Goal: Information Seeking & Learning: Learn about a topic

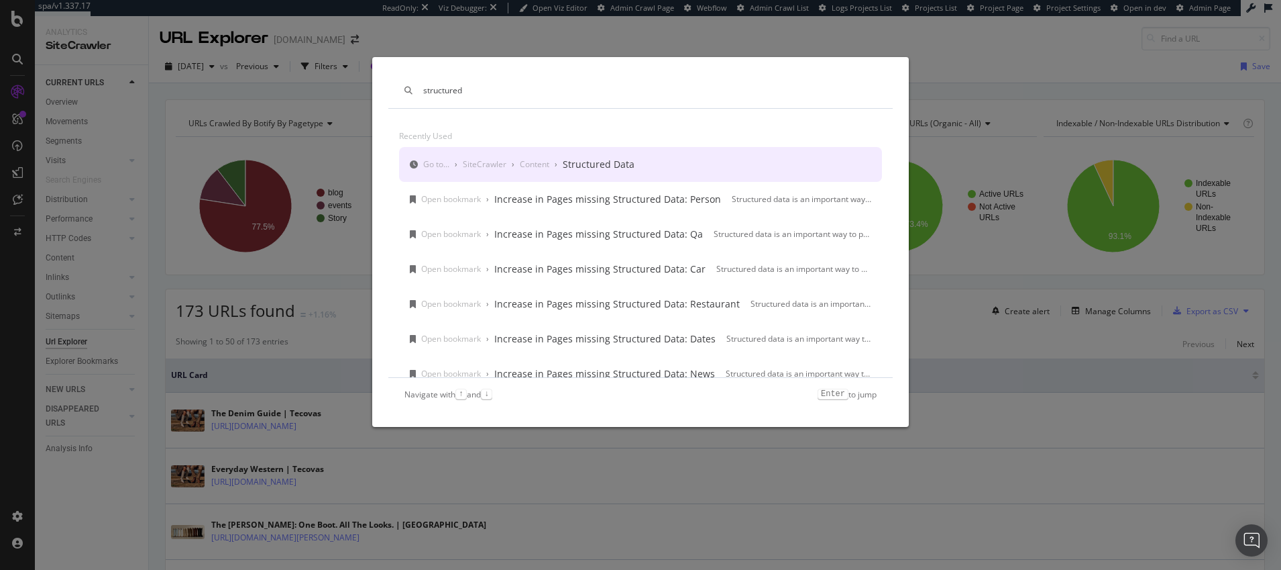
drag, startPoint x: 469, startPoint y: 91, endPoint x: 423, endPoint y: 91, distance: 45.6
click at [423, 91] on input "structured" at bounding box center [649, 90] width 453 height 11
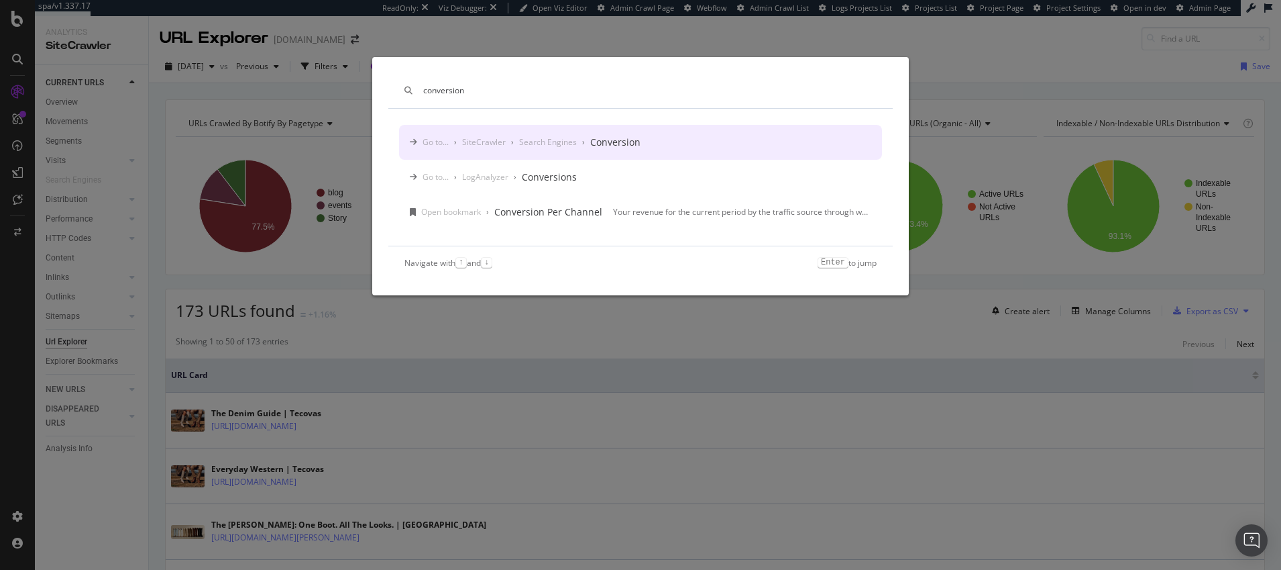
type input "conversion"
click at [542, 141] on div "Search Engines" at bounding box center [548, 141] width 58 height 11
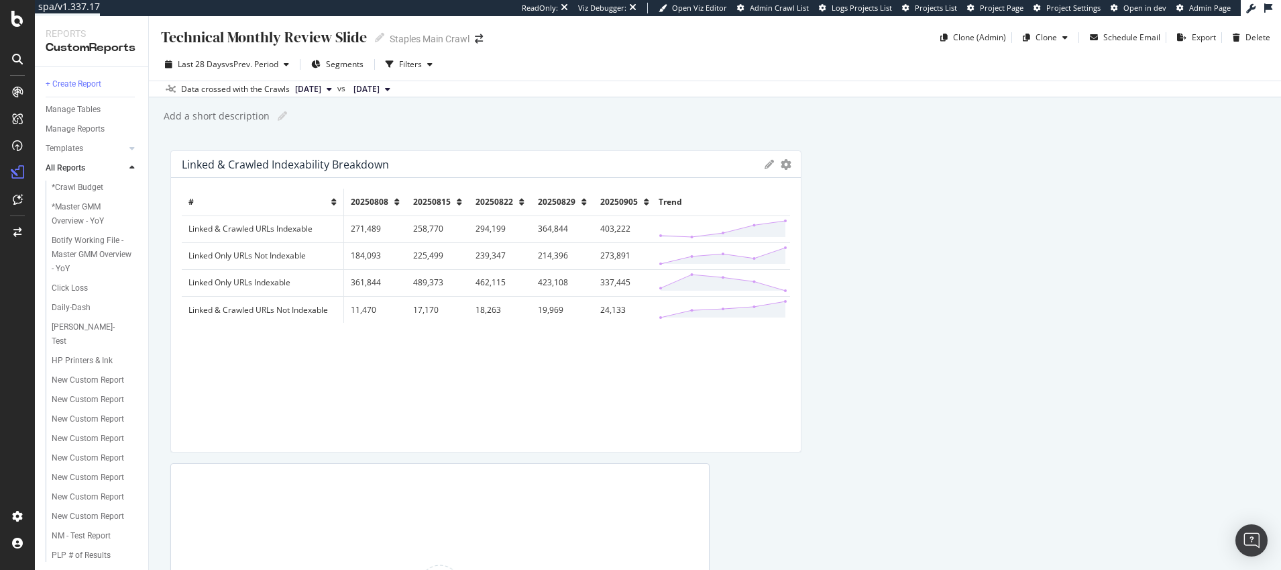
click at [453, 124] on div "Add a short description Add a short description" at bounding box center [721, 116] width 1119 height 20
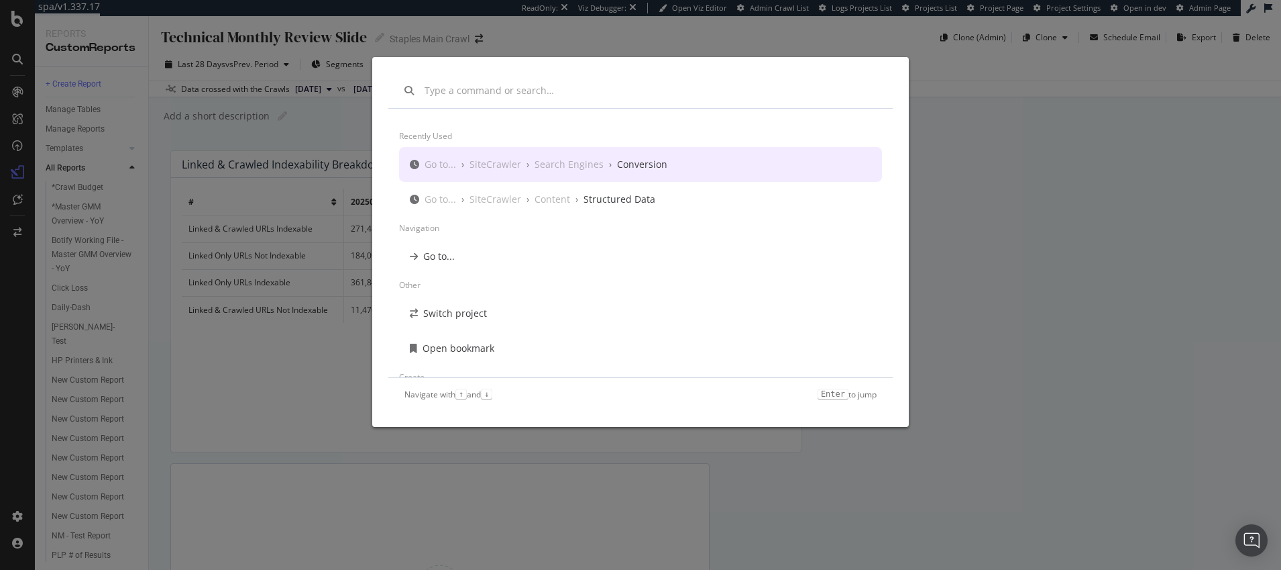
click at [626, 165] on div "Conversion" at bounding box center [642, 164] width 50 height 13
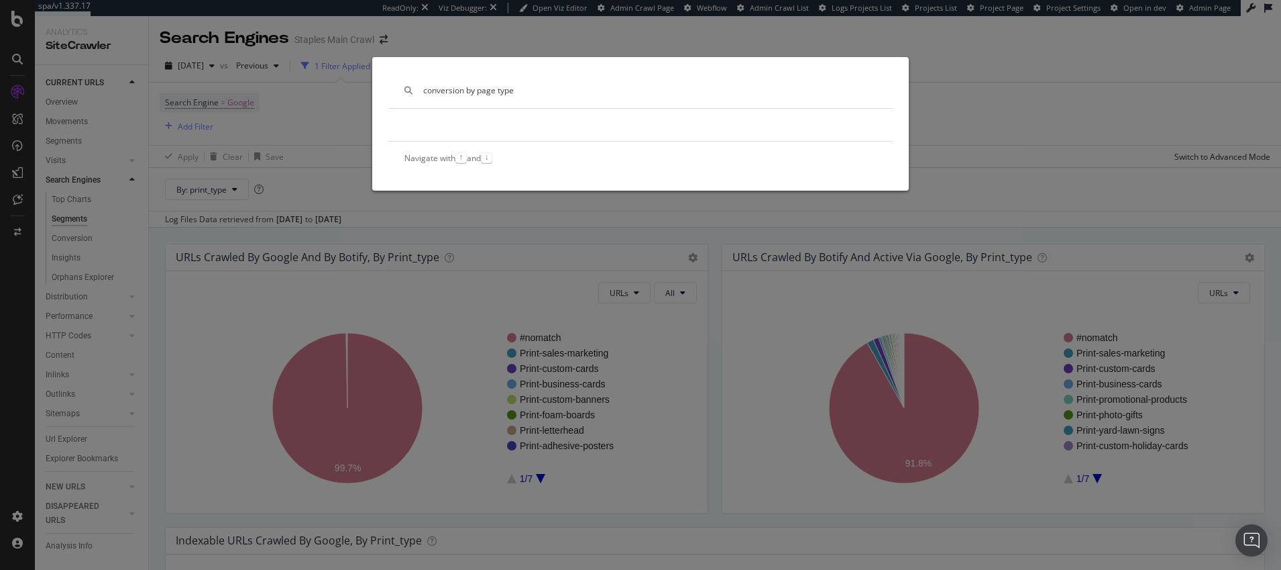
type input "conversion by page type"
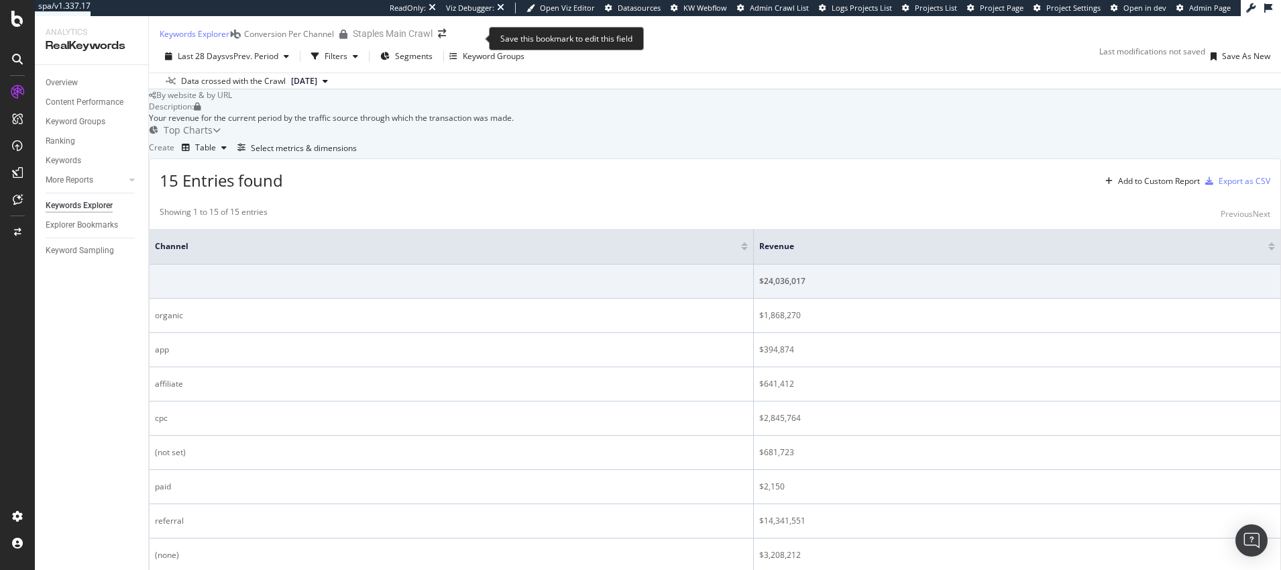
click at [334, 40] on div "Conversion Per Channel" at bounding box center [289, 33] width 90 height 11
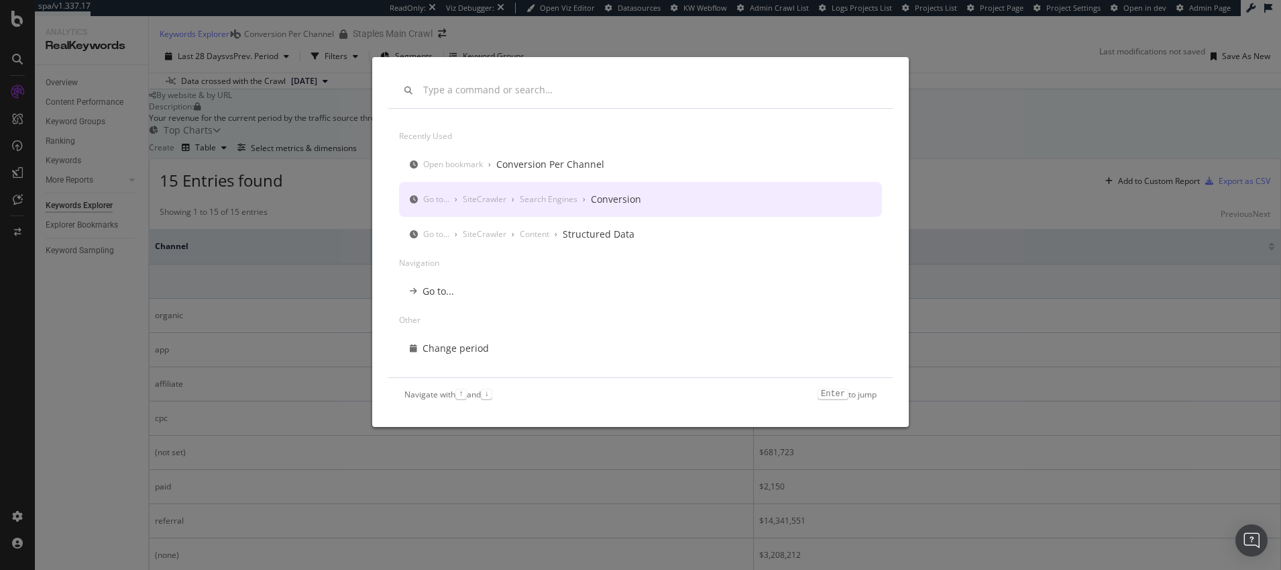
click at [608, 199] on div "Conversion" at bounding box center [616, 199] width 50 height 13
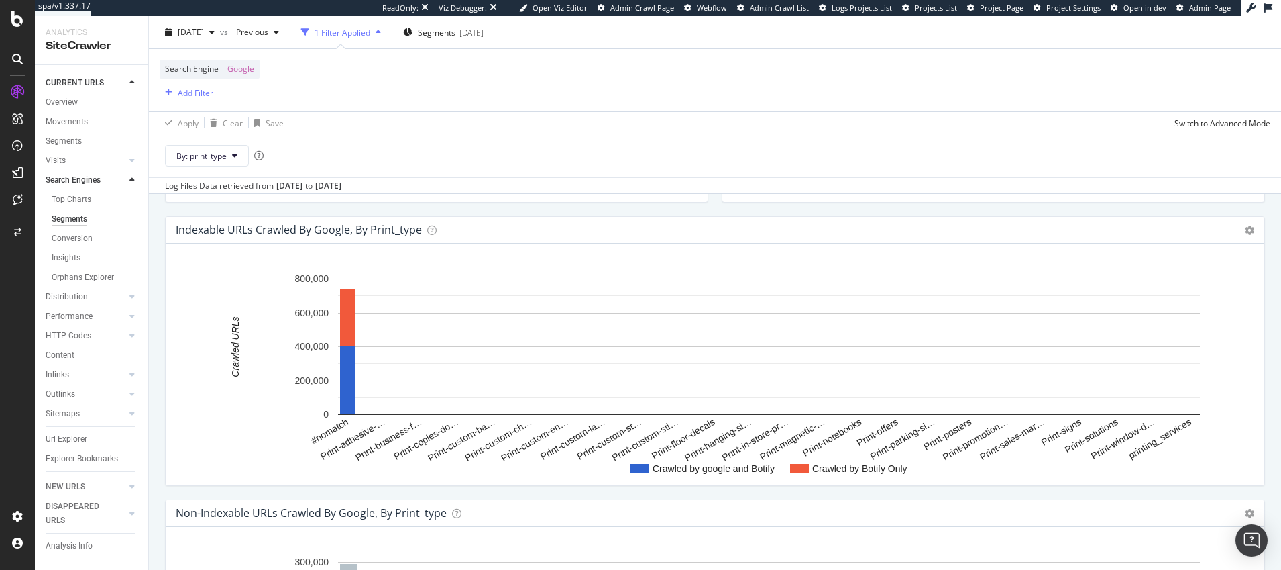
scroll to position [262, 0]
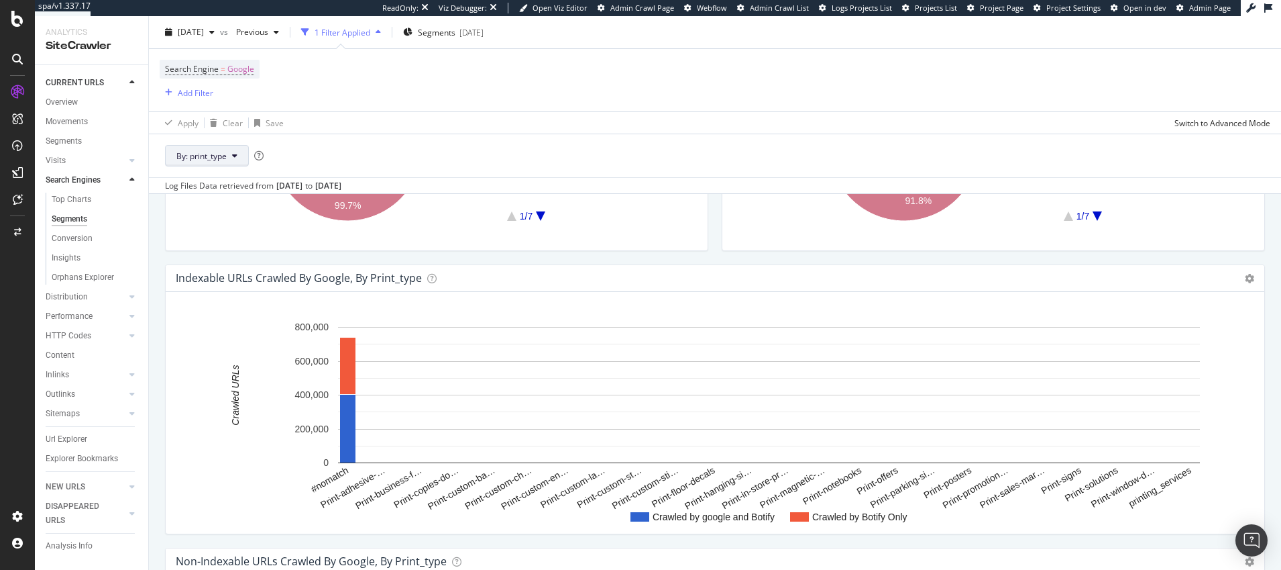
click at [221, 157] on span "By: print_type" at bounding box center [201, 155] width 50 height 11
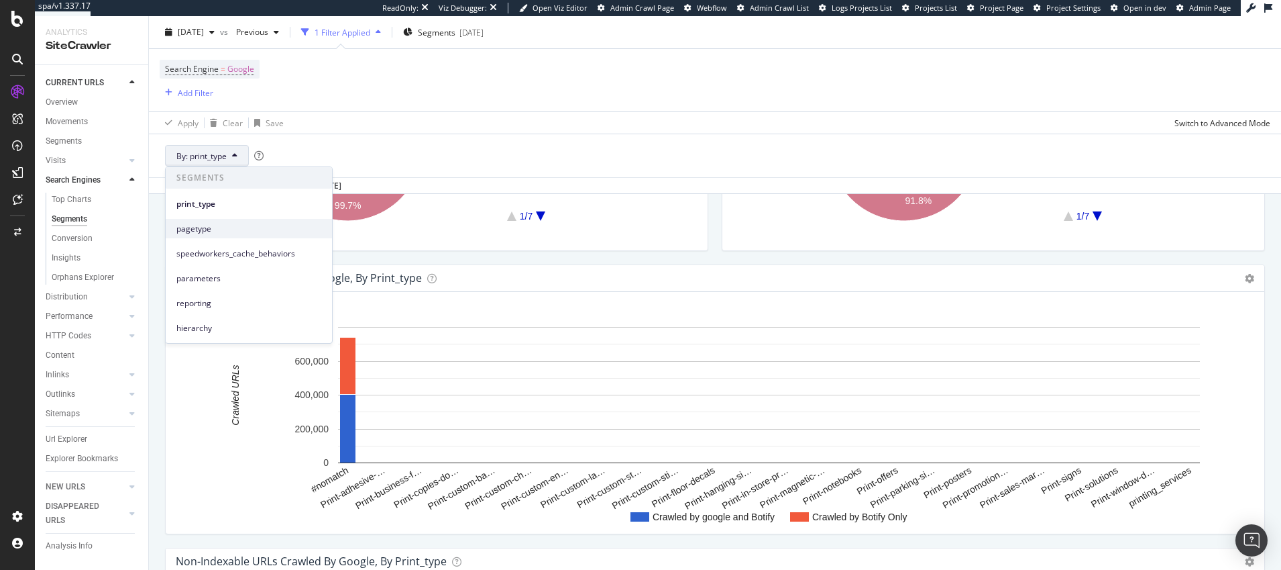
click at [195, 230] on span "pagetype" at bounding box center [248, 229] width 145 height 12
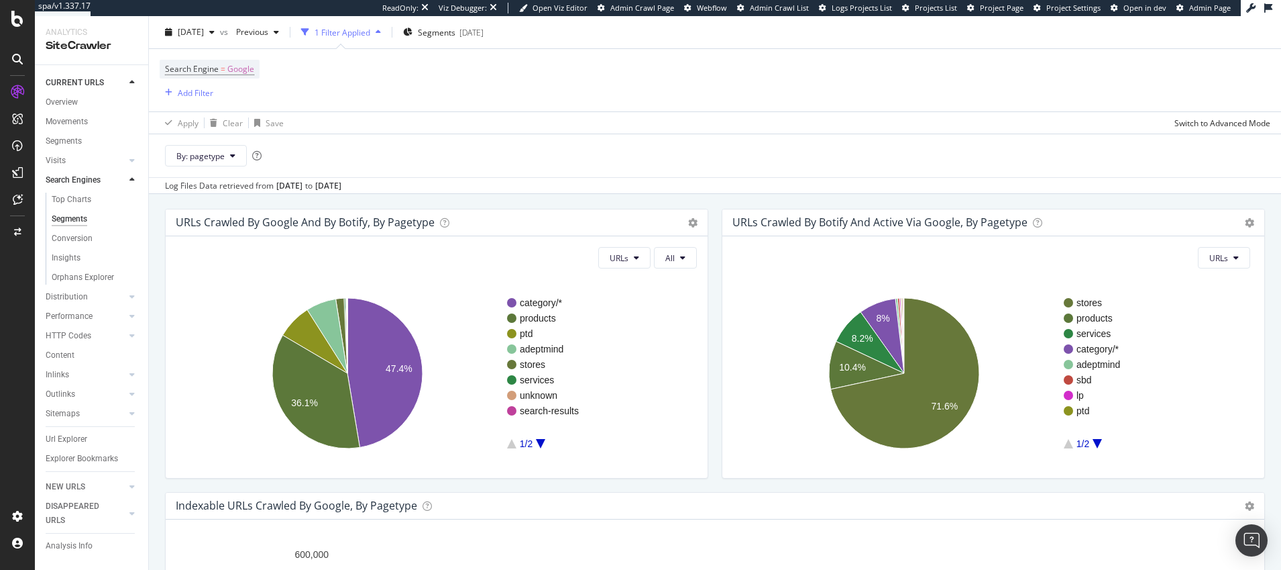
scroll to position [25, 0]
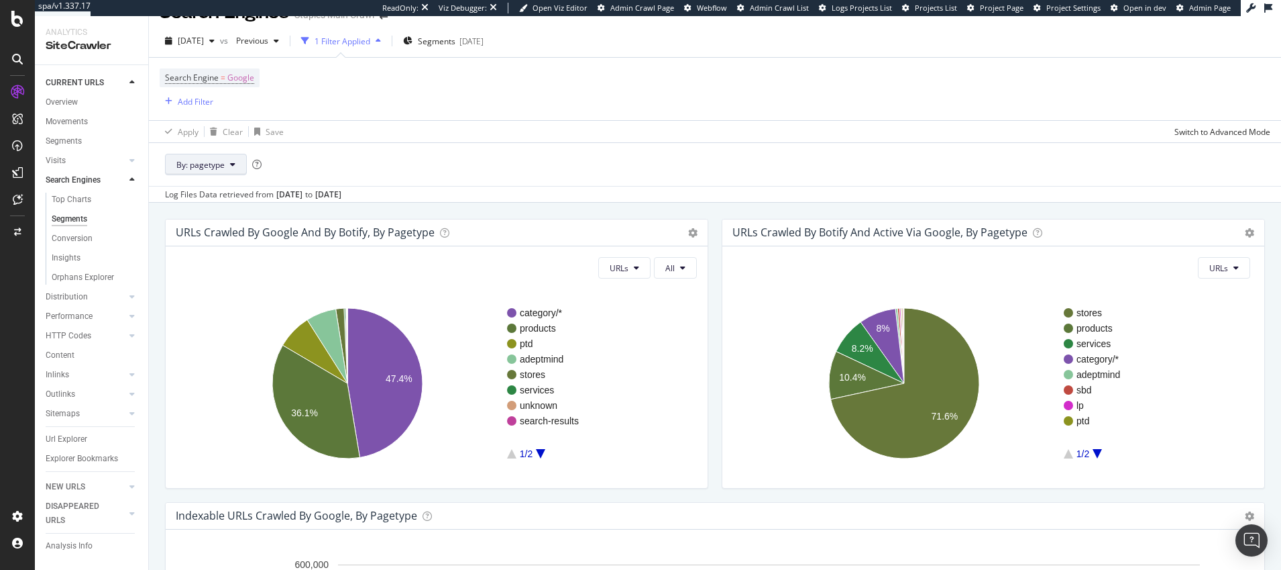
click at [204, 163] on span "By: pagetype" at bounding box center [200, 164] width 48 height 11
click at [525, 154] on div "By: pagetype" at bounding box center [715, 164] width 1132 height 44
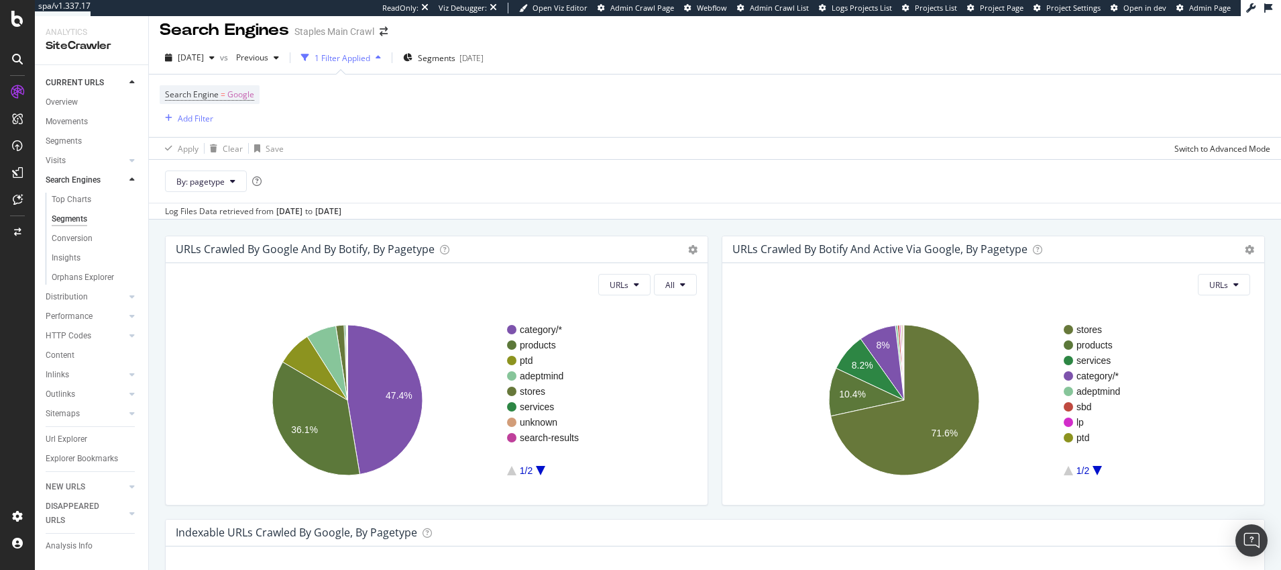
scroll to position [0, 0]
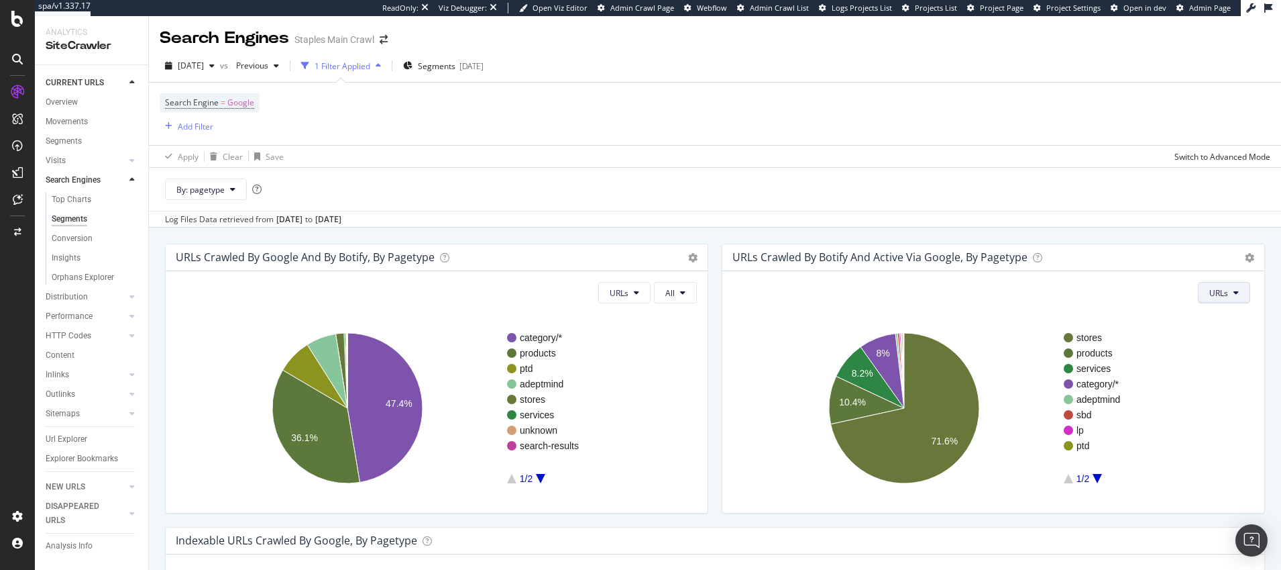
click at [1226, 297] on span "URLs" at bounding box center [1219, 292] width 19 height 11
click at [625, 293] on span "URLs" at bounding box center [619, 292] width 19 height 11
click at [643, 344] on span "Crawl Volume" at bounding box center [636, 344] width 52 height 12
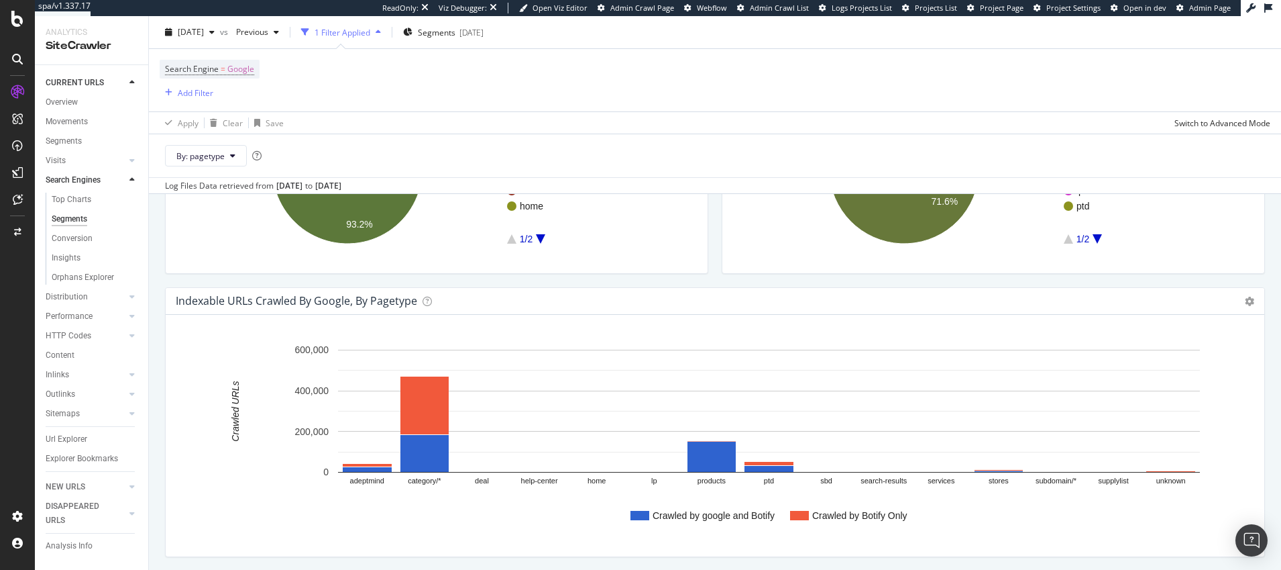
scroll to position [277, 0]
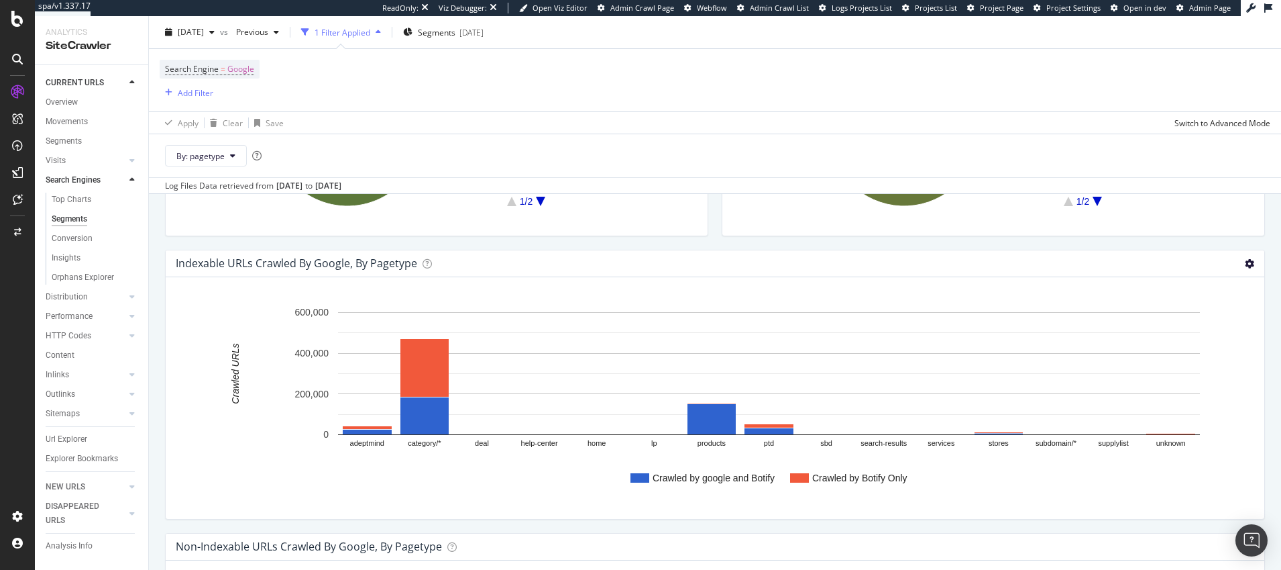
click at [1246, 264] on icon at bounding box center [1249, 263] width 9 height 9
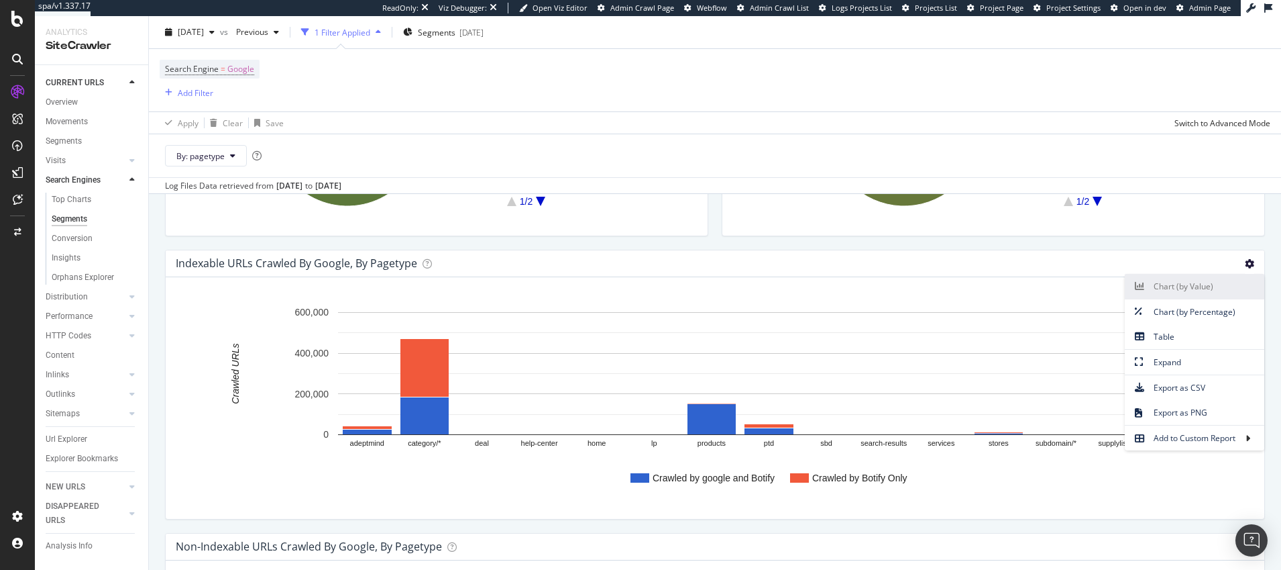
click at [1161, 283] on span "Chart (by Value)" at bounding box center [1195, 286] width 140 height 18
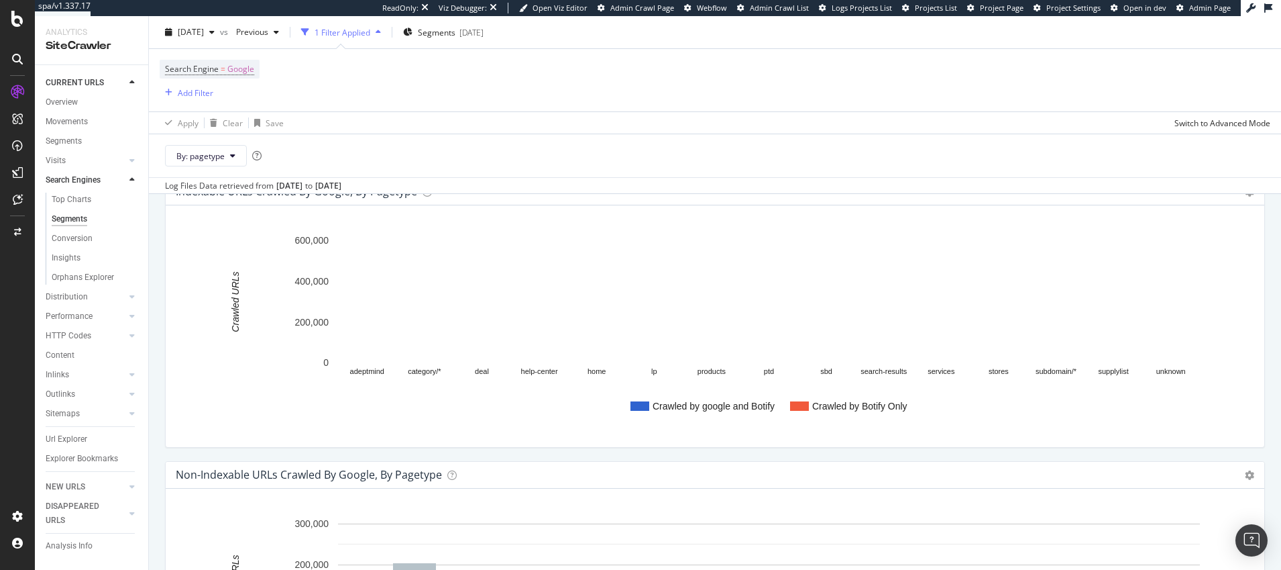
scroll to position [0, 0]
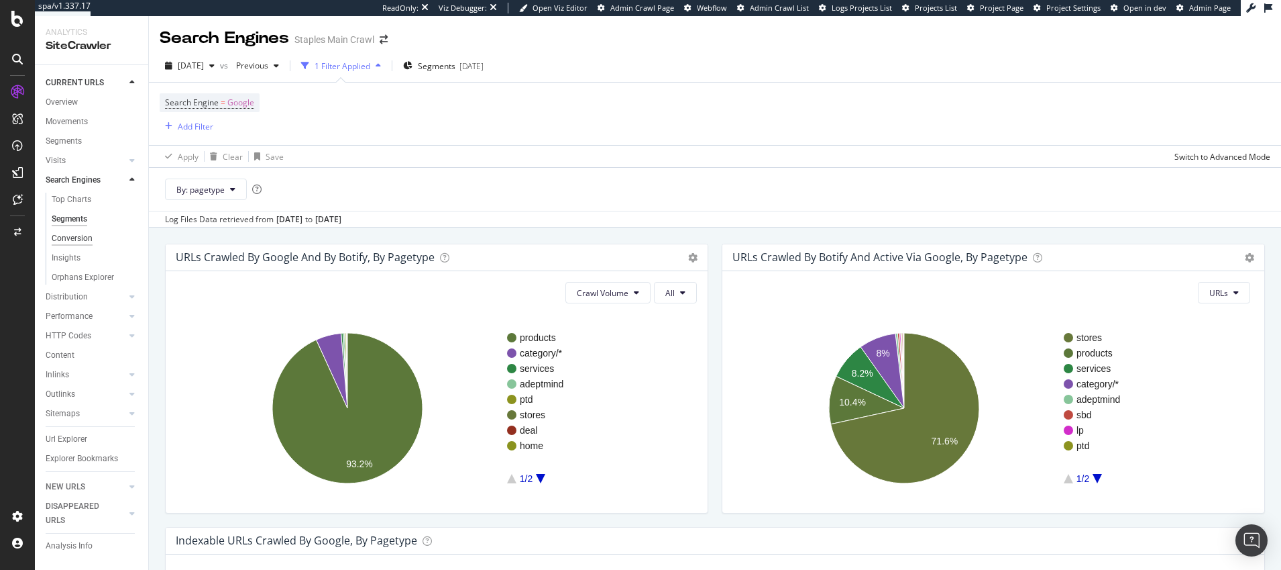
click at [70, 237] on div "Conversion" at bounding box center [72, 238] width 41 height 14
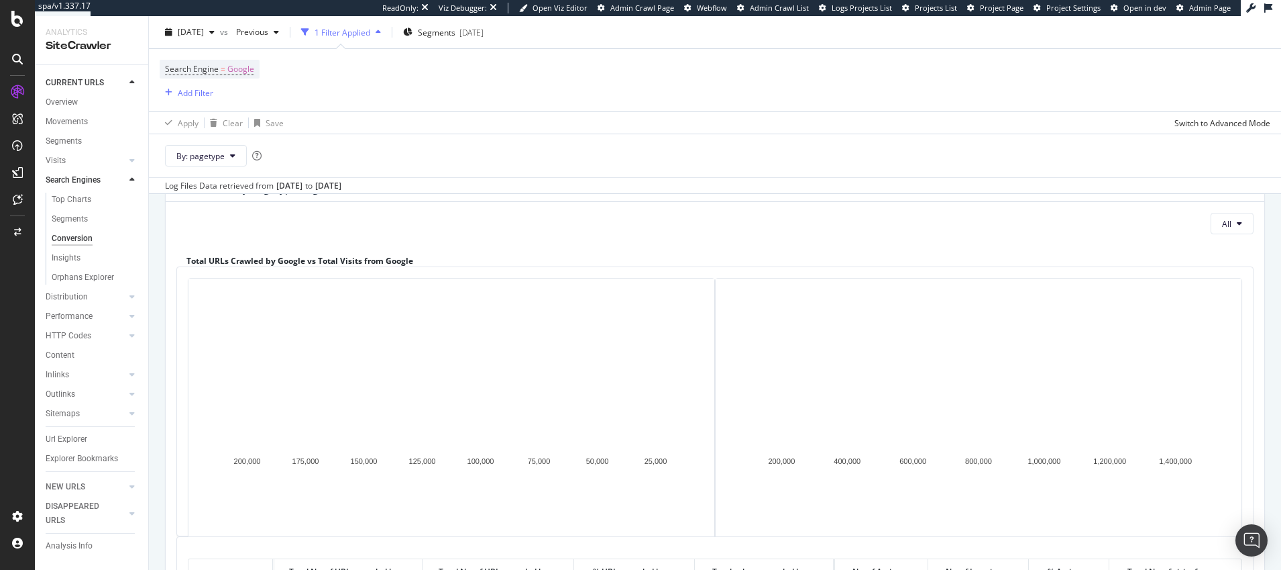
scroll to position [66, 0]
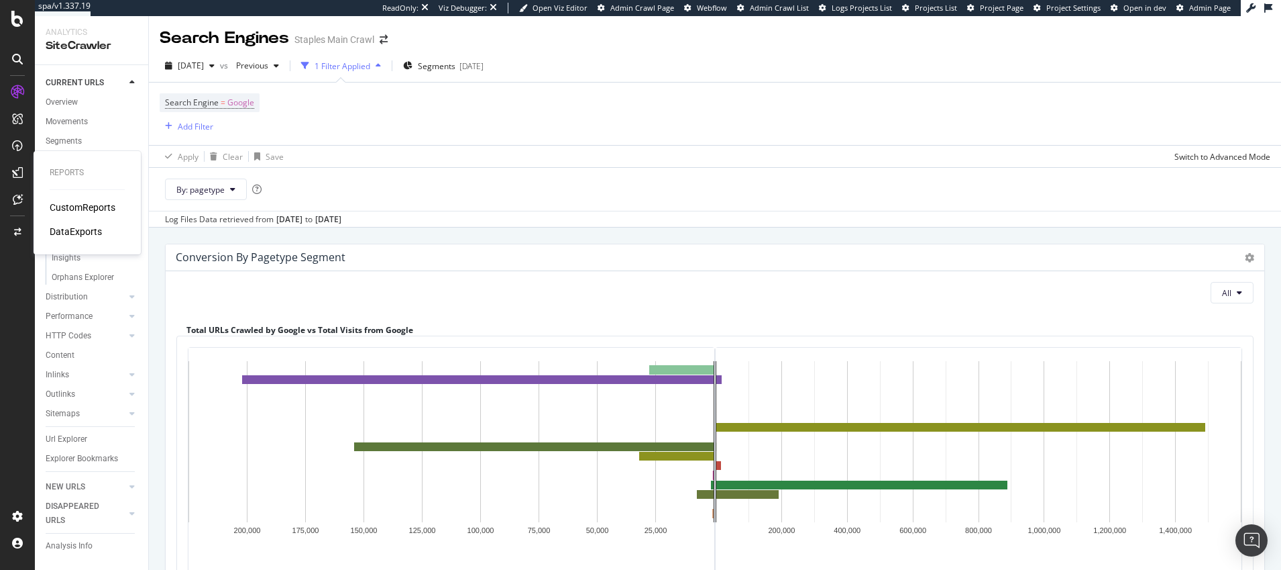
click at [87, 230] on div "DataExports" at bounding box center [76, 231] width 52 height 13
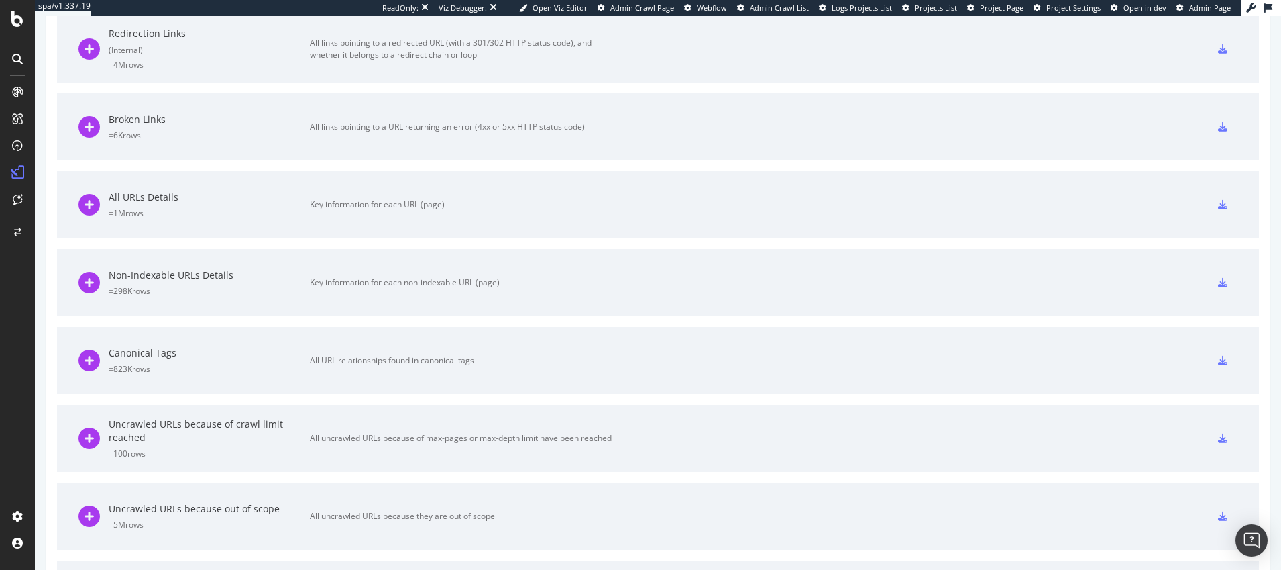
scroll to position [1002, 0]
click at [89, 208] on icon at bounding box center [88, 207] width 21 height 21
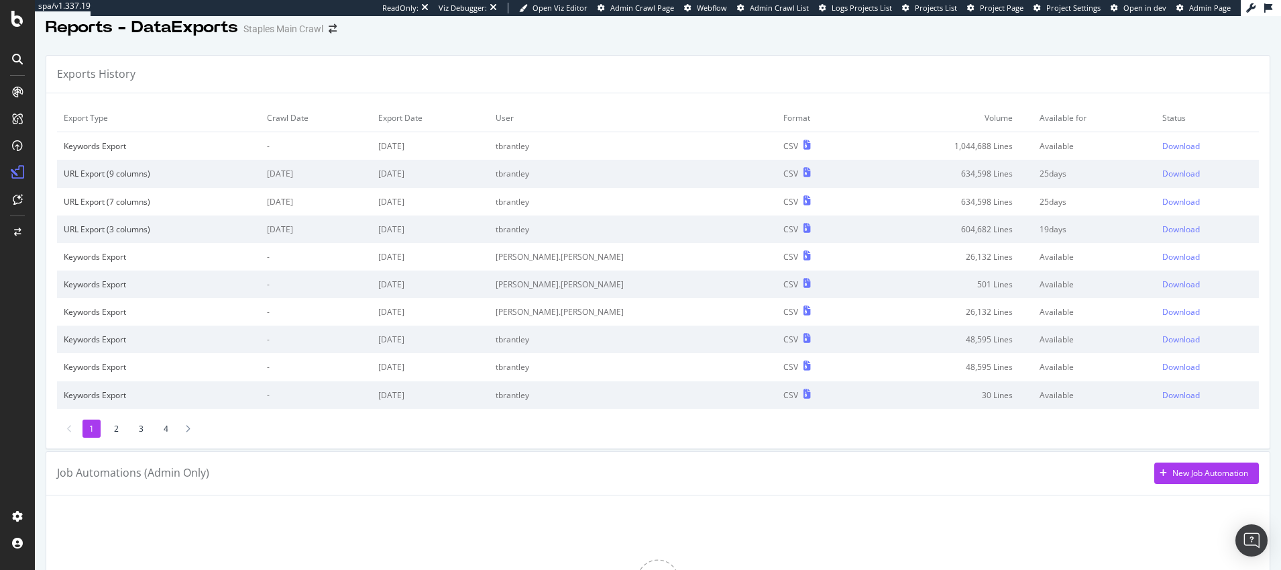
scroll to position [0, 0]
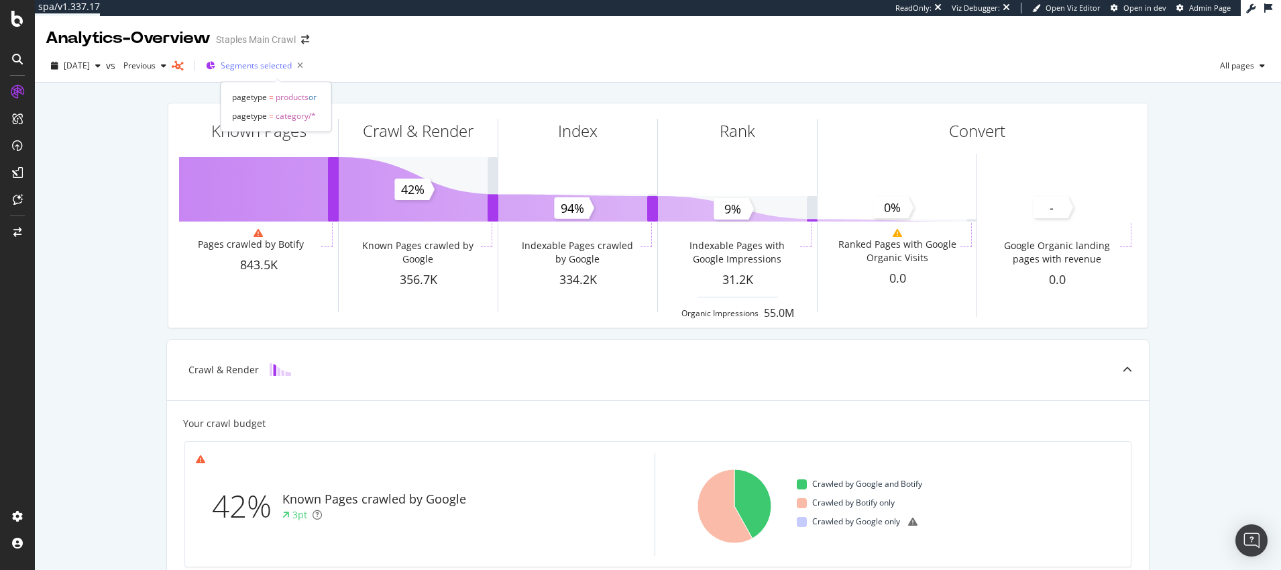
click at [258, 66] on span "Segments selected" at bounding box center [256, 65] width 71 height 11
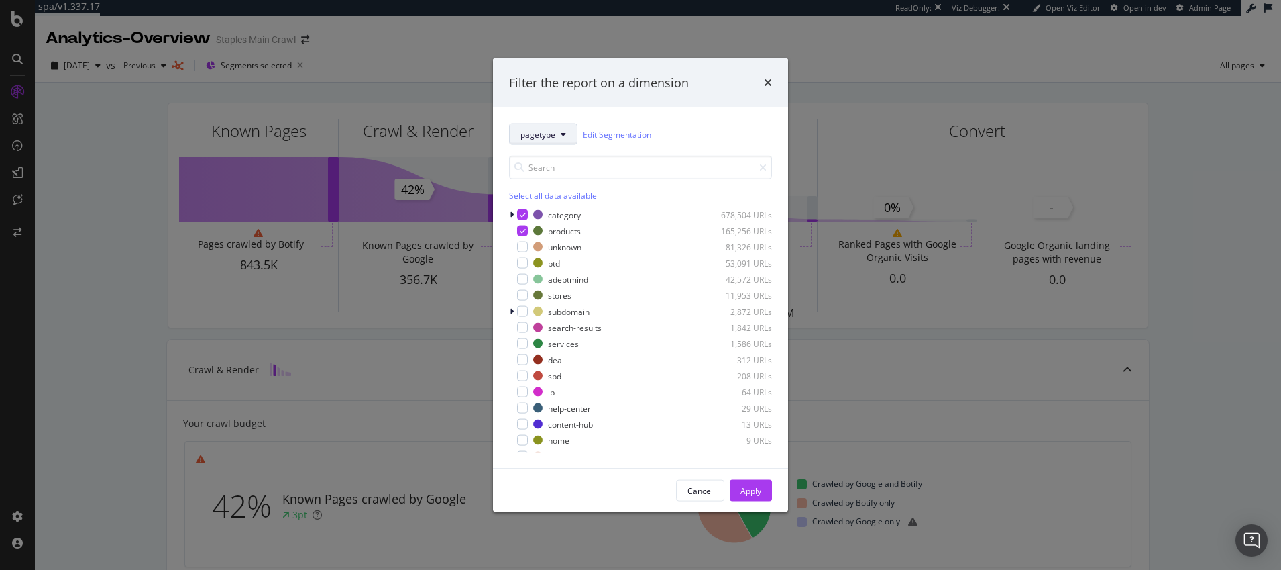
click at [540, 136] on span "pagetype" at bounding box center [538, 133] width 35 height 11
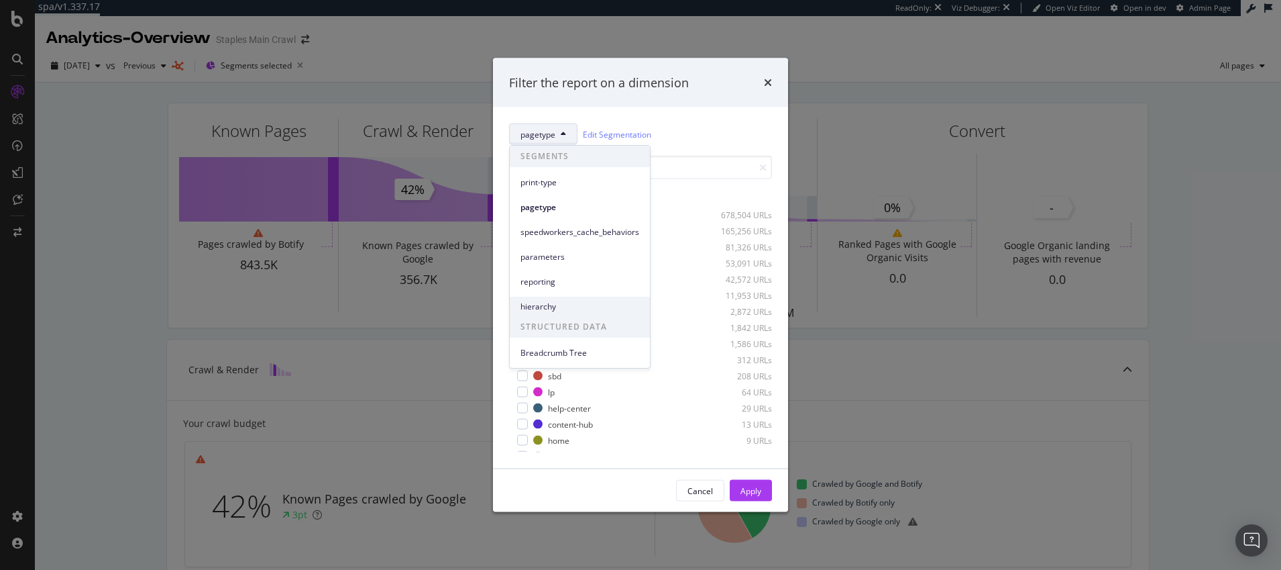
click at [539, 305] on span "hierarchy" at bounding box center [580, 307] width 119 height 12
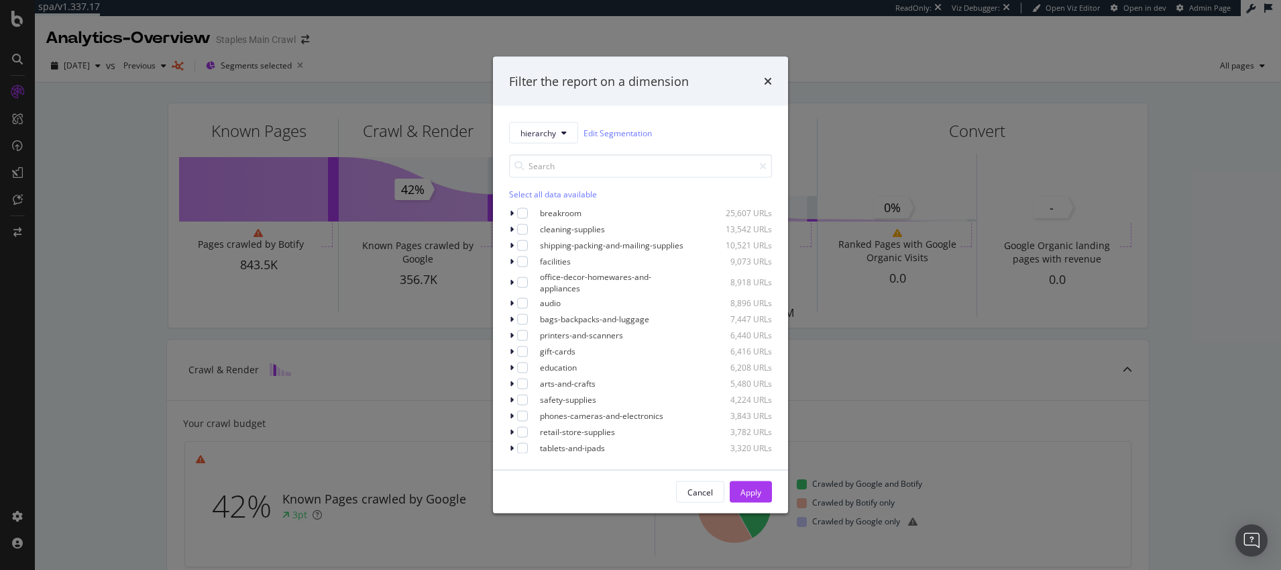
scroll to position [132, 0]
click at [510, 242] on icon "modal" at bounding box center [512, 238] width 4 height 8
click at [511, 242] on icon "modal" at bounding box center [511, 238] width 5 height 8
click at [523, 244] on div "modal" at bounding box center [522, 238] width 11 height 11
click at [749, 492] on div "Apply" at bounding box center [751, 491] width 21 height 11
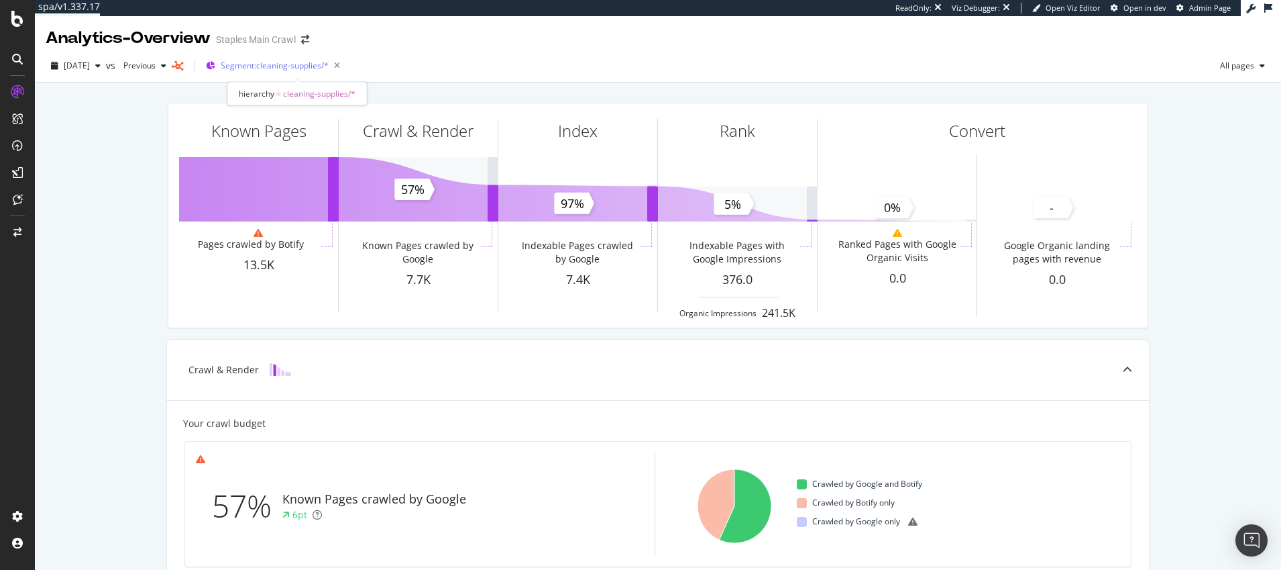
click at [267, 66] on span "Segment: cleaning-supplies/*" at bounding box center [275, 65] width 108 height 11
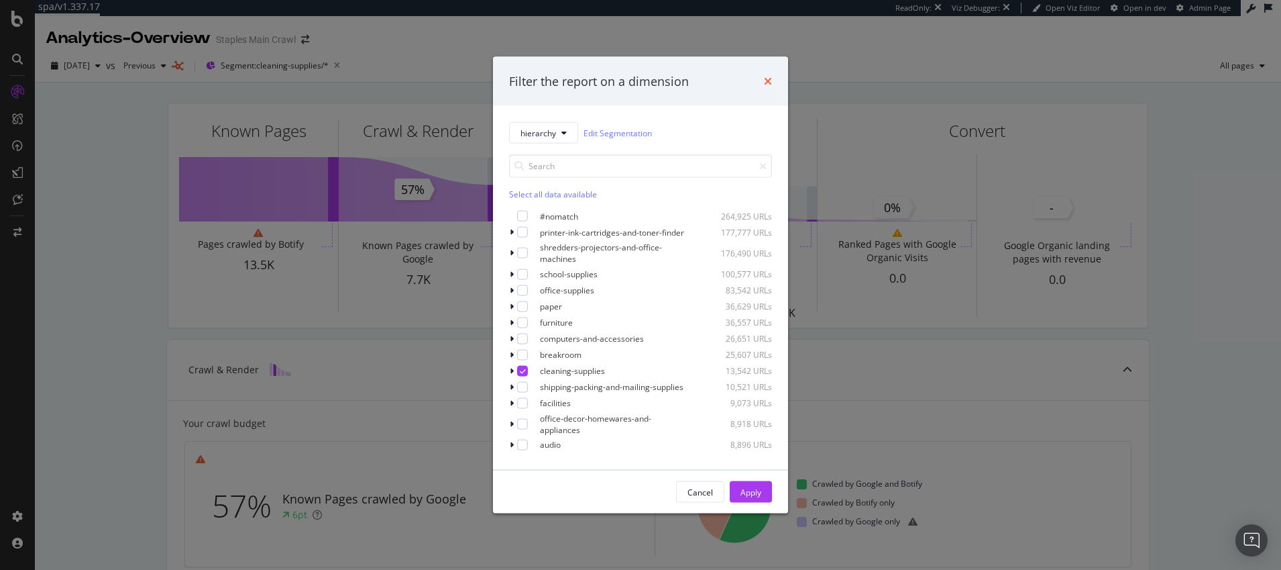
click at [770, 79] on icon "times" at bounding box center [768, 81] width 8 height 11
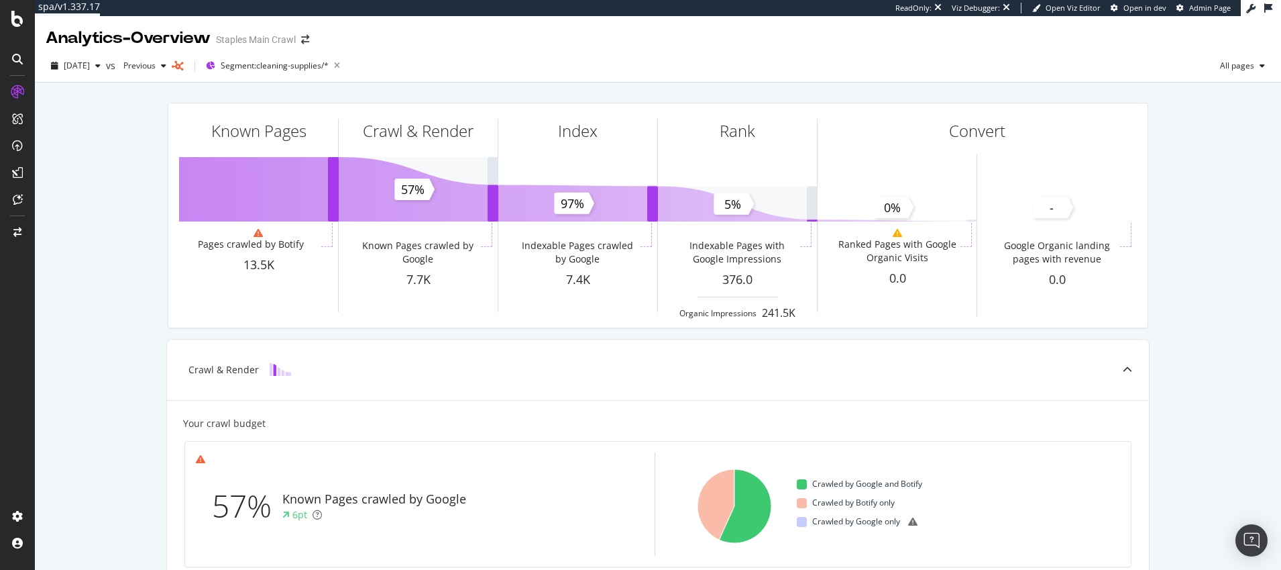
click at [1197, 277] on div "Known Pages Pages crawled by Botify 13.5K Crawl & Render Known Pages crawled by…" at bounding box center [658, 571] width 1246 height 977
click at [136, 288] on div "Known Pages Pages crawled by Botify 13.5K Crawl & Render Known Pages crawled by…" at bounding box center [658, 571] width 1246 height 977
click at [80, 166] on div "Known Pages Pages crawled by Botify 13.5K Crawl & Render Known Pages crawled by…" at bounding box center [658, 571] width 1246 height 977
click at [127, 141] on div "Known Pages Pages crawled by Botify 13.5K Crawl & Render Known Pages crawled by…" at bounding box center [658, 571] width 1246 height 977
click at [291, 65] on span "Segment: cleaning-supplies/*" at bounding box center [275, 65] width 108 height 11
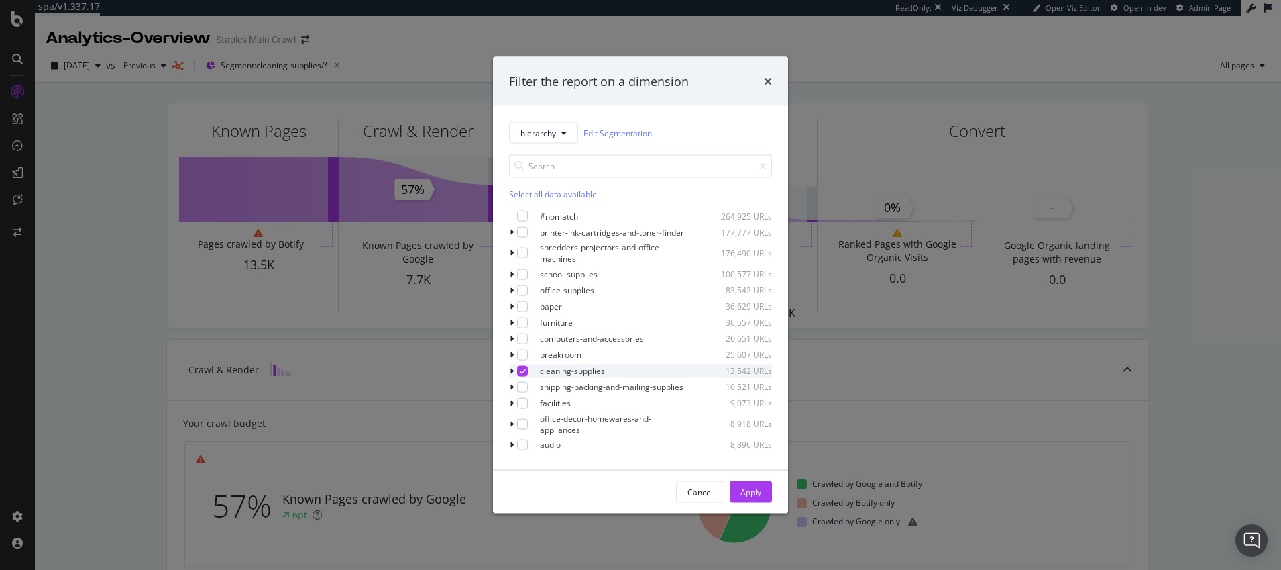
click at [514, 377] on div "modal" at bounding box center [513, 370] width 8 height 13
click at [526, 405] on icon "modal" at bounding box center [523, 401] width 6 height 7
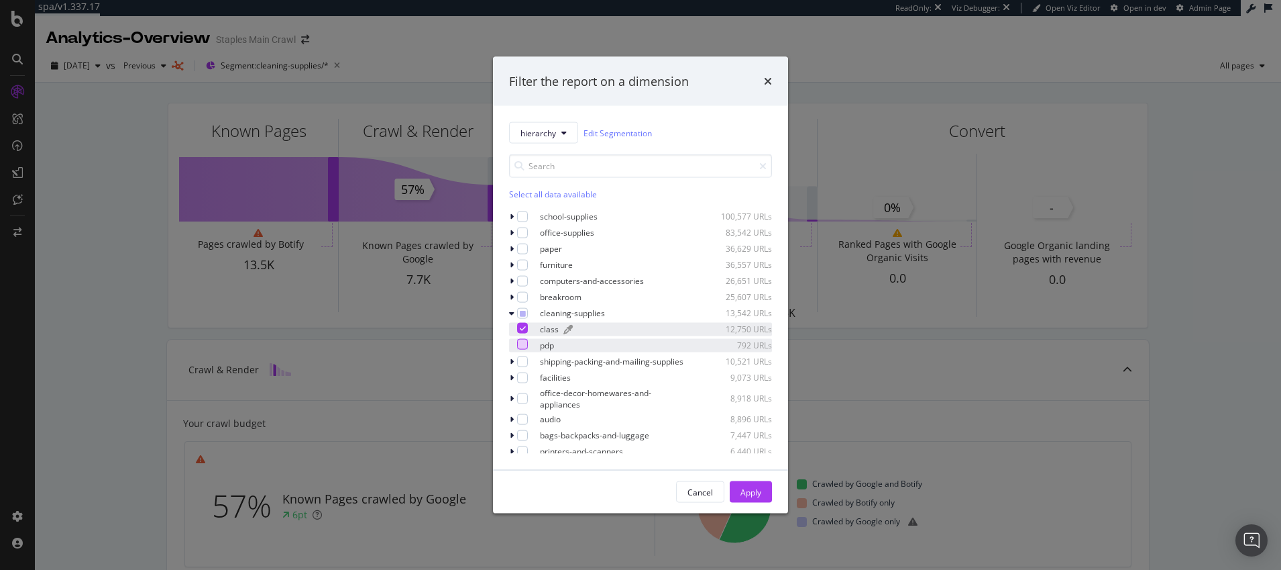
scroll to position [79, 0]
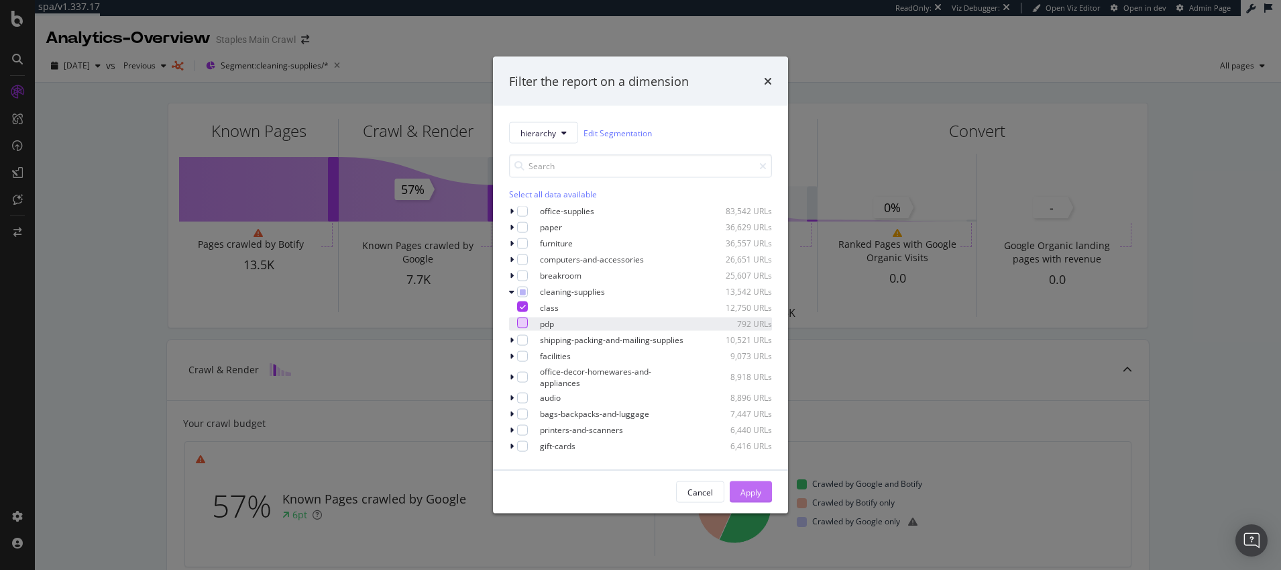
click at [751, 490] on div "Apply" at bounding box center [751, 491] width 21 height 11
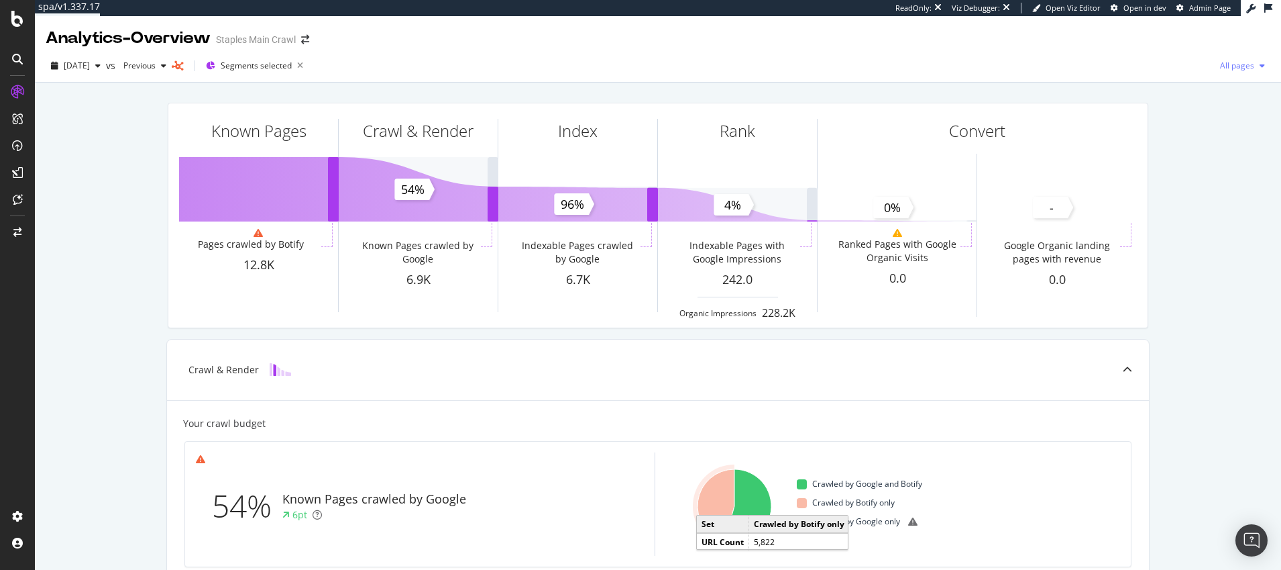
click at [1236, 64] on span "All pages" at bounding box center [1235, 65] width 40 height 11
click at [1146, 64] on span "Indexable pages" at bounding box center [1165, 66] width 79 height 12
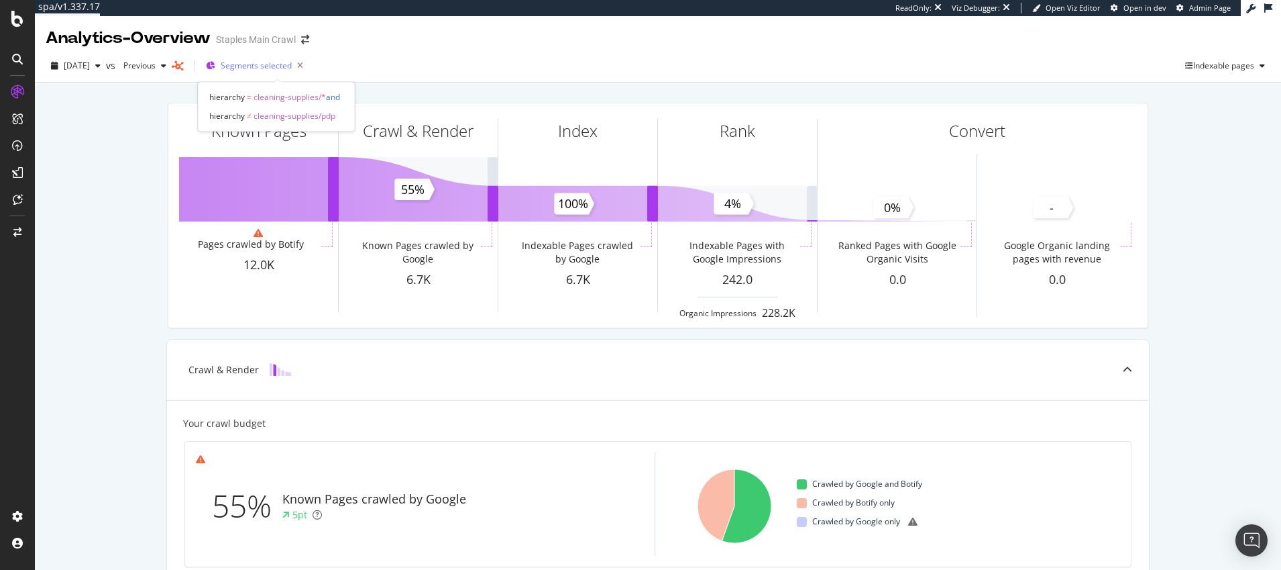
click at [257, 66] on span "Segments selected" at bounding box center [256, 65] width 71 height 11
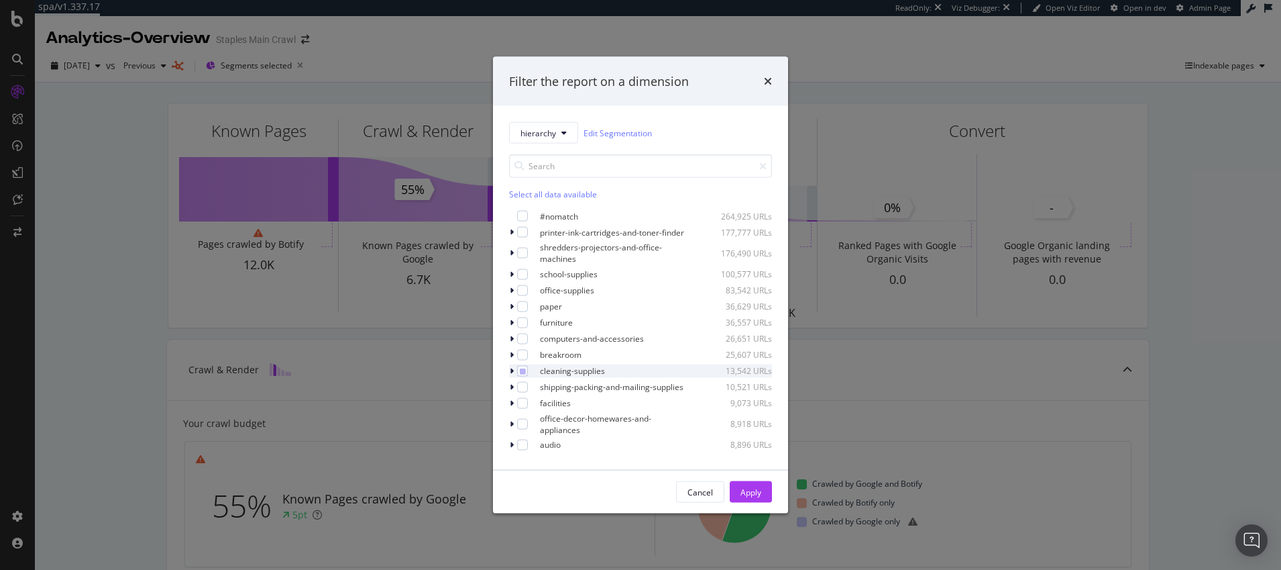
click at [512, 374] on icon "modal" at bounding box center [512, 370] width 4 height 8
click at [767, 77] on icon "times" at bounding box center [768, 81] width 8 height 11
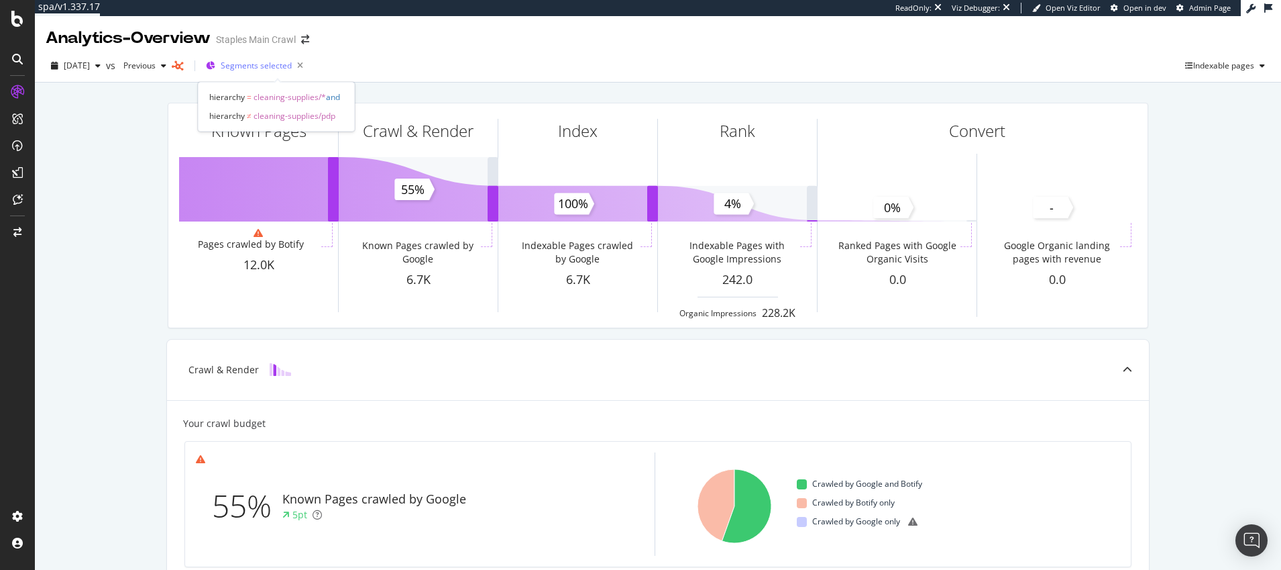
click at [259, 64] on span "Segments selected" at bounding box center [256, 65] width 71 height 11
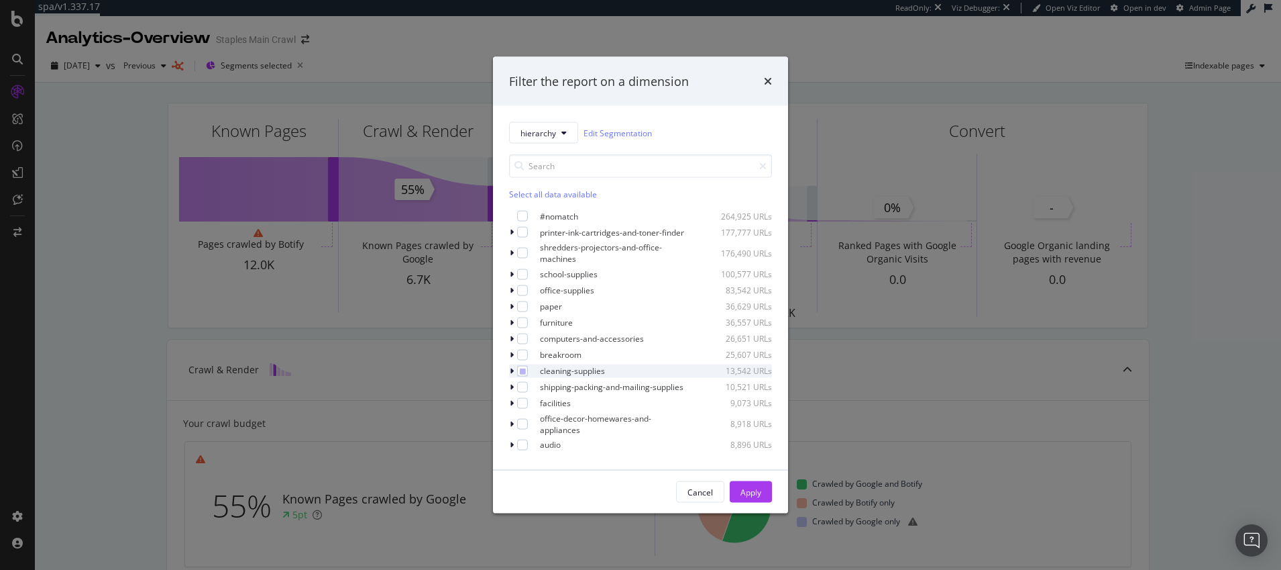
click at [512, 374] on icon "modal" at bounding box center [512, 370] width 4 height 8
click at [528, 407] on div "modal" at bounding box center [522, 401] width 11 height 11
click at [526, 388] on icon "modal" at bounding box center [523, 385] width 6 height 7
click at [747, 488] on div "Apply" at bounding box center [751, 491] width 21 height 11
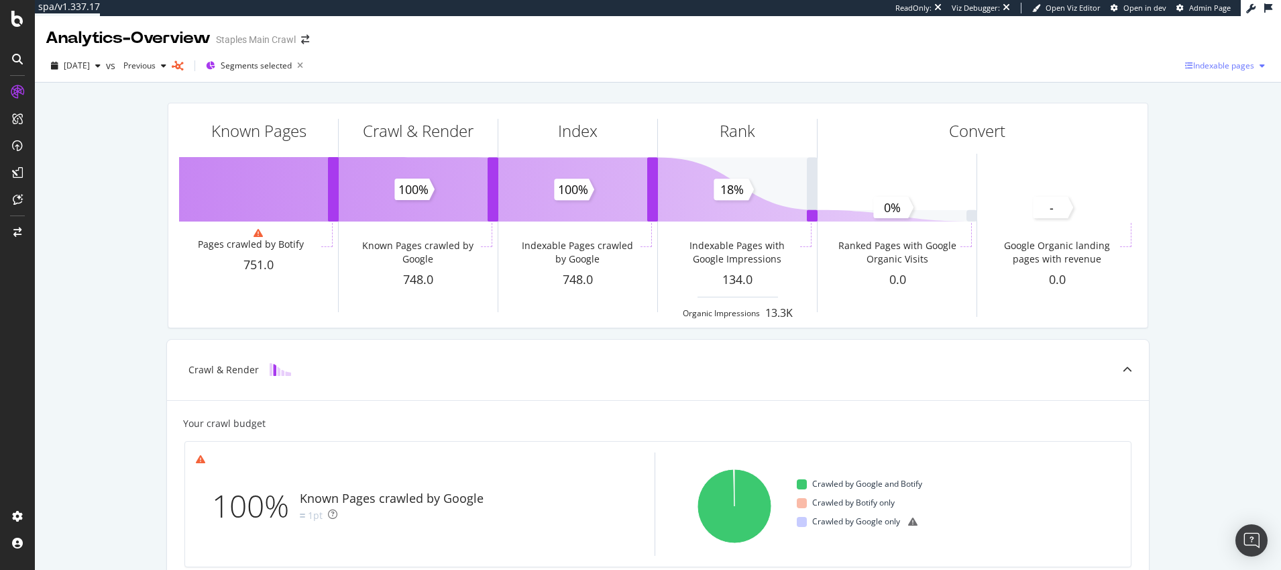
click at [1263, 65] on icon "button" at bounding box center [1262, 66] width 5 height 8
click at [1083, 40] on span "All pages" at bounding box center [1113, 42] width 101 height 12
click at [1246, 66] on span "All pages" at bounding box center [1235, 65] width 40 height 11
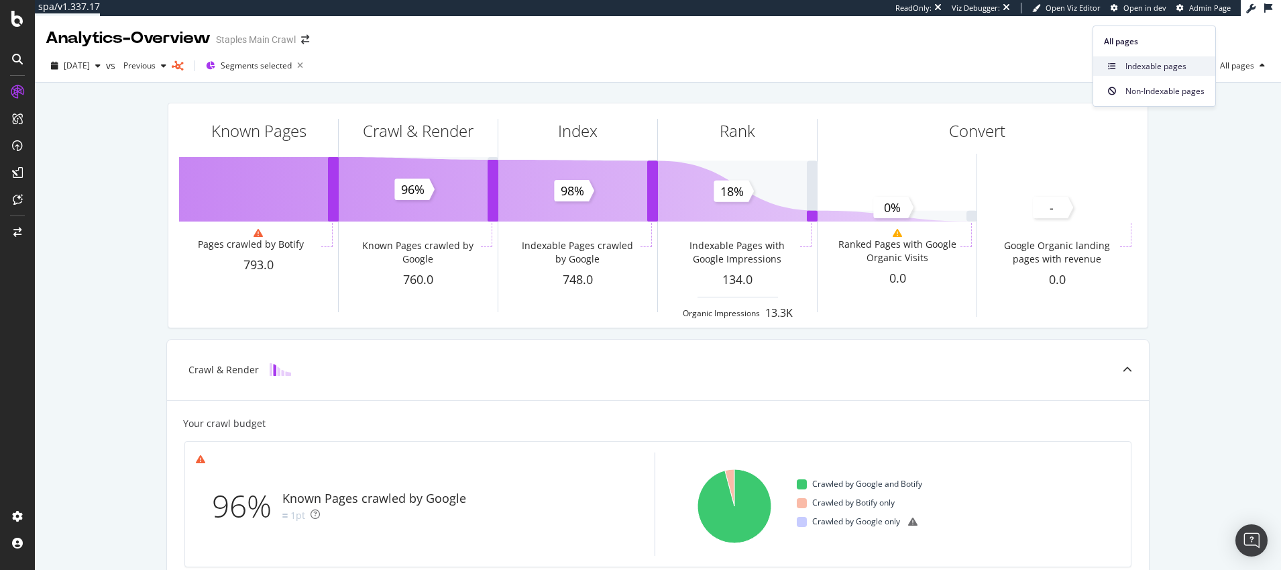
click at [1147, 66] on span "Indexable pages" at bounding box center [1165, 66] width 79 height 12
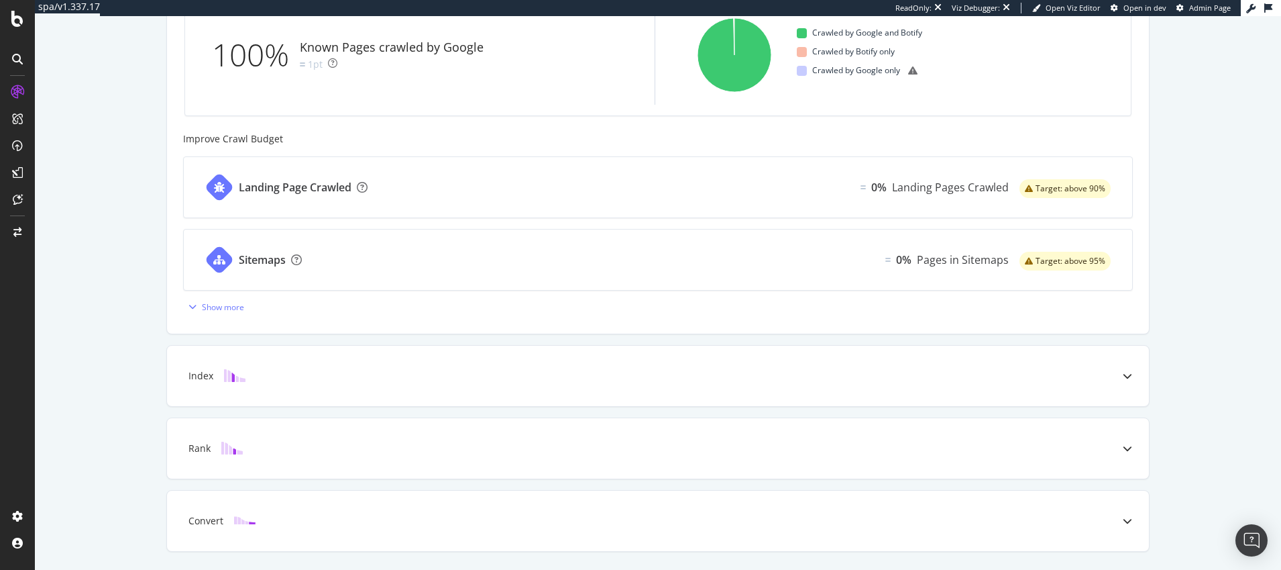
scroll to position [490, 0]
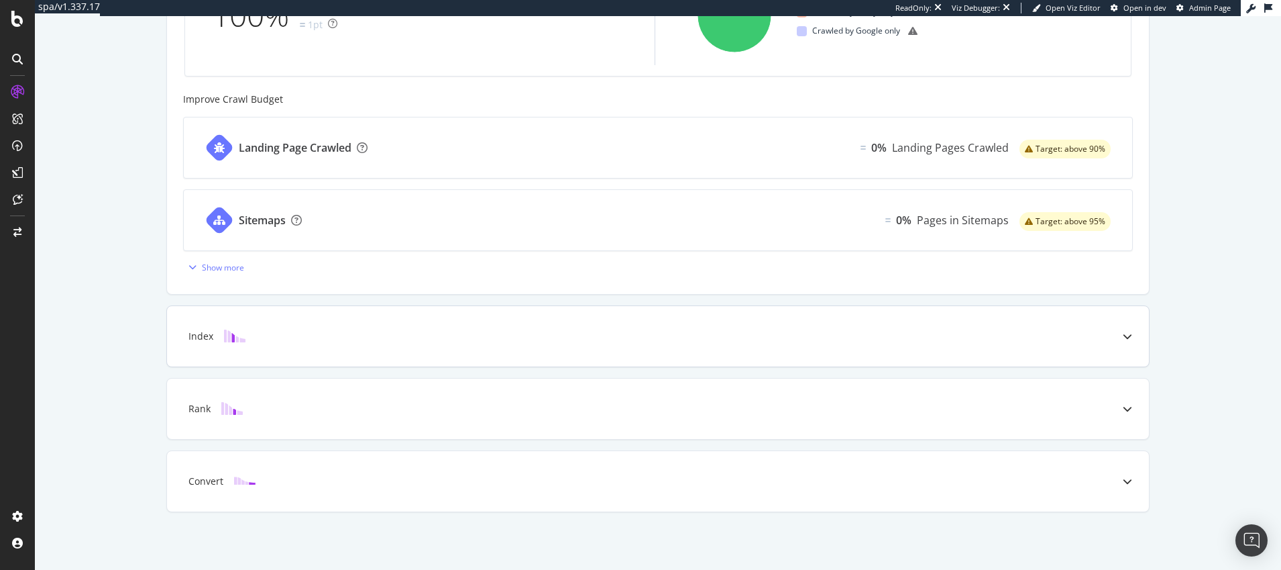
click at [1129, 335] on icon at bounding box center [1127, 335] width 9 height 9
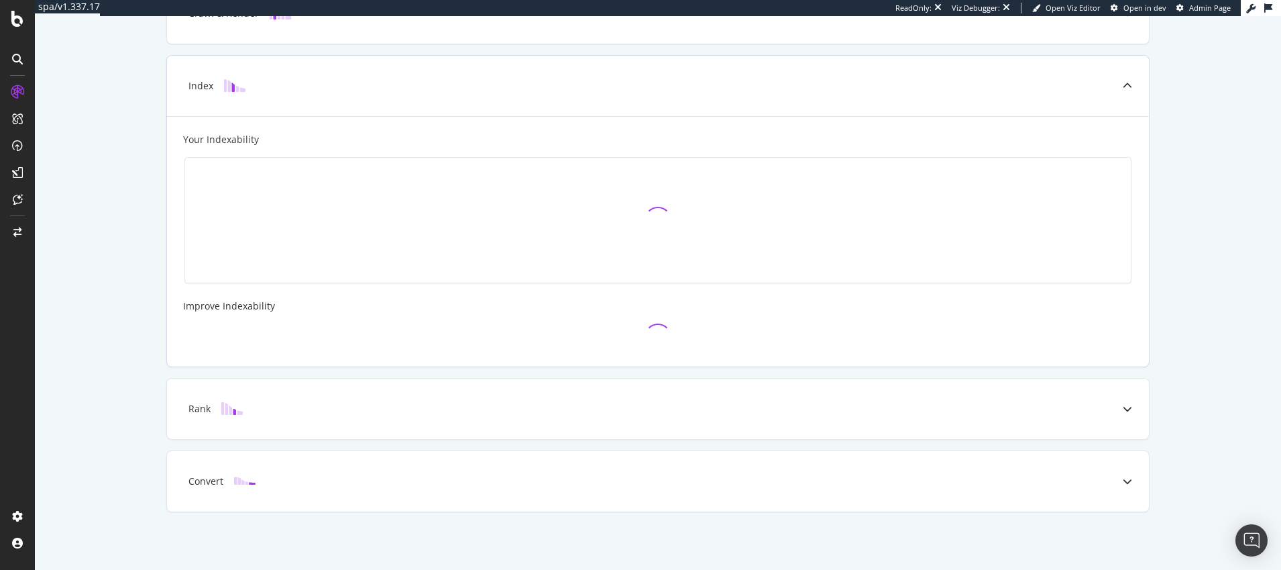
click at [1129, 335] on div at bounding box center [658, 336] width 950 height 27
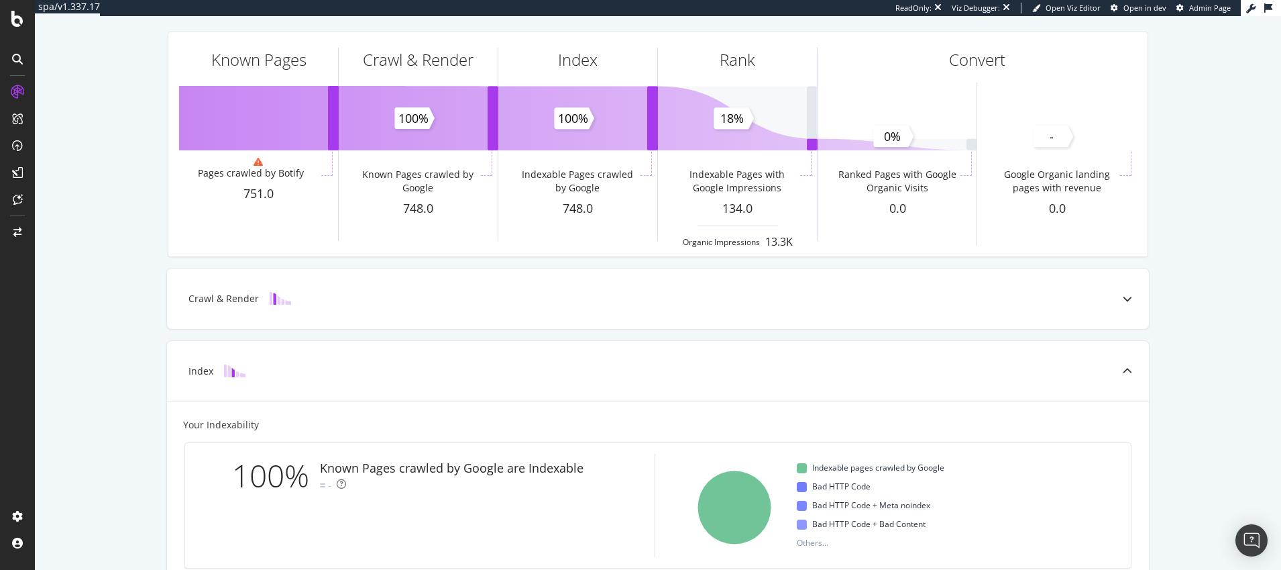
scroll to position [0, 0]
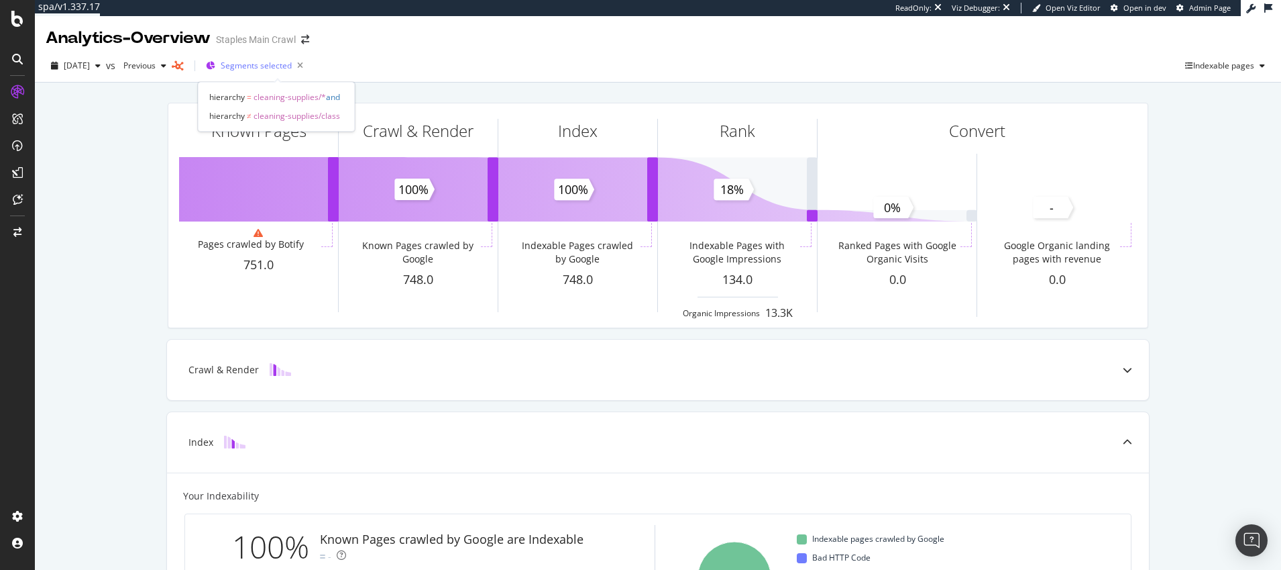
click at [274, 64] on span "Segments selected" at bounding box center [256, 65] width 71 height 11
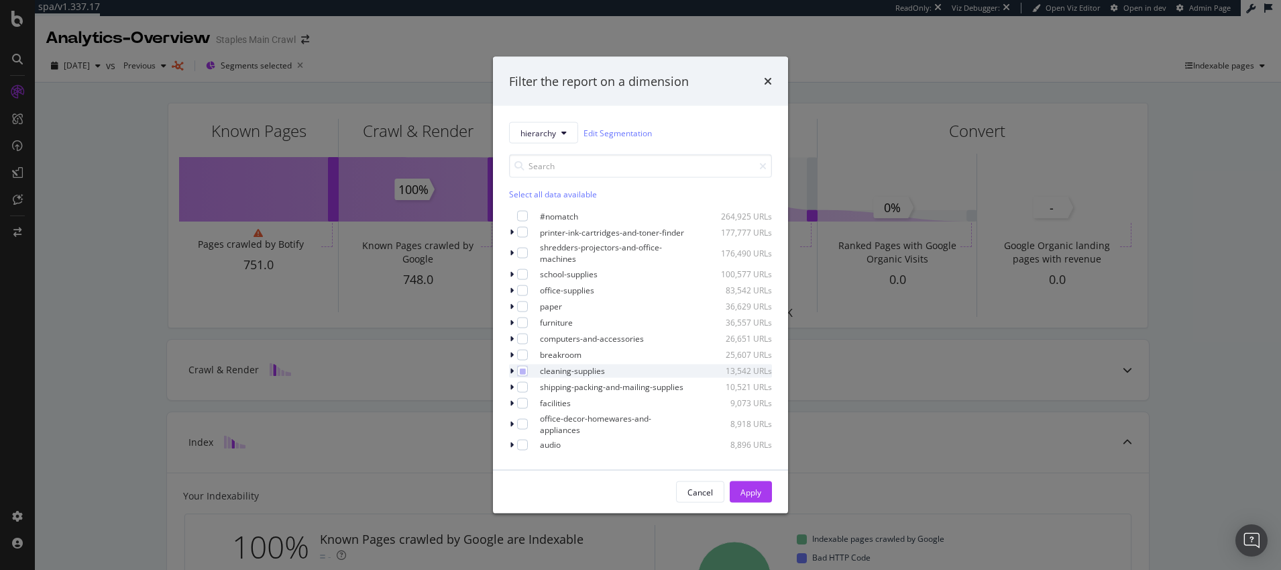
click at [511, 374] on icon "modal" at bounding box center [512, 370] width 4 height 8
click at [528, 390] on div "modal" at bounding box center [522, 385] width 11 height 11
click at [526, 405] on icon "modal" at bounding box center [523, 401] width 6 height 7
click at [751, 492] on div "Apply" at bounding box center [751, 491] width 21 height 11
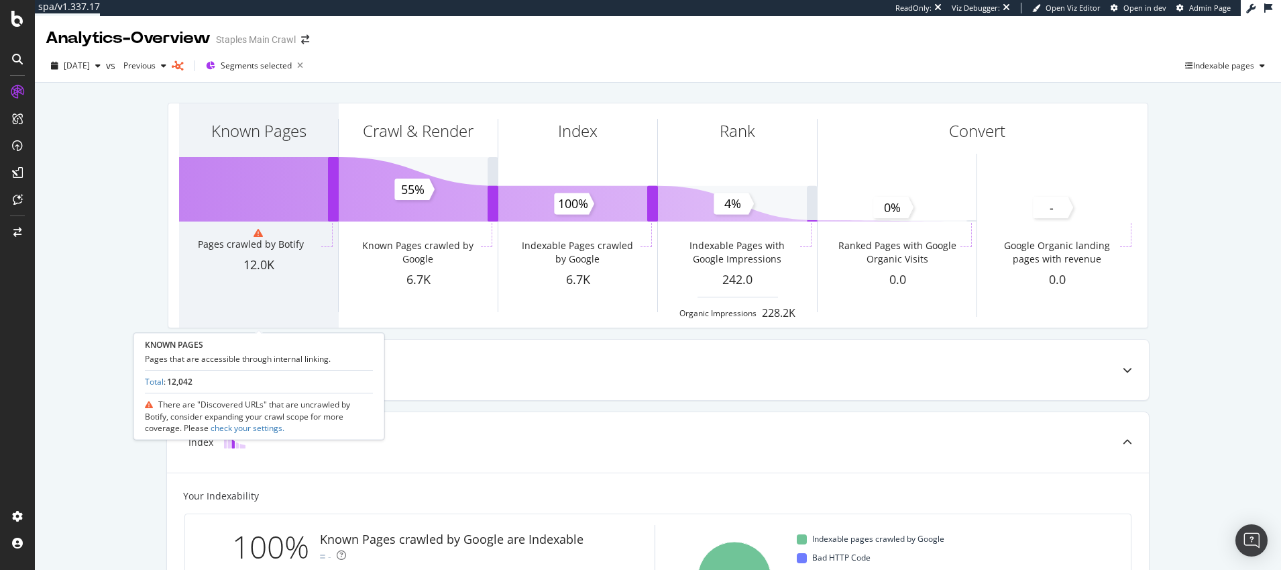
click at [260, 233] on icon at bounding box center [258, 232] width 9 height 9
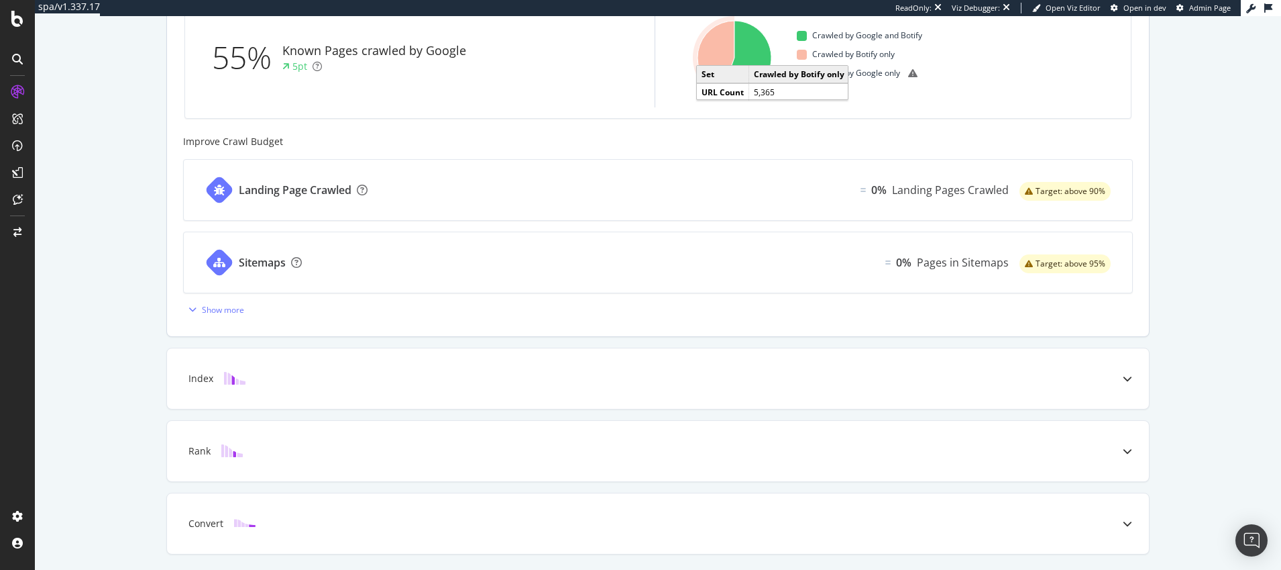
scroll to position [452, 0]
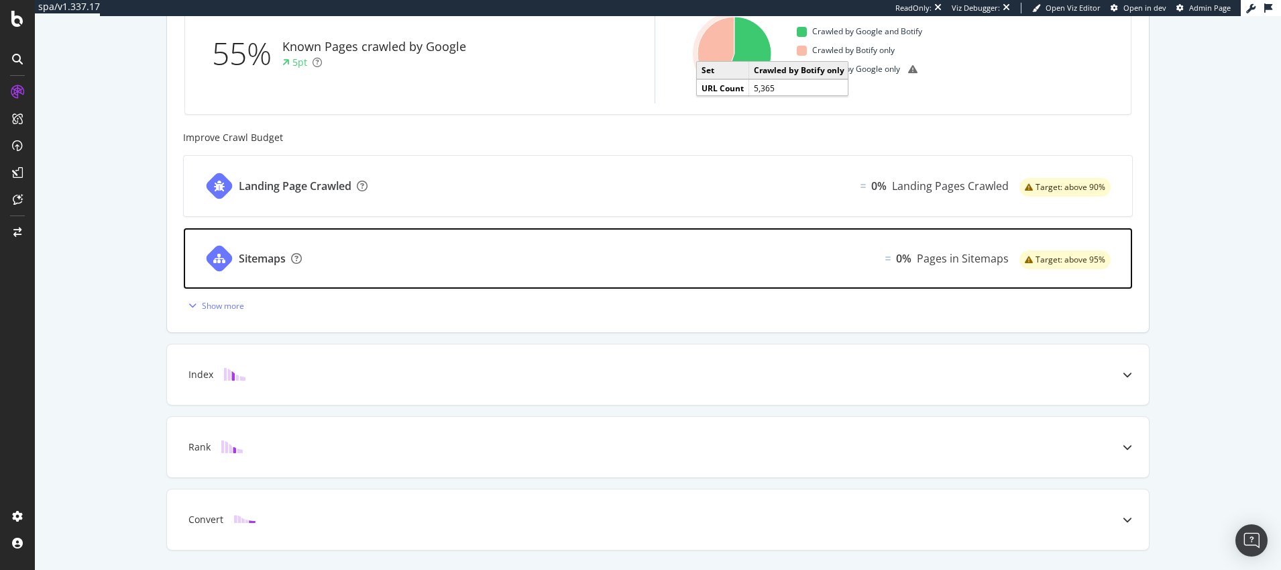
click at [252, 261] on div "Sitemaps" at bounding box center [262, 258] width 47 height 15
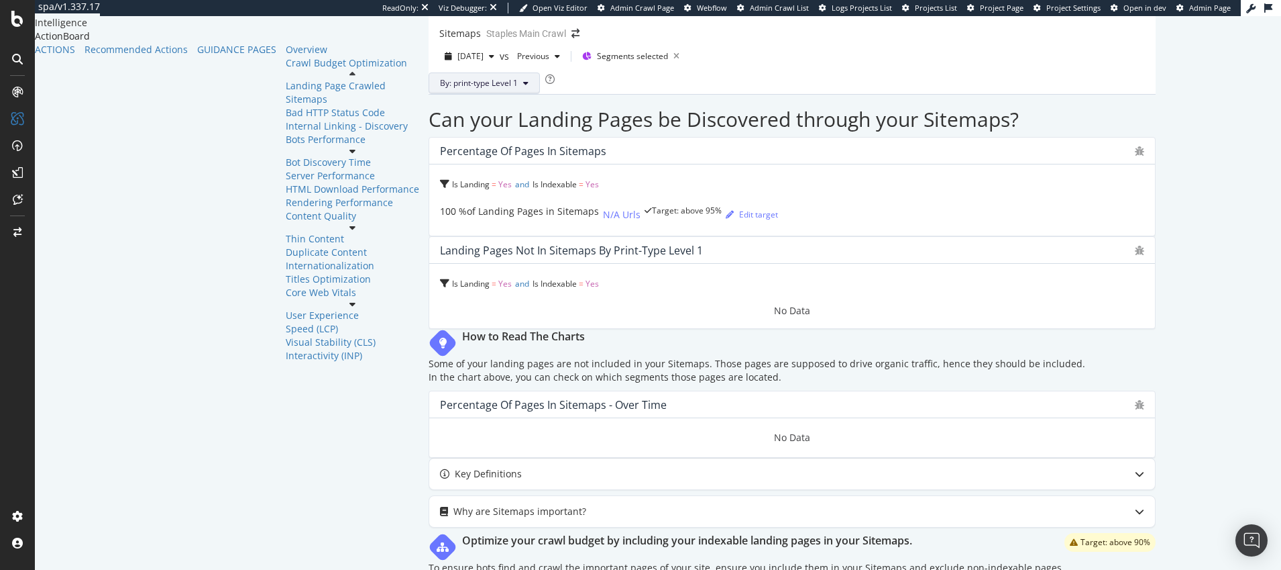
click at [440, 89] on span "By: print-type Level 1" at bounding box center [479, 82] width 78 height 11
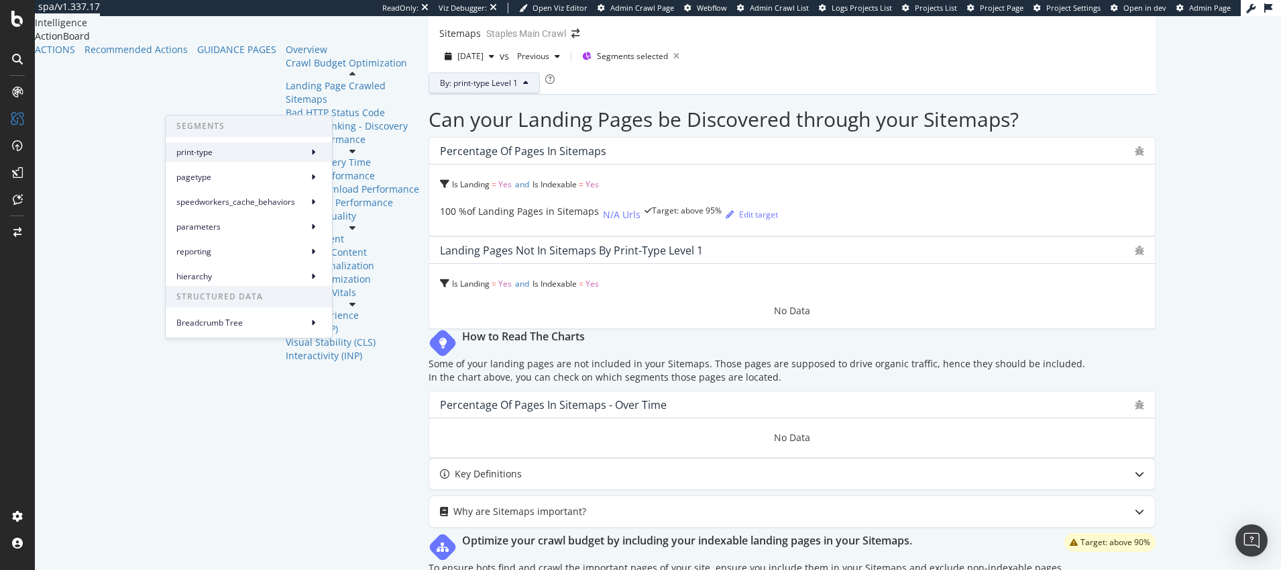
click at [315, 150] on icon at bounding box center [313, 152] width 4 height 8
click at [315, 178] on icon at bounding box center [313, 177] width 4 height 8
click at [195, 277] on span "hierarchy" at bounding box center [239, 276] width 126 height 12
click at [200, 322] on span "Breadcrumb Tree" at bounding box center [239, 323] width 126 height 12
click at [198, 297] on span "STRUCTURED DATA" at bounding box center [249, 296] width 166 height 21
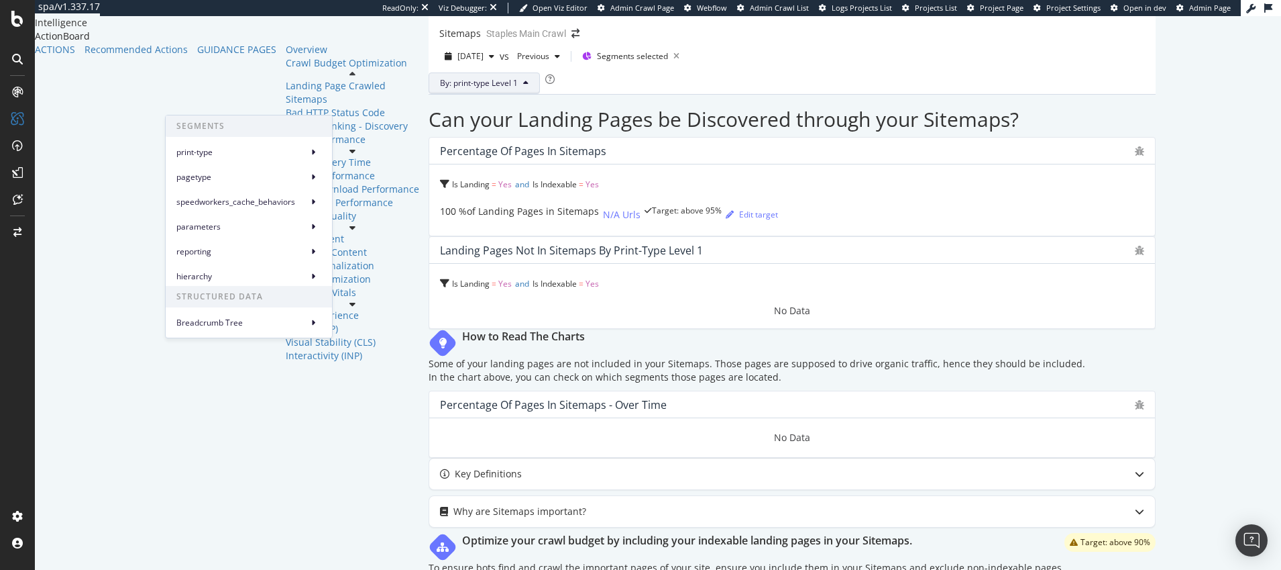
click at [429, 94] on div "By: print-type Level 1" at bounding box center [792, 82] width 727 height 21
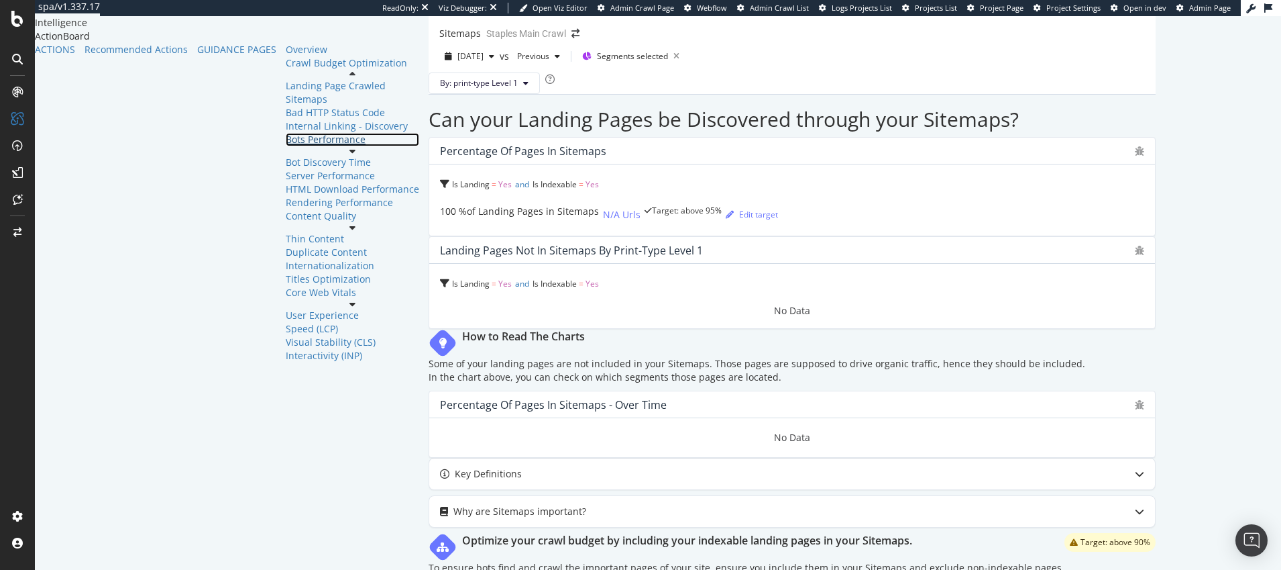
click at [286, 146] on div "Bots Performance" at bounding box center [352, 139] width 133 height 13
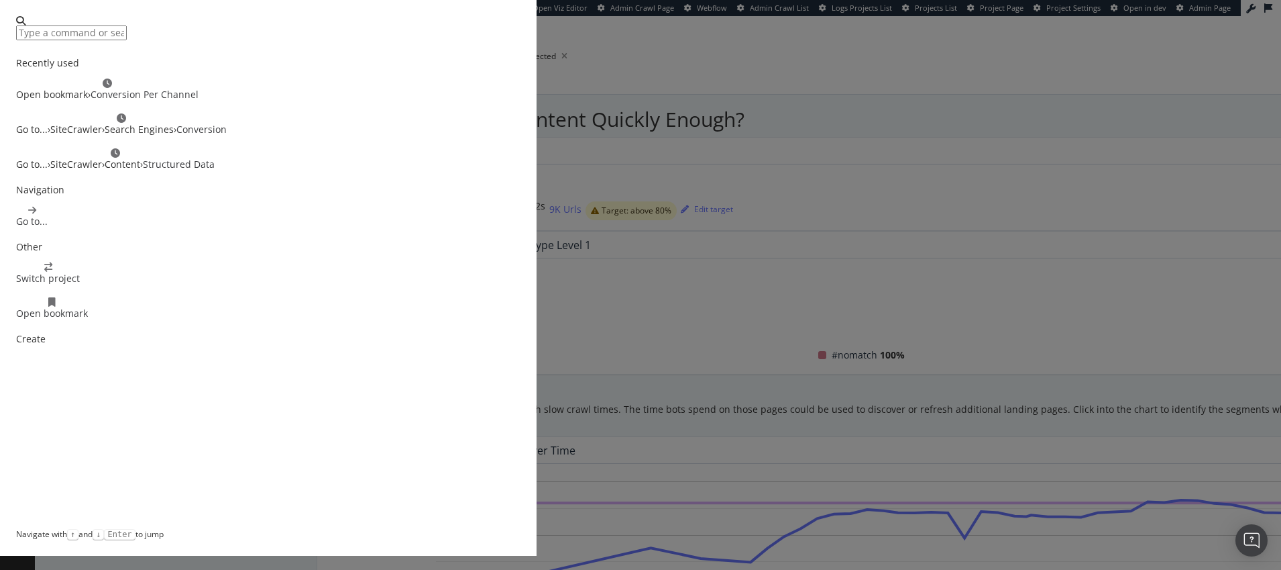
click at [174, 136] on div "Search Engines" at bounding box center [139, 129] width 69 height 13
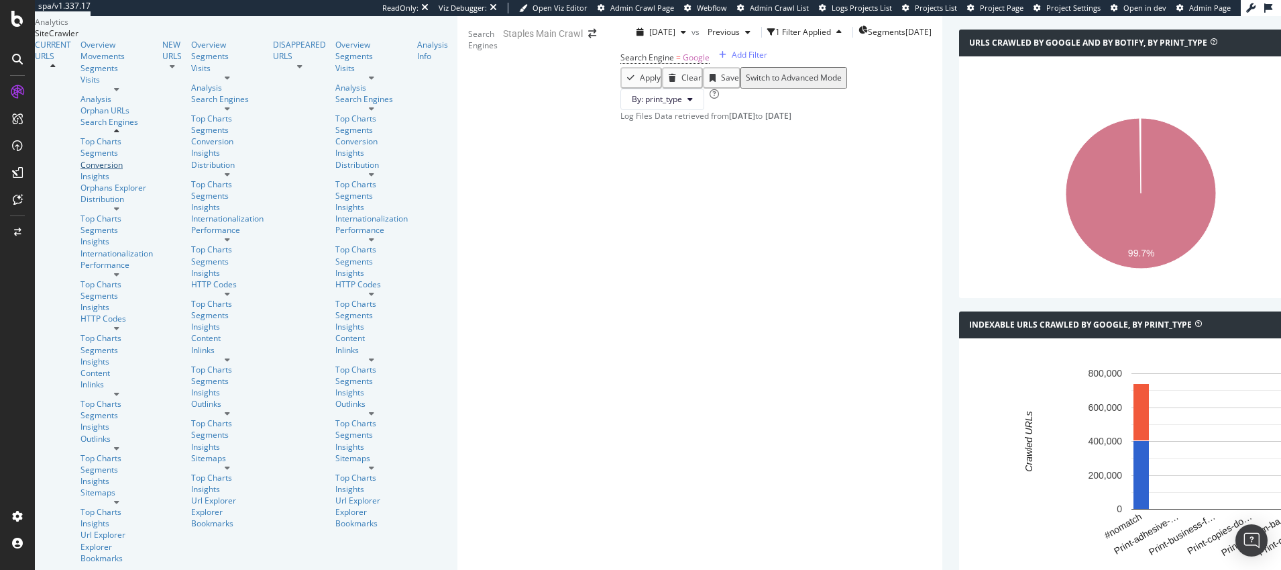
click at [80, 170] on div "Conversion" at bounding box center [116, 164] width 72 height 11
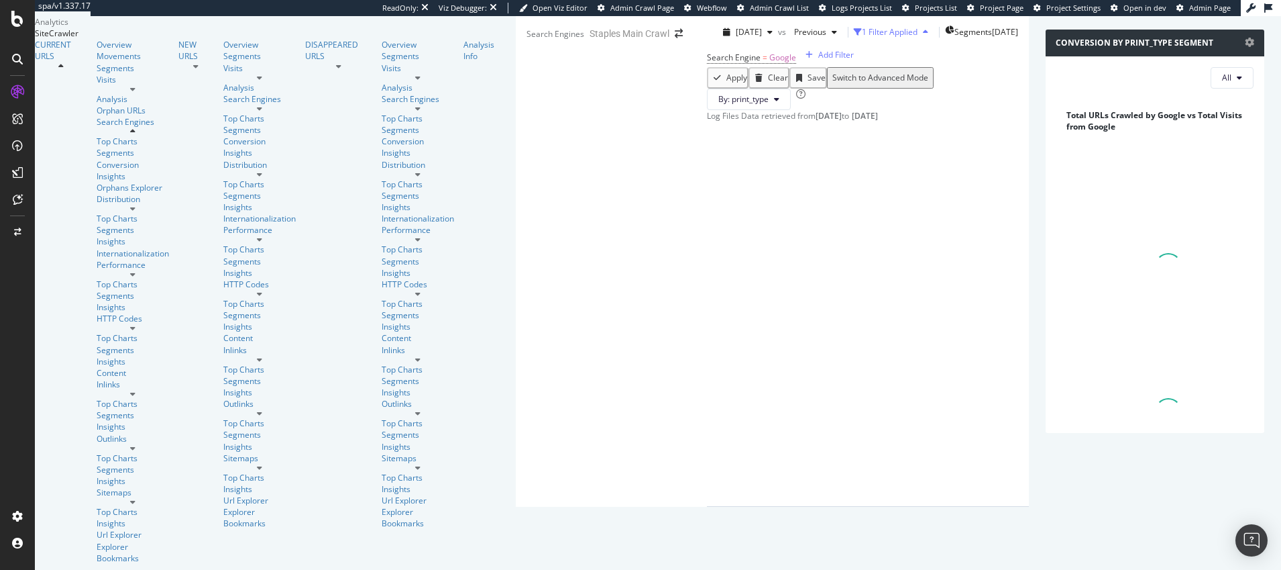
click at [862, 38] on div "1 Filter Applied" at bounding box center [890, 31] width 56 height 11
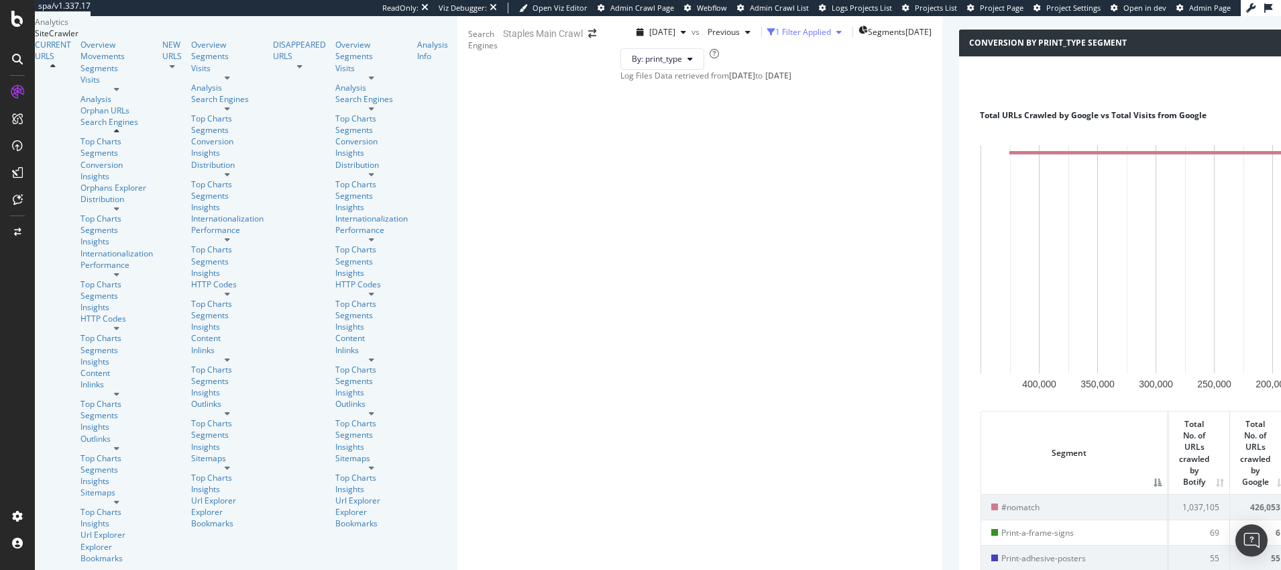
click at [775, 38] on div "1 Filter Applied" at bounding box center [803, 31] width 56 height 11
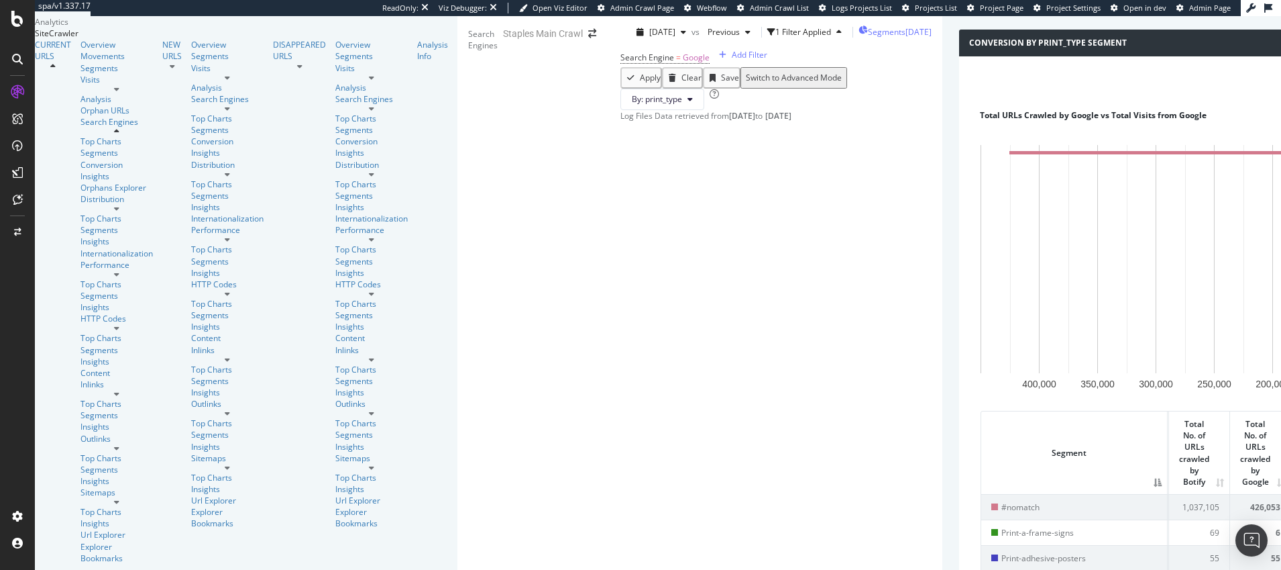
click at [868, 38] on span "Segments" at bounding box center [887, 31] width 38 height 11
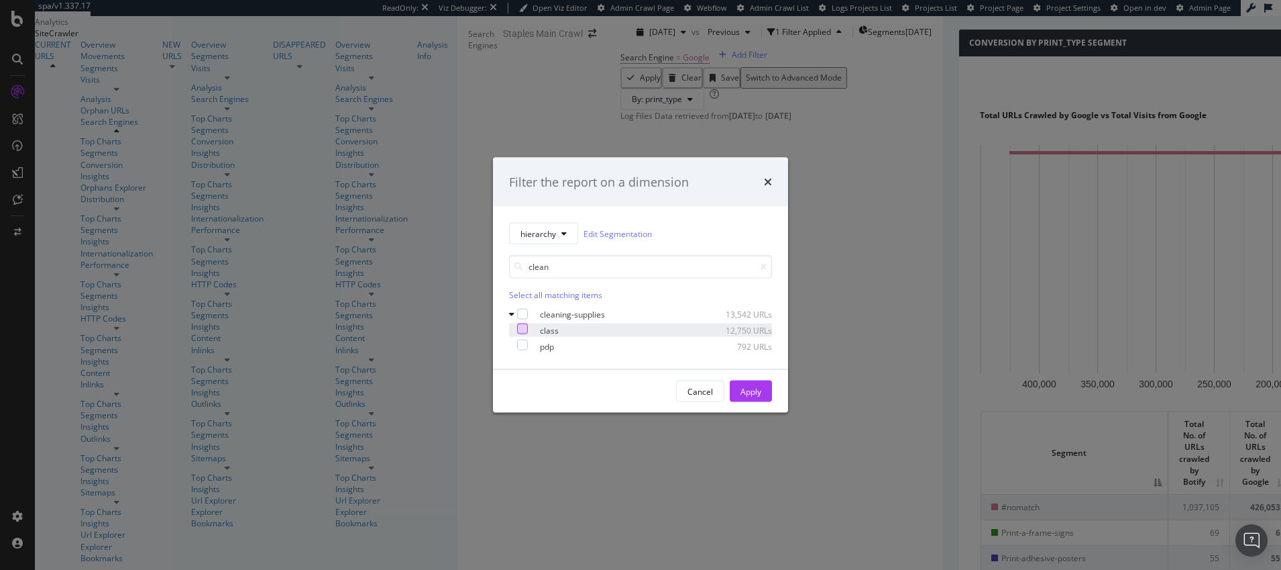
type input "clean"
click at [528, 330] on div "modal" at bounding box center [522, 328] width 11 height 11
click at [755, 390] on div "Apply" at bounding box center [751, 390] width 21 height 11
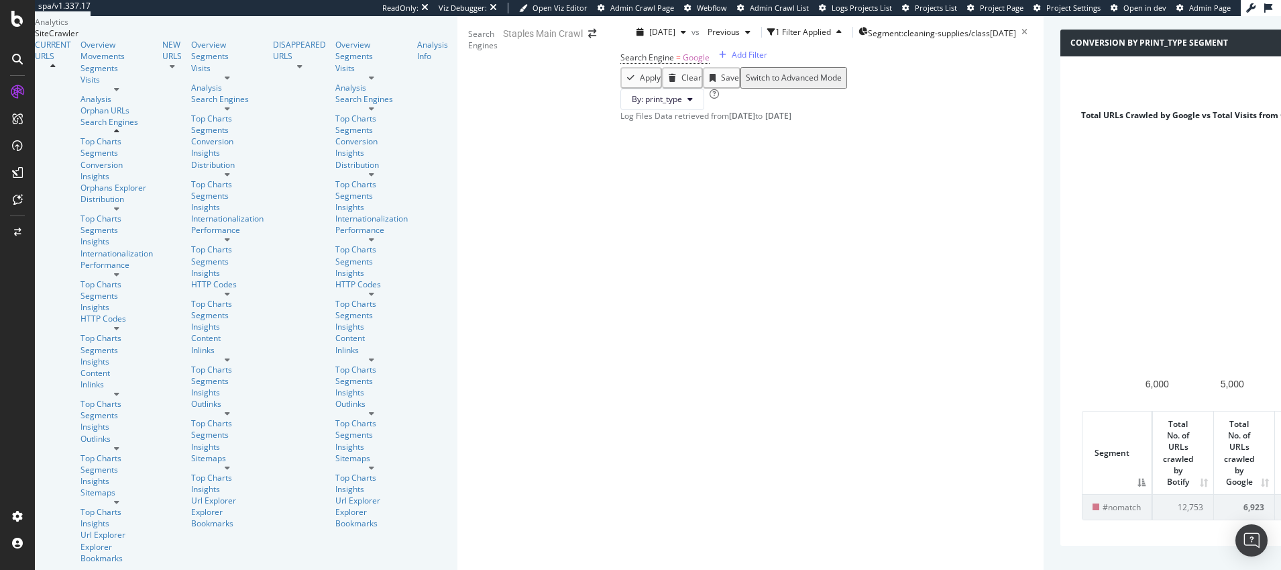
scroll to position [62, 0]
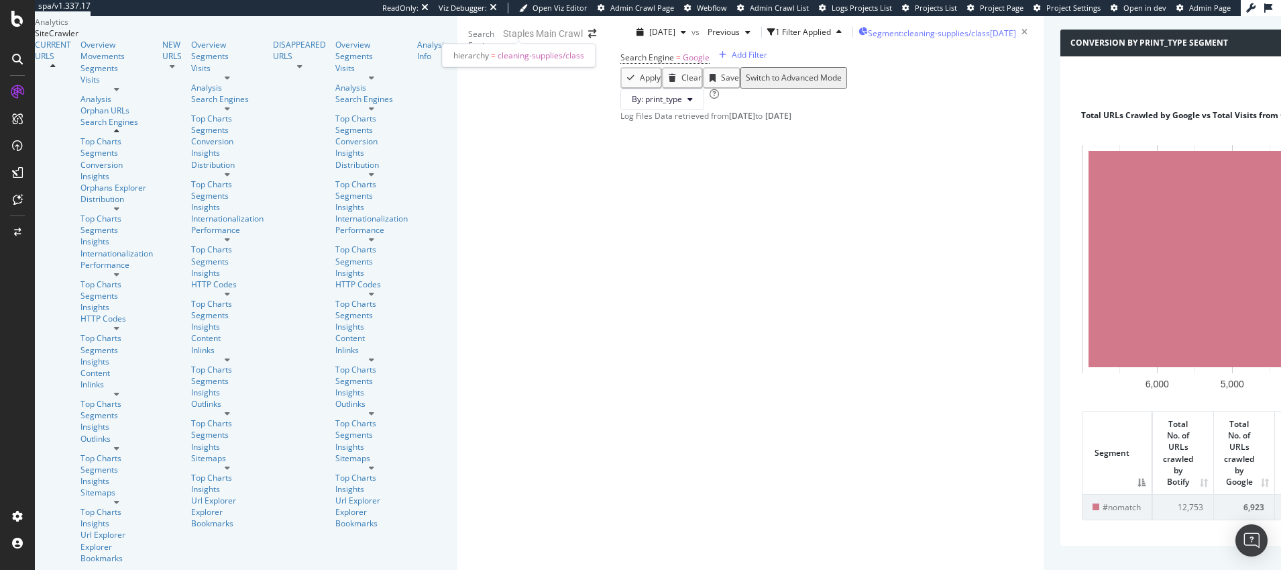
click at [868, 34] on span "Segment: cleaning-supplies/class" at bounding box center [929, 33] width 122 height 11
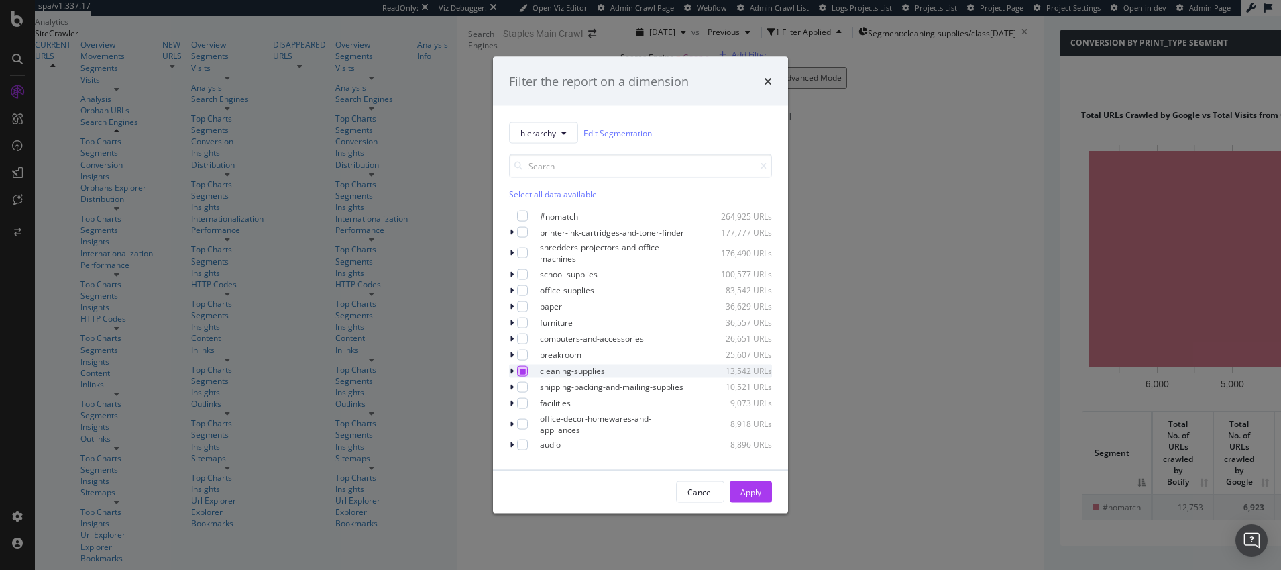
click at [522, 374] on icon "modal" at bounding box center [523, 370] width 6 height 7
click at [747, 490] on div "Apply" at bounding box center [751, 491] width 21 height 11
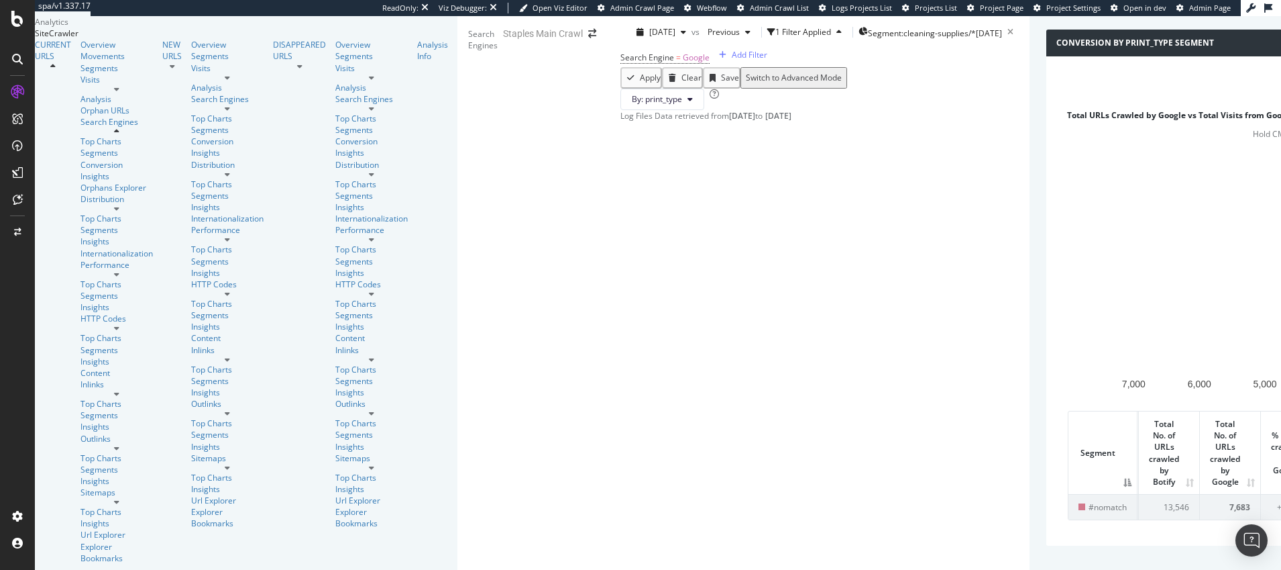
scroll to position [53, 0]
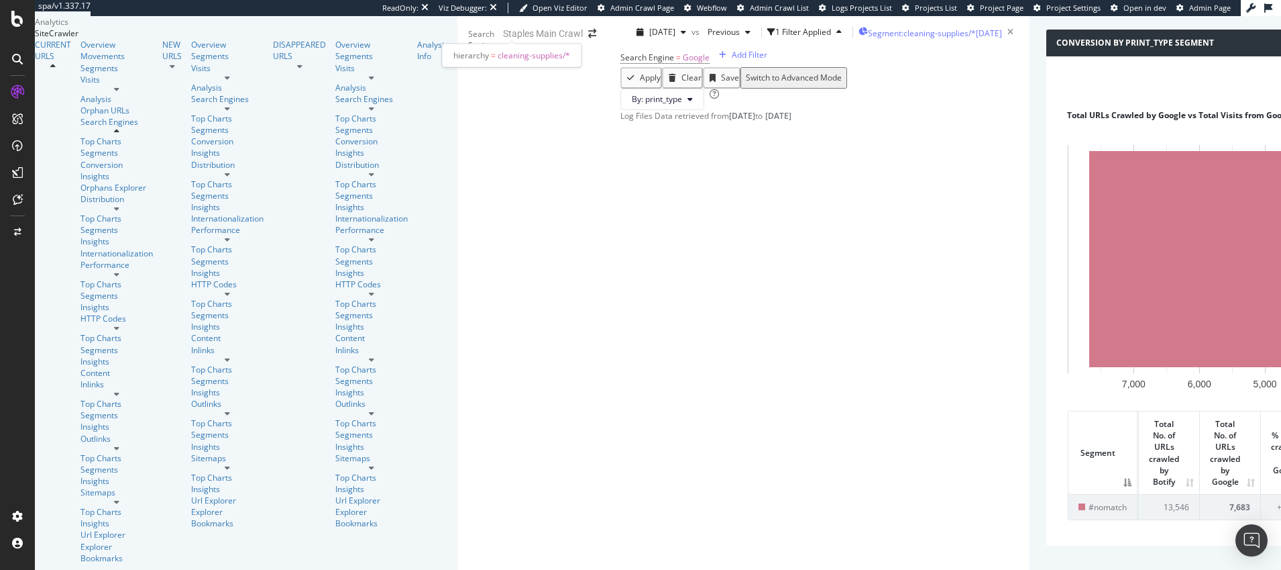
click at [868, 34] on span "Segment: cleaning-supplies/*" at bounding box center [922, 33] width 108 height 11
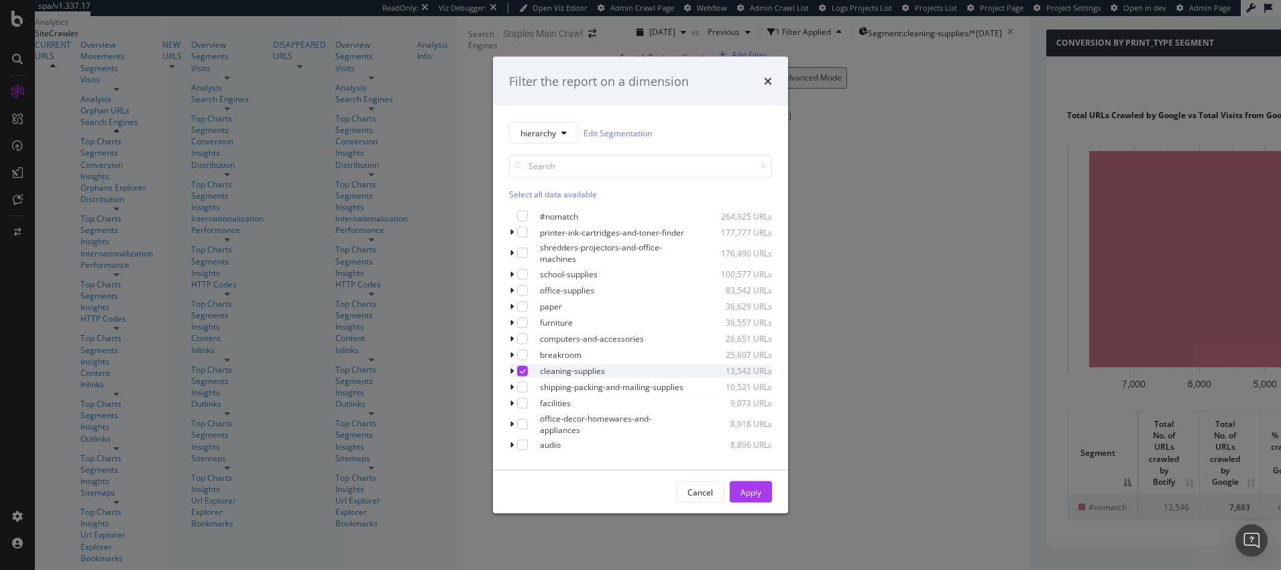
click at [513, 374] on icon "modal" at bounding box center [512, 370] width 4 height 8
click at [526, 388] on icon "modal" at bounding box center [523, 385] width 6 height 7
click at [757, 490] on div "Apply" at bounding box center [751, 491] width 21 height 11
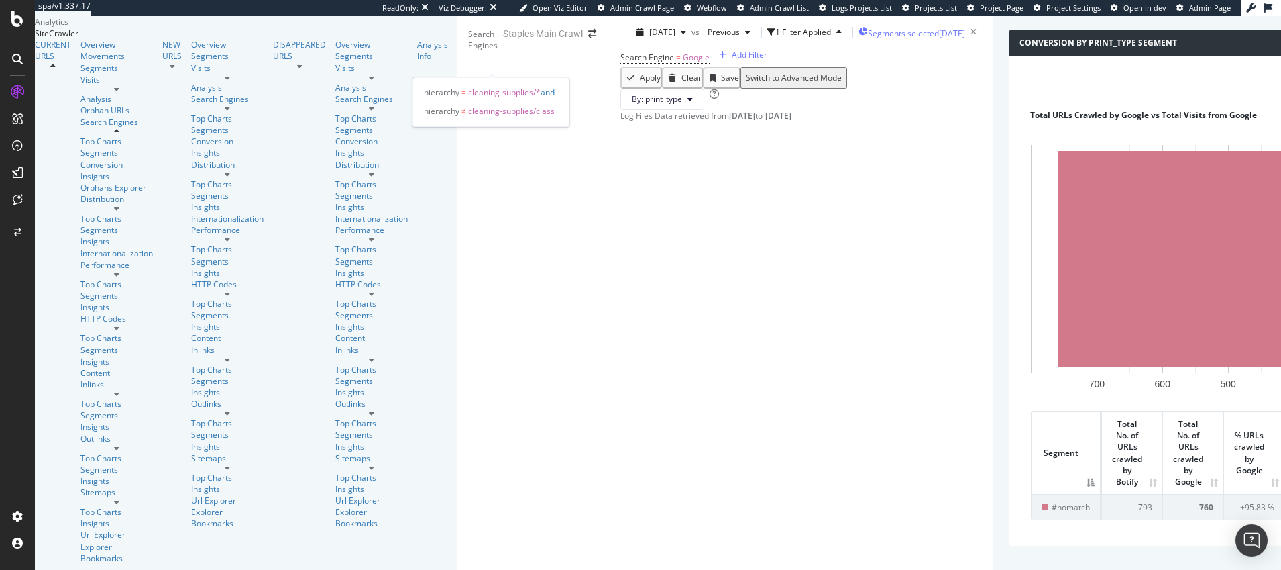
click at [868, 39] on span "Segments selected" at bounding box center [903, 33] width 71 height 11
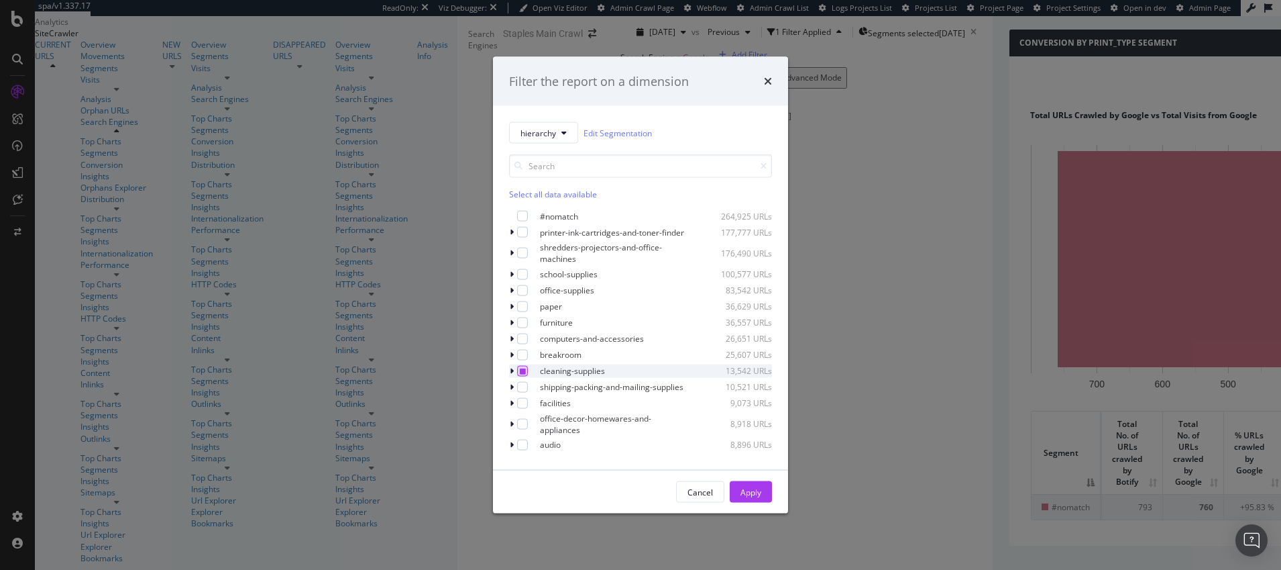
click at [522, 374] on icon "modal" at bounding box center [523, 370] width 6 height 7
click at [751, 492] on div "Apply" at bounding box center [751, 491] width 21 height 11
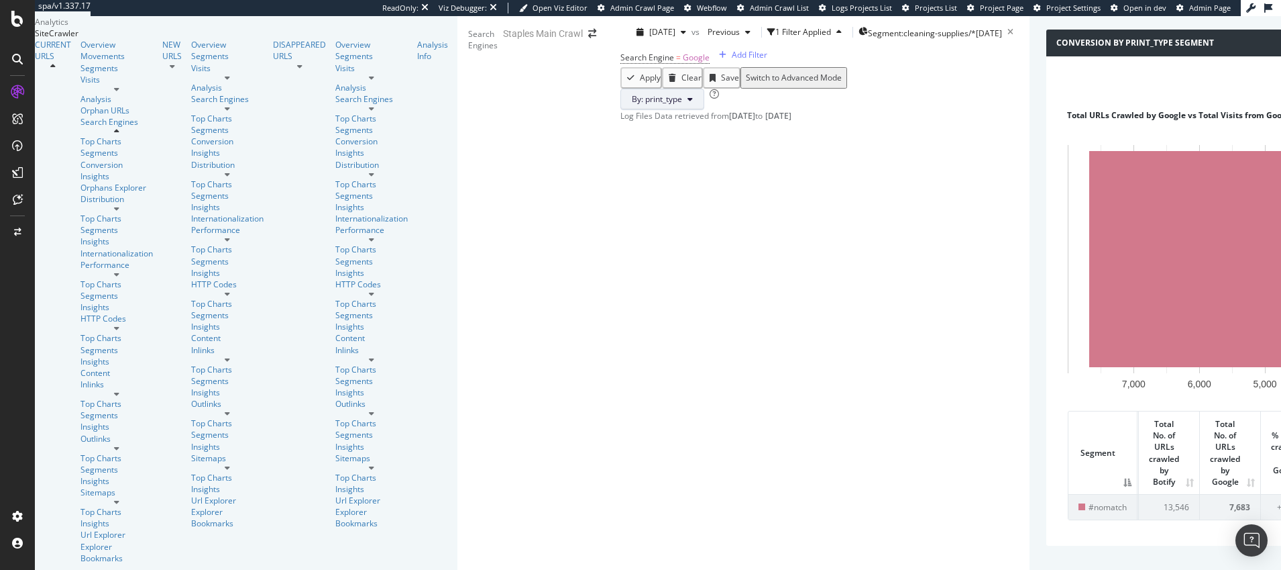
click at [632, 105] on span "By: print_type" at bounding box center [657, 98] width 50 height 11
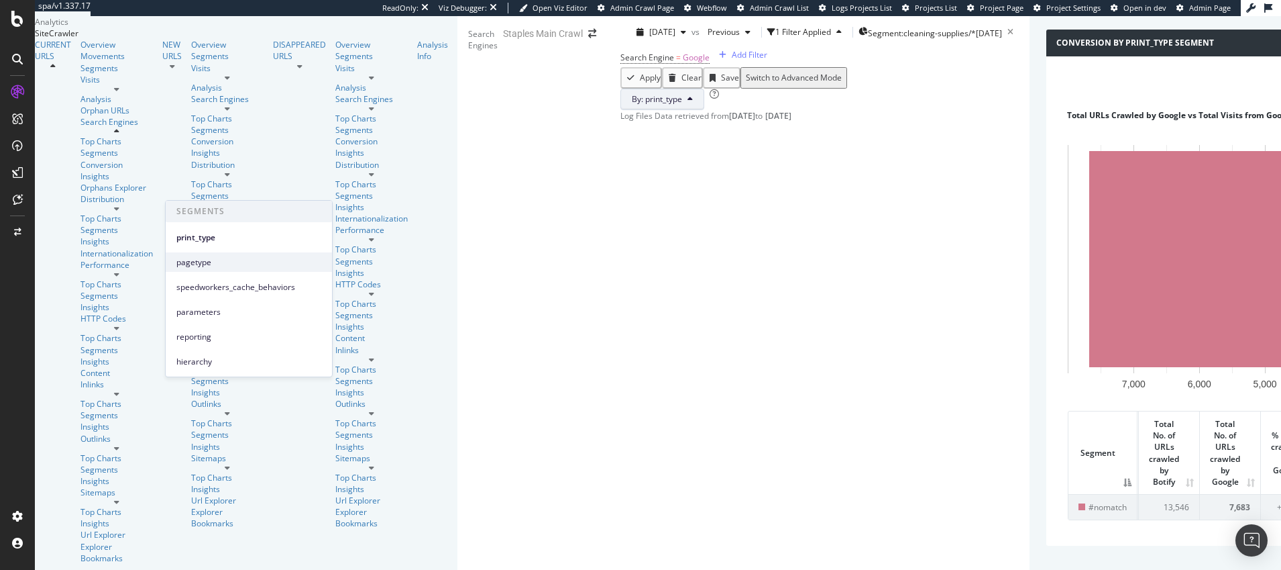
click at [191, 265] on span "pagetype" at bounding box center [248, 262] width 145 height 12
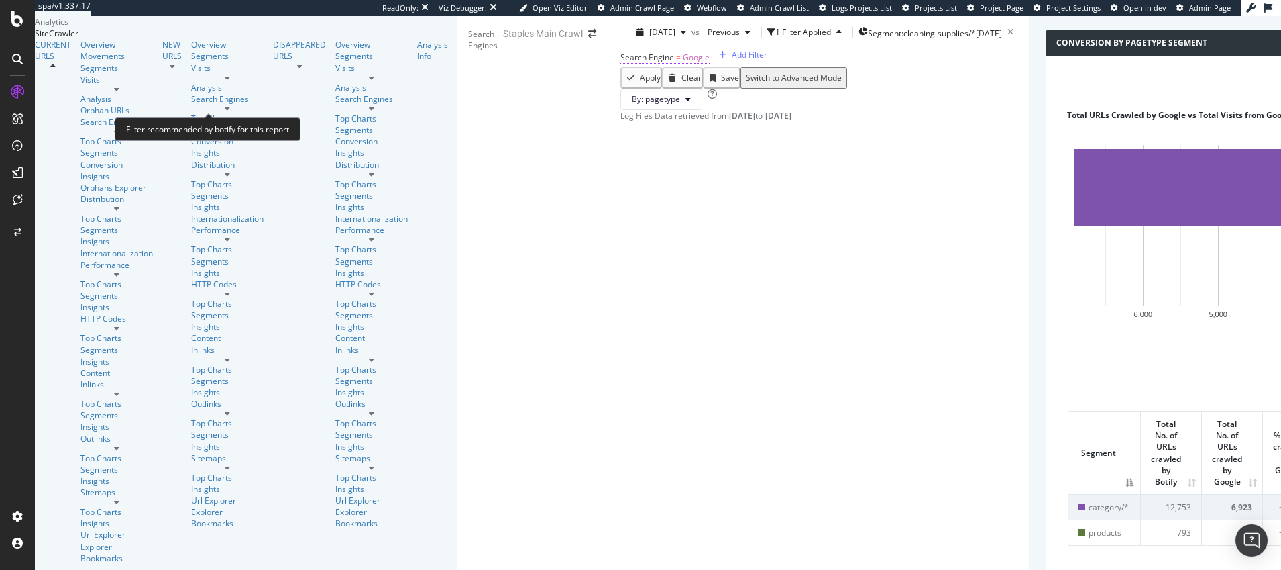
click at [683, 63] on span "Google" at bounding box center [696, 57] width 27 height 11
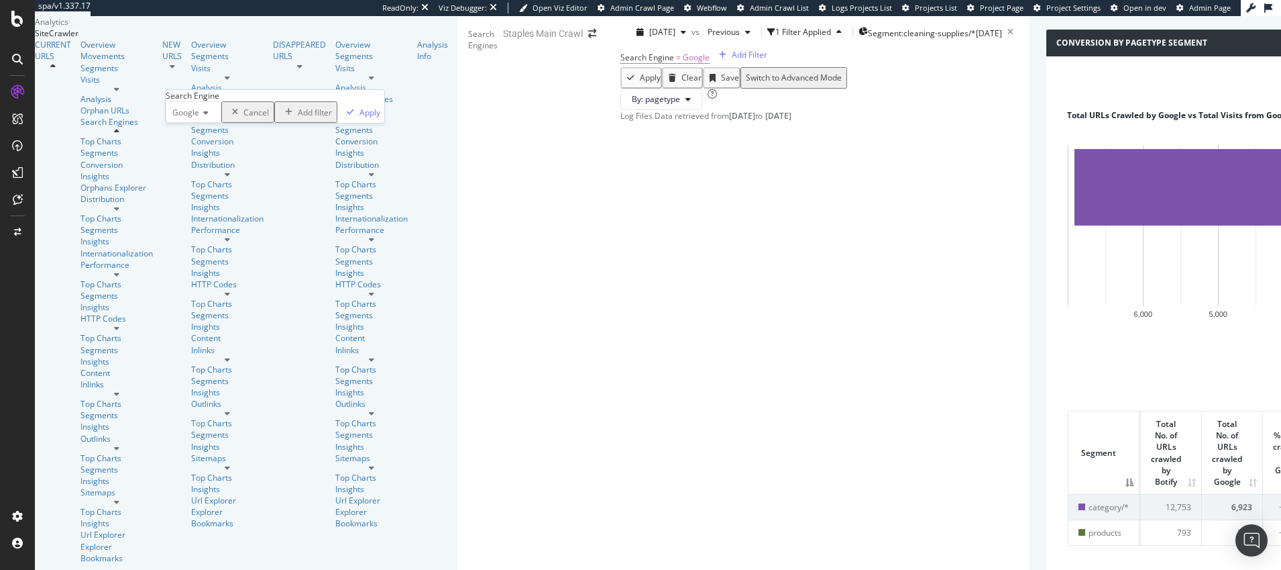
click at [209, 117] on icon at bounding box center [203, 113] width 9 height 8
click at [197, 164] on span "OpenAI" at bounding box center [184, 157] width 28 height 11
click at [360, 118] on div "Apply" at bounding box center [370, 112] width 21 height 11
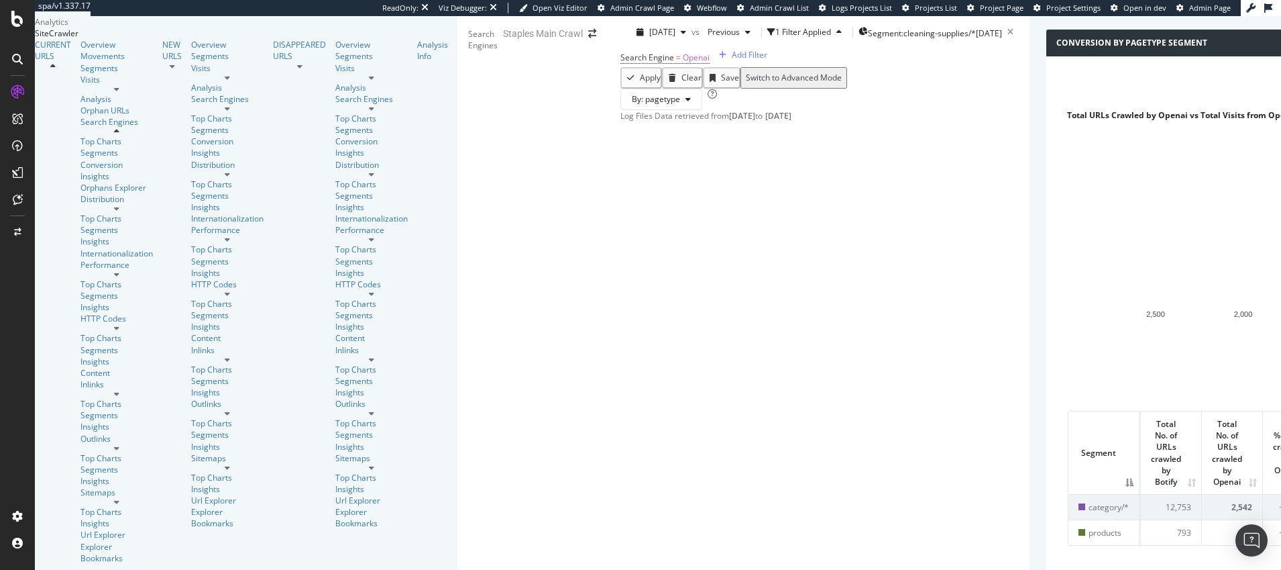
scroll to position [28, 0]
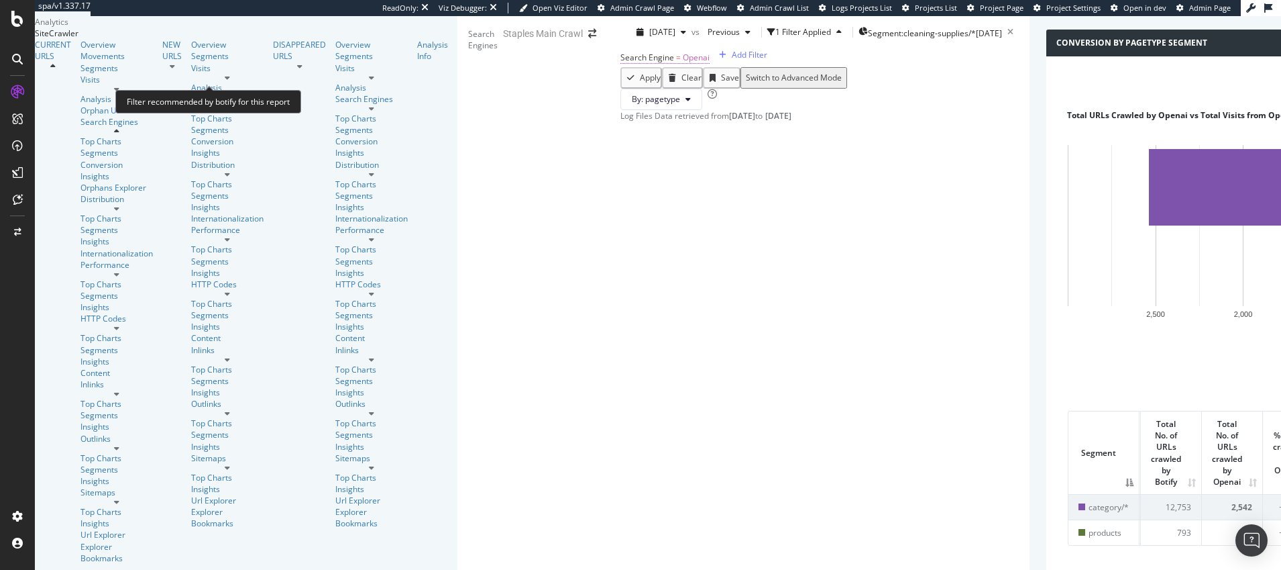
click at [683, 63] on span "Openai" at bounding box center [696, 57] width 27 height 11
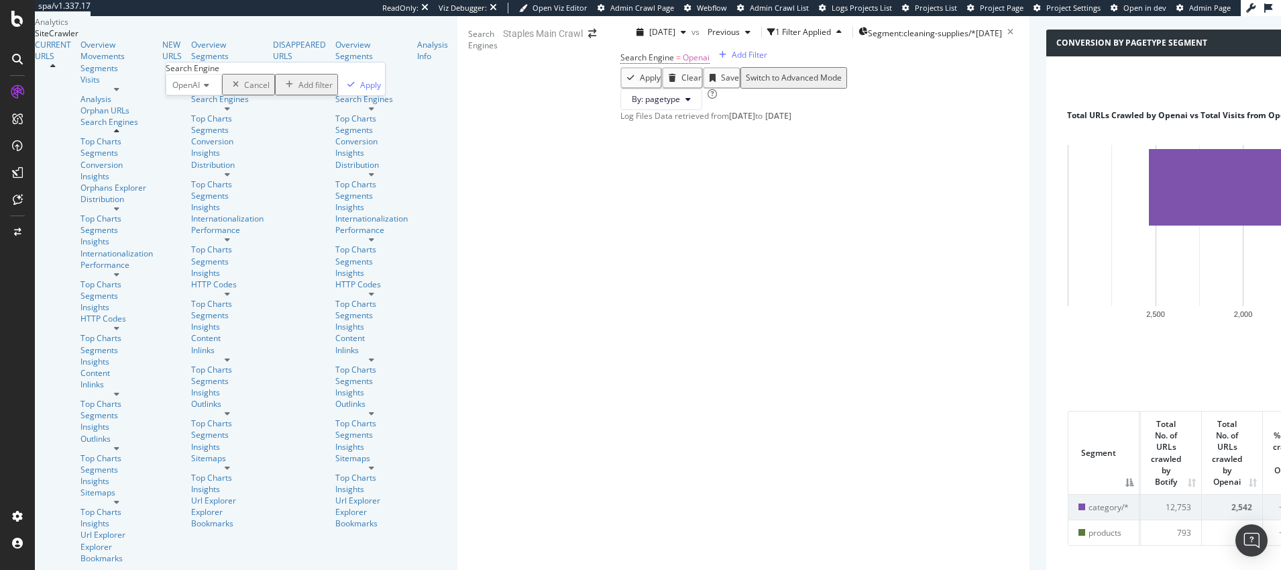
click at [209, 89] on icon at bounding box center [204, 85] width 9 height 8
click at [201, 162] on span "Other AI Bots" at bounding box center [185, 151] width 31 height 23
click at [382, 91] on div "Apply" at bounding box center [392, 84] width 21 height 11
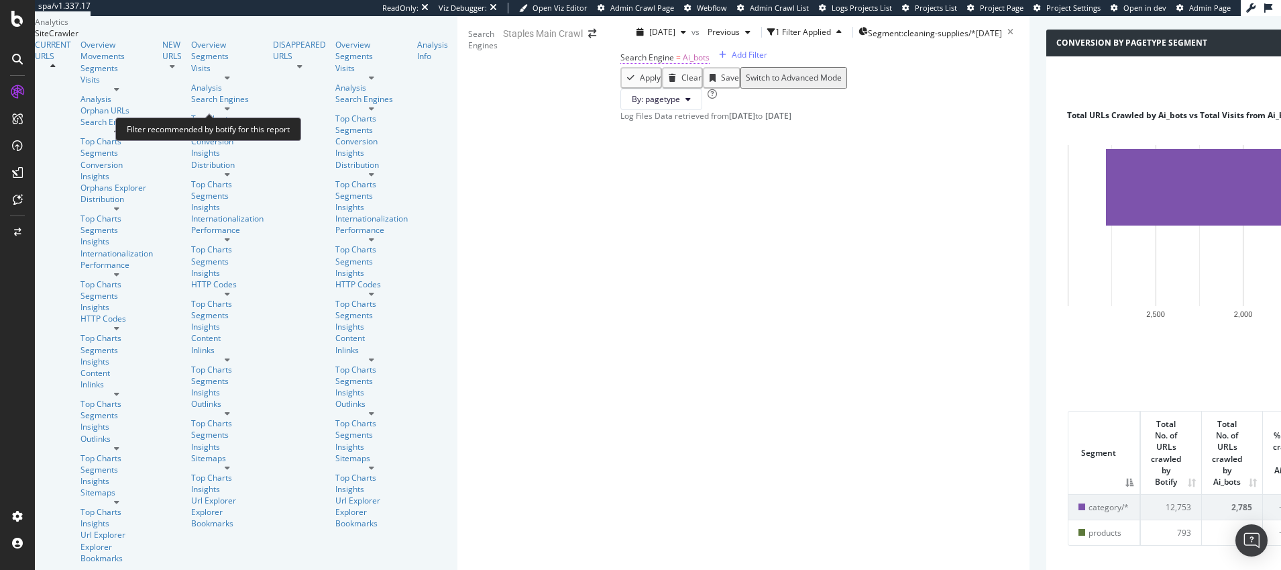
click at [683, 63] on span "Ai_bots" at bounding box center [696, 57] width 27 height 11
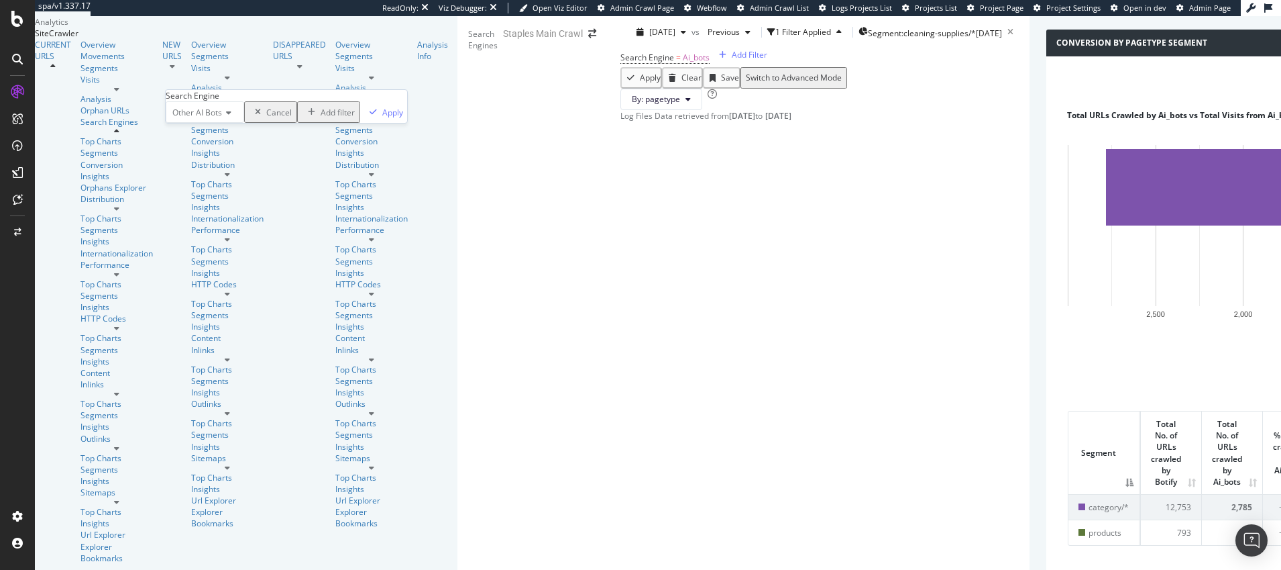
click at [216, 118] on span "Other AI Bots" at bounding box center [197, 112] width 50 height 11
click at [186, 136] on span "Bing" at bounding box center [178, 129] width 17 height 11
click at [350, 118] on div "Apply" at bounding box center [360, 112] width 21 height 11
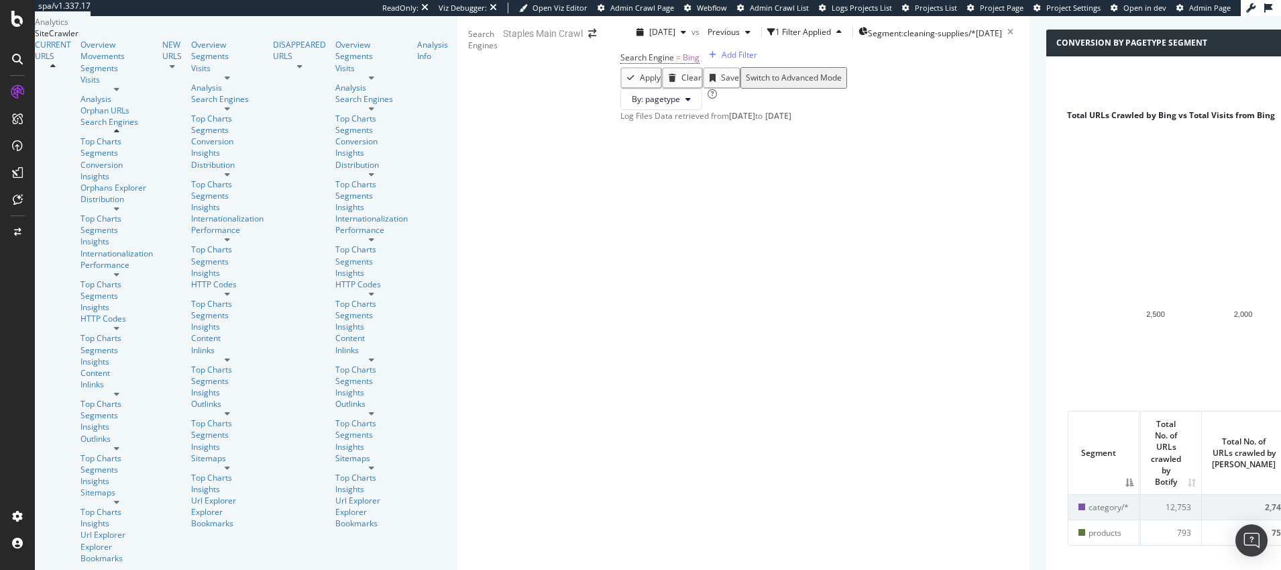
scroll to position [234, 0]
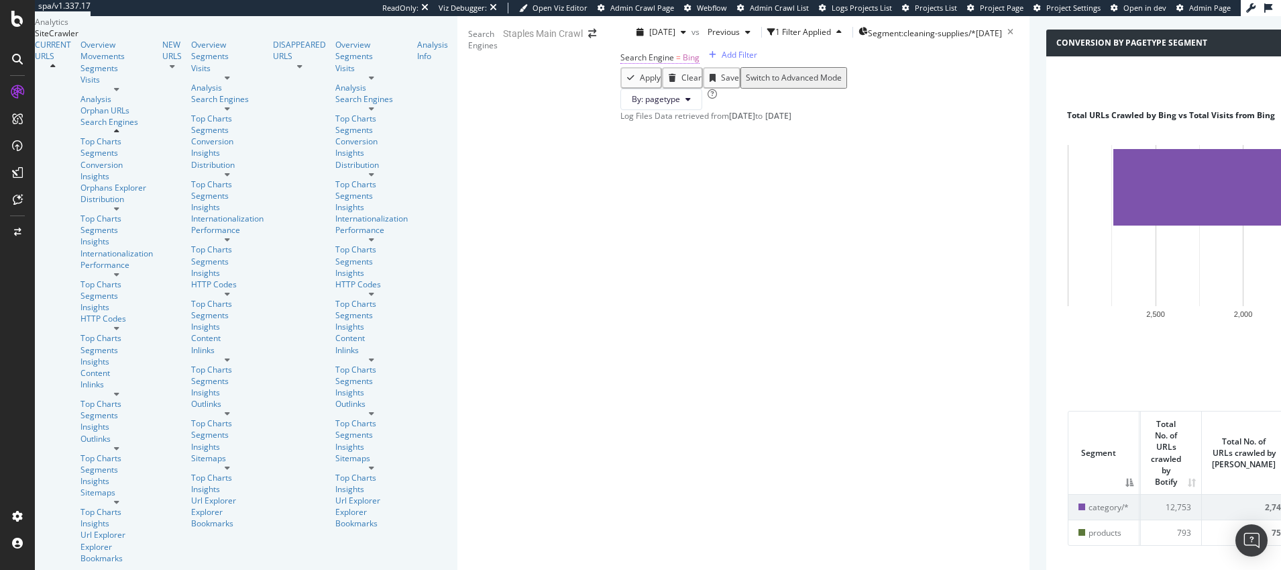
click at [621, 63] on span "Search Engine" at bounding box center [648, 57] width 54 height 11
click at [205, 68] on div "Search Engine" at bounding box center [193, 61] width 54 height 11
click at [199, 83] on icon at bounding box center [193, 79] width 9 height 8
click at [196, 116] on span "Google" at bounding box center [183, 110] width 27 height 11
click at [360, 85] on div "Apply" at bounding box center [370, 78] width 21 height 11
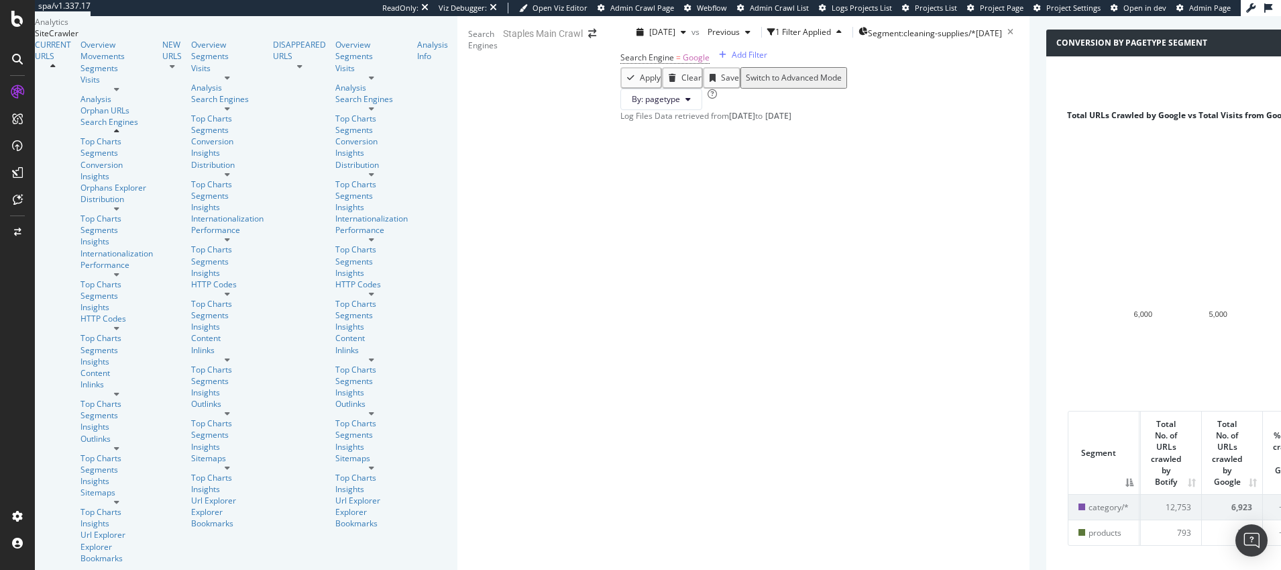
scroll to position [234, 0]
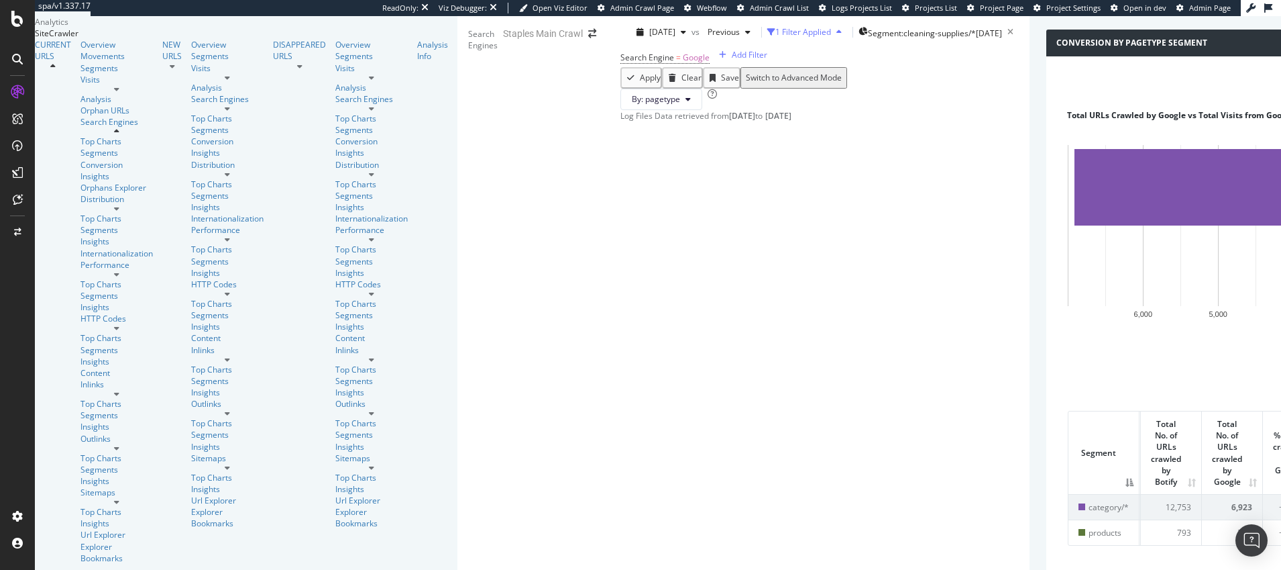
click at [775, 32] on div "1 Filter Applied" at bounding box center [803, 31] width 56 height 11
click at [621, 67] on div "Search Engine = Google Add Filter" at bounding box center [825, 57] width 409 height 19
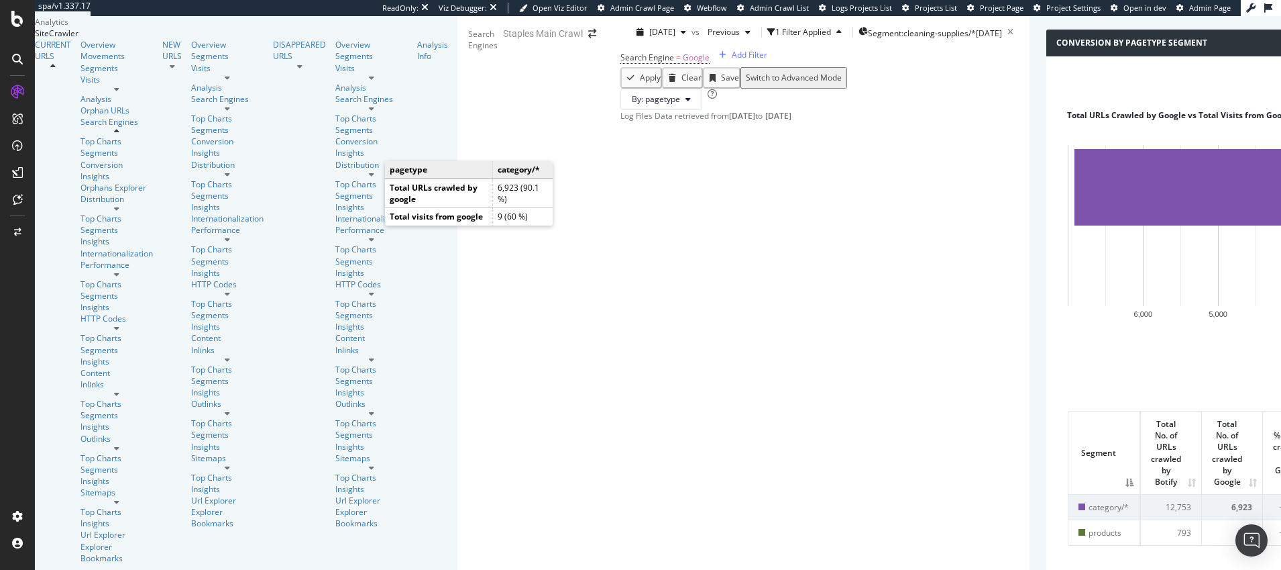
click at [1089, 501] on span "category/*" at bounding box center [1109, 506] width 40 height 11
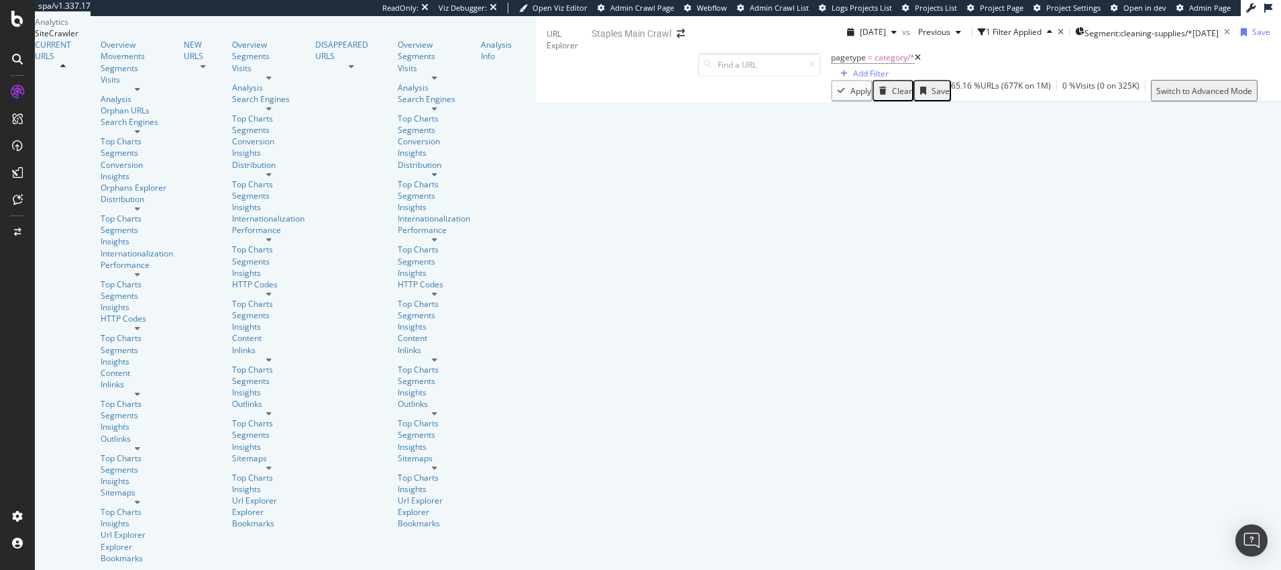
click at [1224, 97] on div "Switch to Advanced Mode" at bounding box center [1205, 90] width 96 height 11
click at [1224, 97] on div "Switch back to Simple mode" at bounding box center [1209, 90] width 104 height 11
click at [1224, 97] on div "Switch to Advanced Mode" at bounding box center [1202, 90] width 96 height 11
click at [1223, 97] on div "Switch back to Simple mode" at bounding box center [1206, 90] width 104 height 11
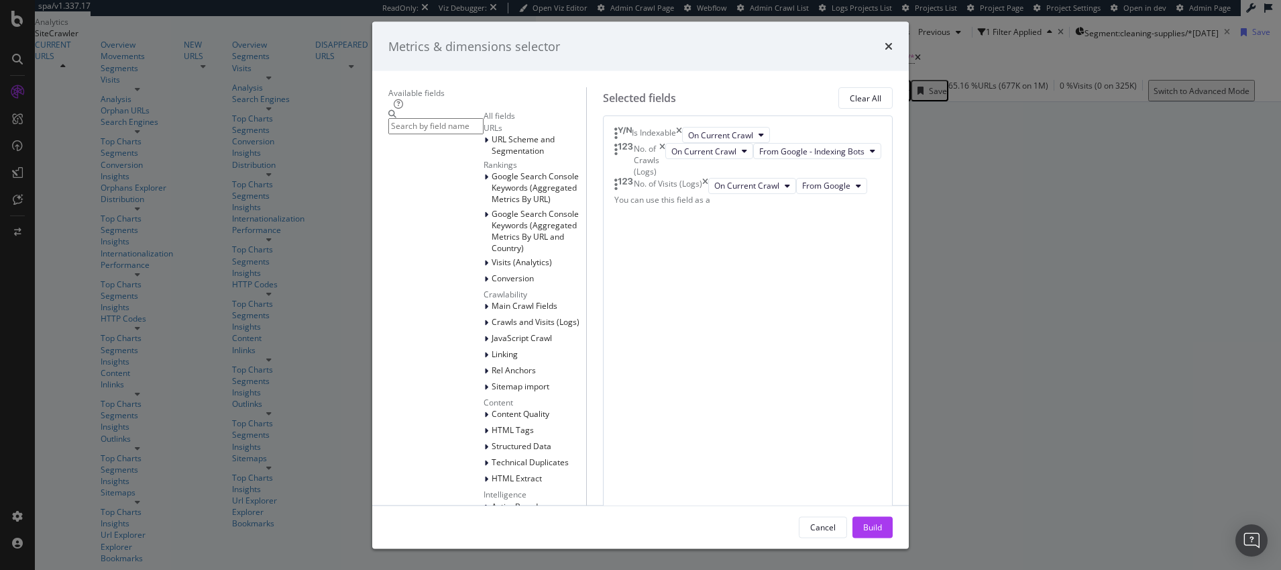
click at [484, 121] on div "All fields" at bounding box center [535, 115] width 103 height 11
click at [484, 144] on icon "modal" at bounding box center [486, 140] width 4 height 8
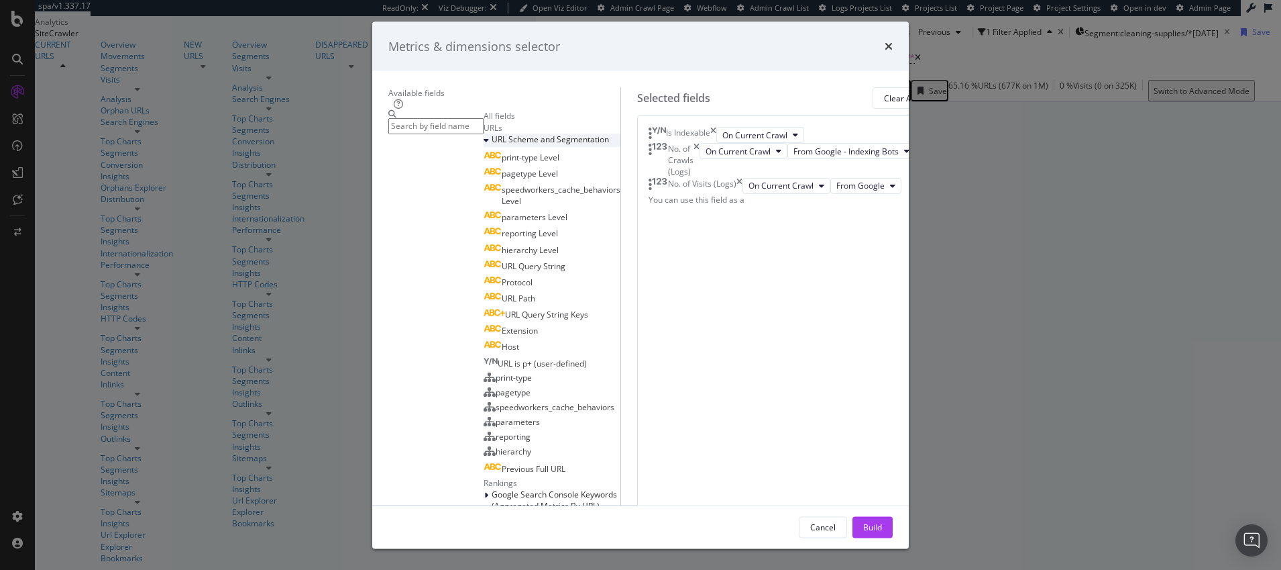
click at [484, 144] on icon "modal" at bounding box center [486, 140] width 5 height 8
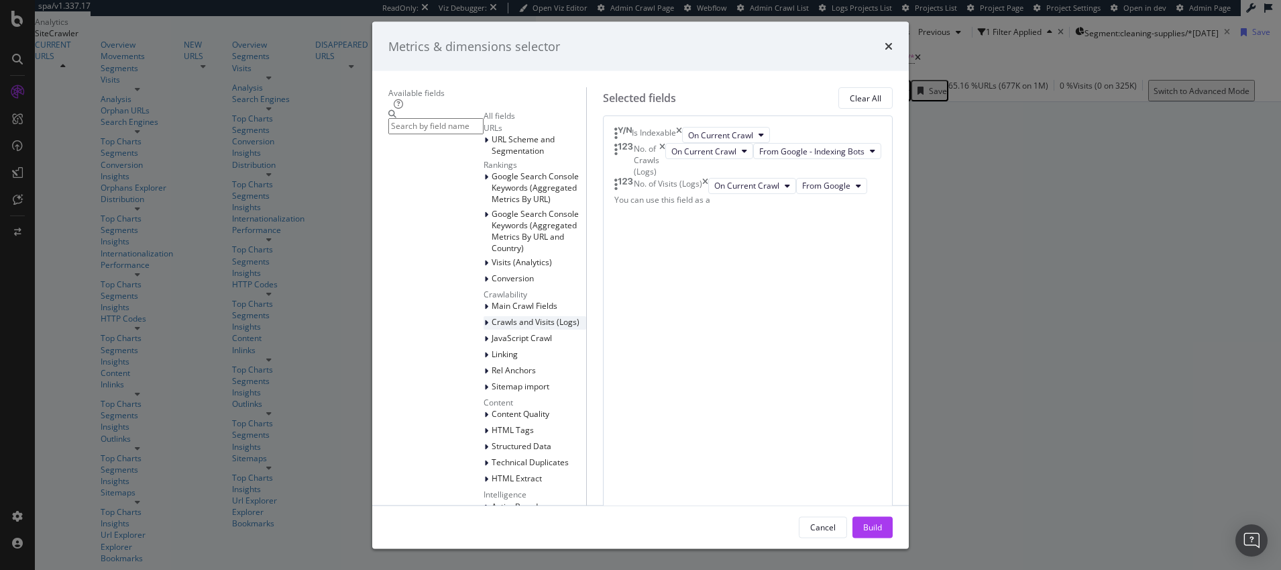
scroll to position [35, 0]
click at [492, 343] on span "JavaScript Crawl" at bounding box center [522, 337] width 60 height 11
click at [484, 406] on icon "modal" at bounding box center [486, 410] width 4 height 8
click at [1010, 405] on div "Metrics & dimensions selector Available fields All fields URLs URL Scheme and S…" at bounding box center [640, 285] width 1281 height 570
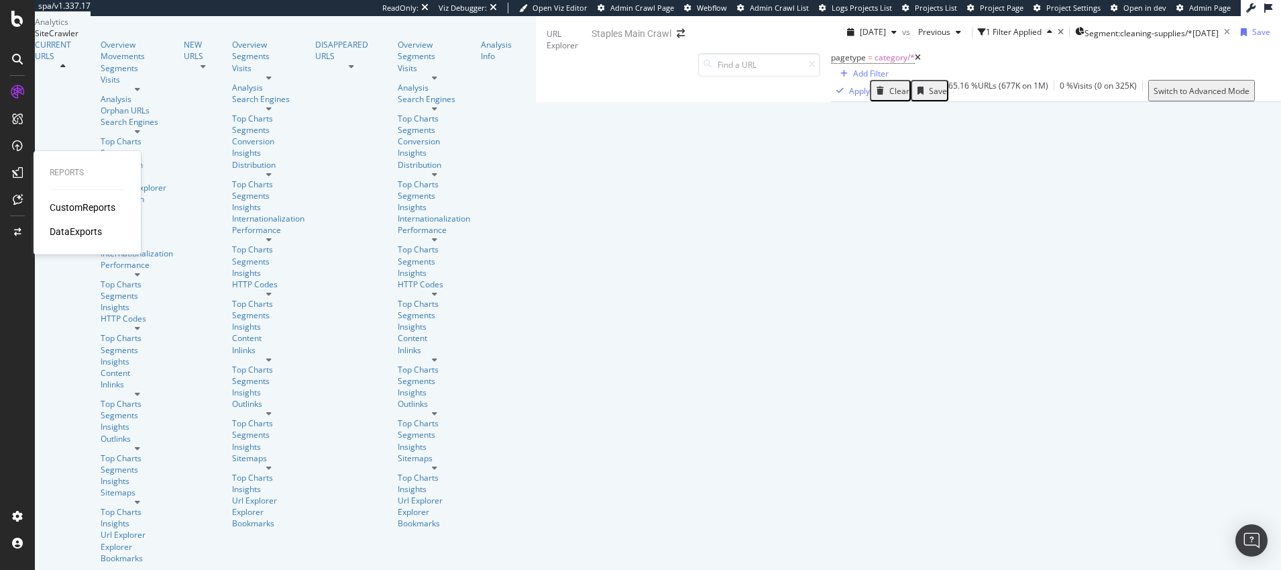
click at [80, 230] on div "DataExports" at bounding box center [76, 231] width 52 height 13
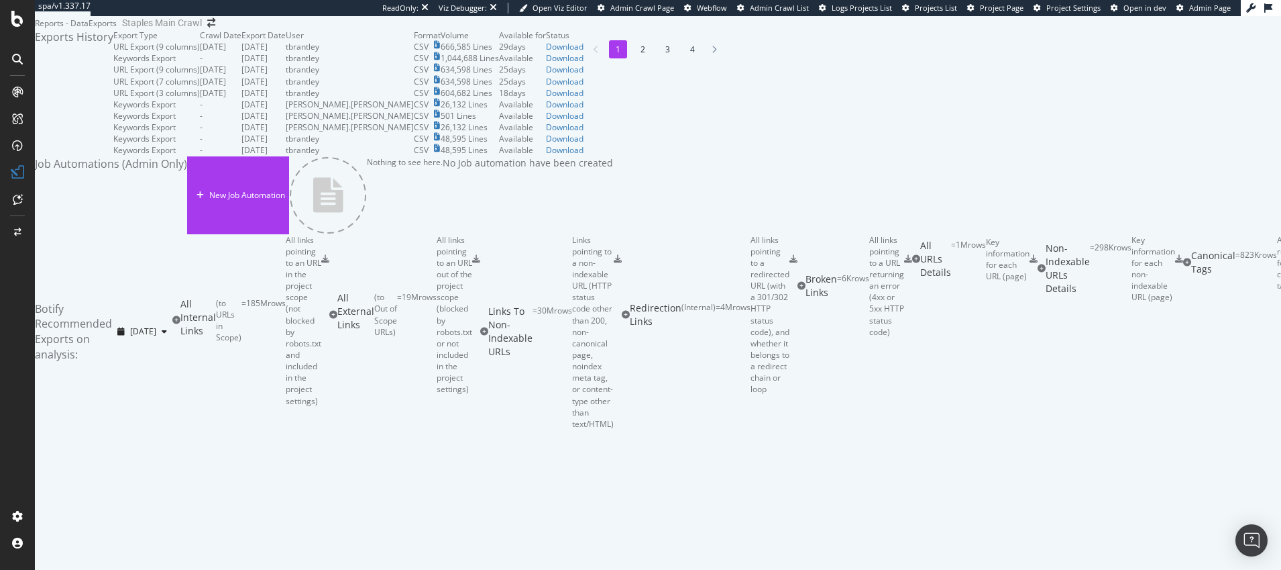
scroll to position [899, 0]
click at [912, 263] on icon at bounding box center [916, 259] width 8 height 8
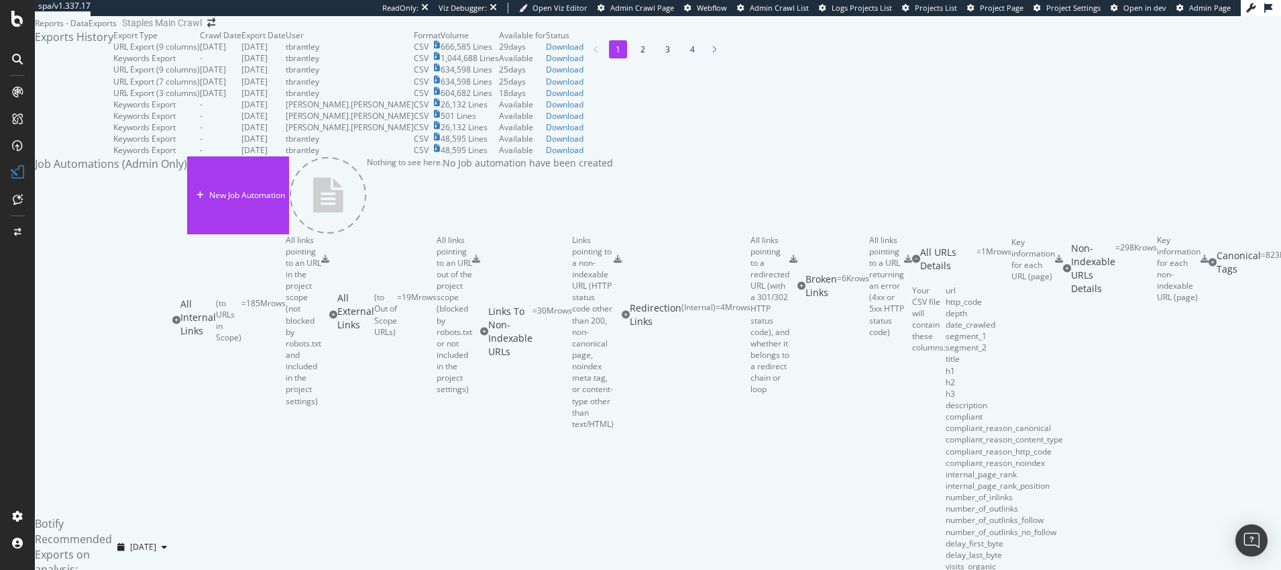
click at [1063, 263] on icon at bounding box center [1059, 259] width 8 height 8
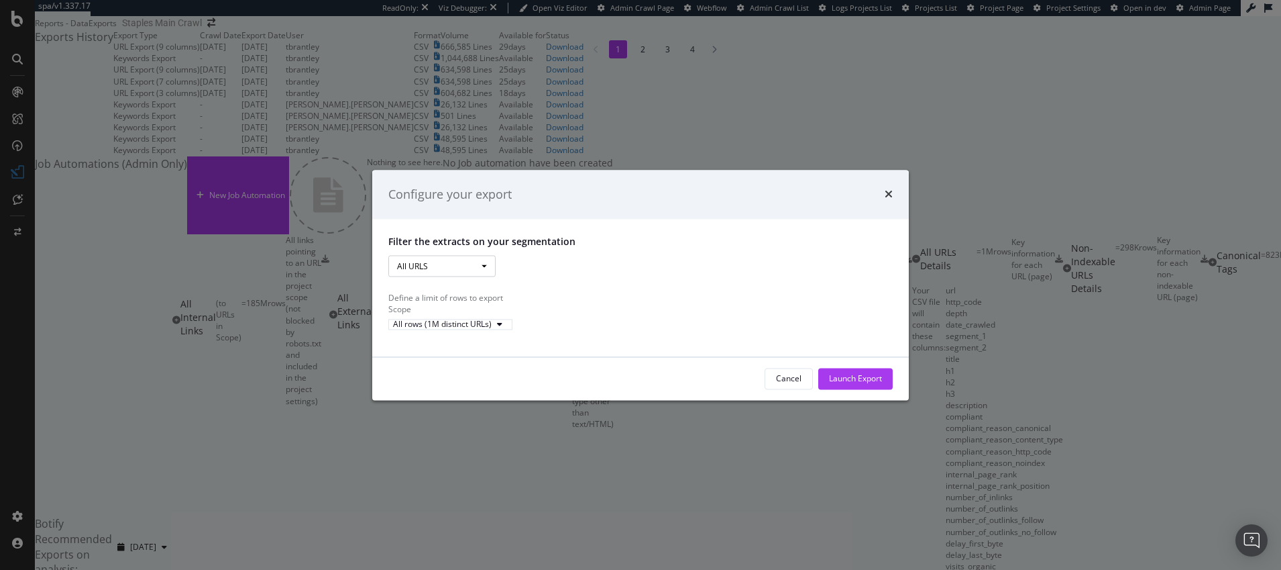
click at [484, 265] on span "modal" at bounding box center [484, 266] width 5 height 3
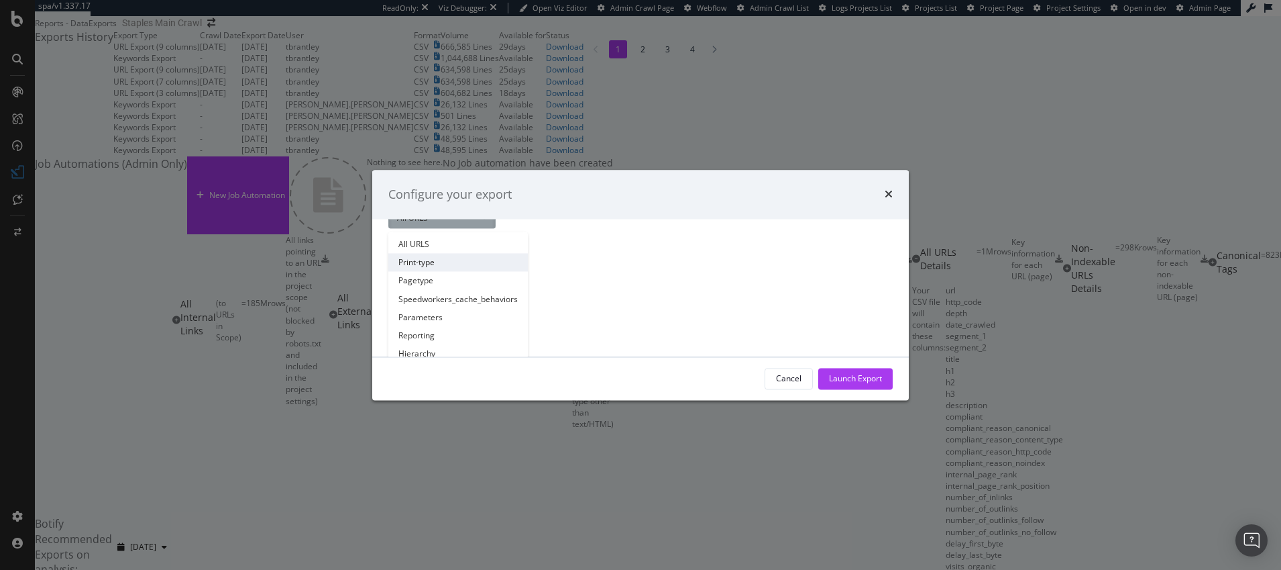
scroll to position [52, 0]
click at [415, 341] on link "Hierarchy" at bounding box center [458, 350] width 140 height 18
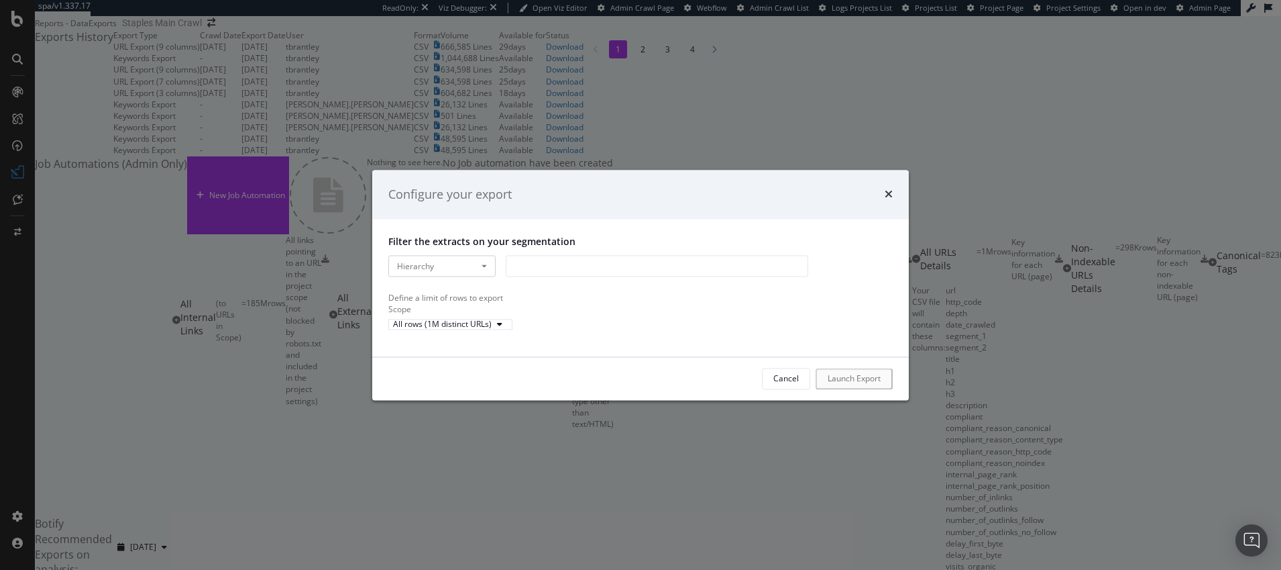
click at [527, 256] on div "modal" at bounding box center [657, 266] width 303 height 21
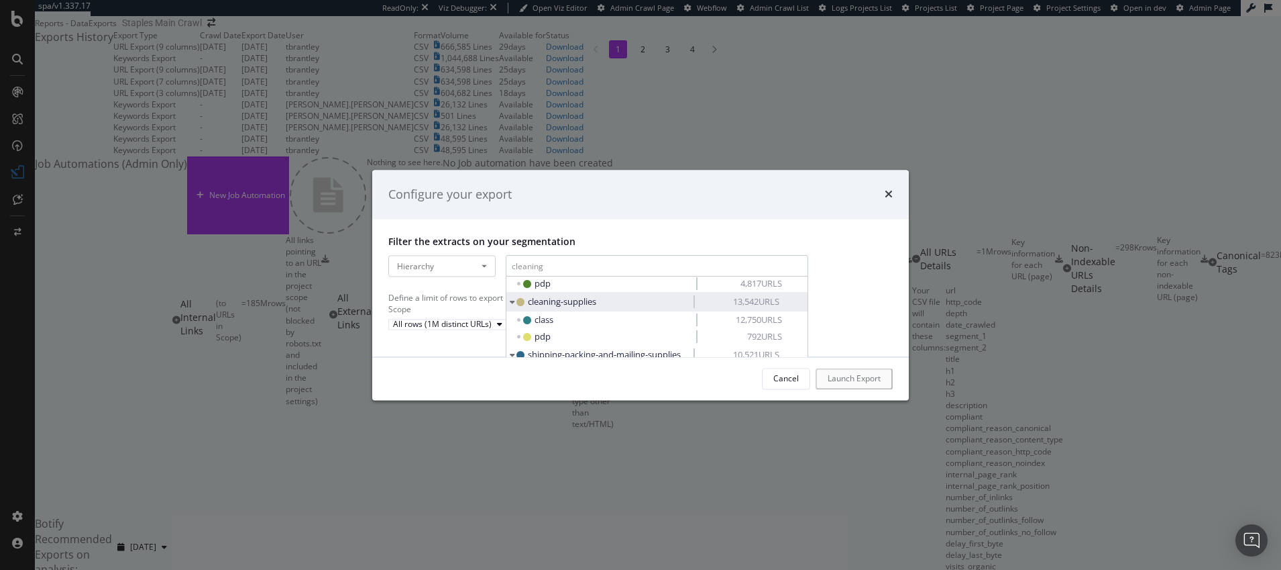
type input "cleaning"
click at [541, 296] on span "cleaning-supplies" at bounding box center [562, 302] width 68 height 12
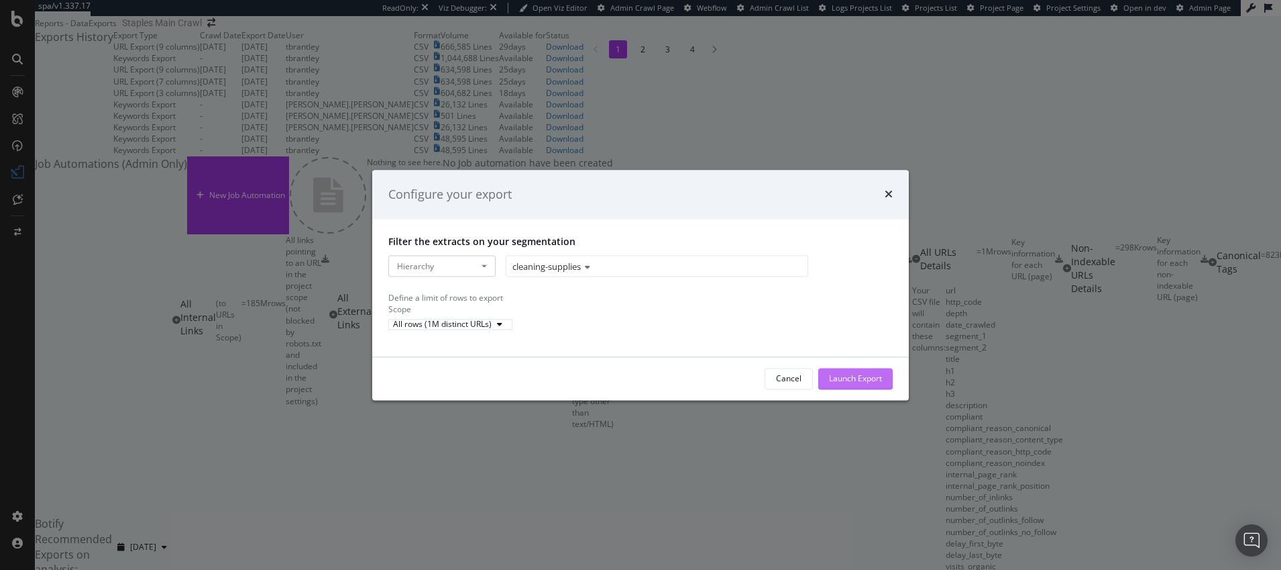
click at [845, 384] on div "Launch Export" at bounding box center [855, 377] width 53 height 11
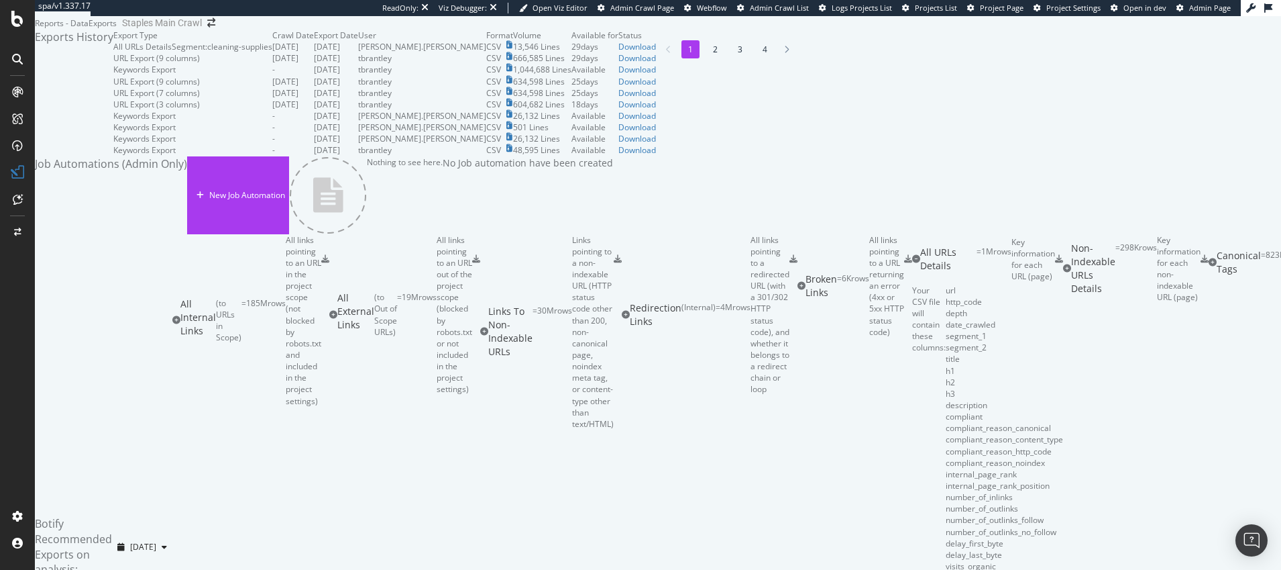
scroll to position [0, 0]
click at [145, 75] on div "Keywords Export" at bounding box center [144, 69] width 62 height 11
click at [656, 52] on div "Download" at bounding box center [638, 46] width 38 height 11
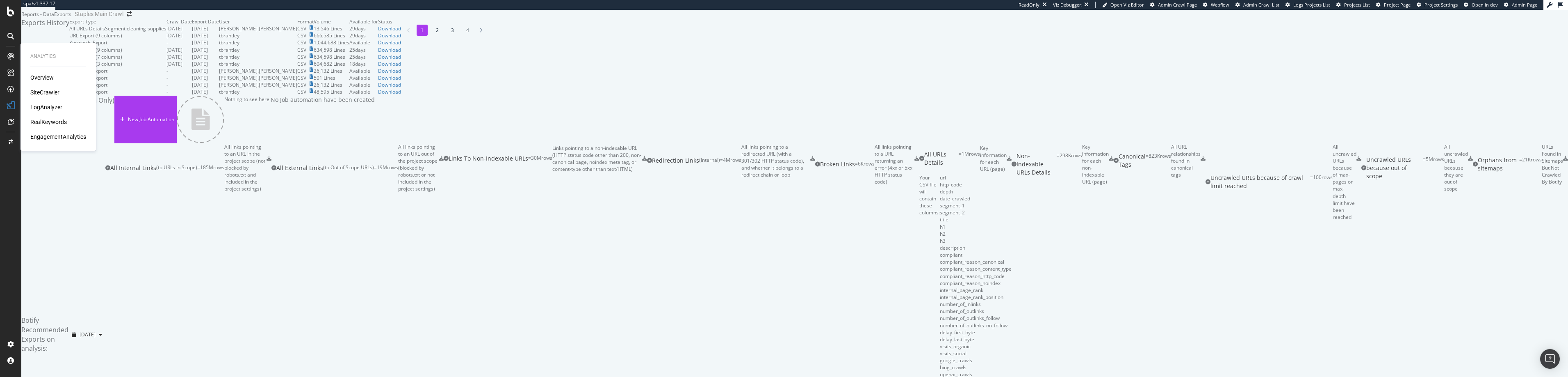
click at [51, 122] on div "RealKeywords" at bounding box center [49, 122] width 37 height 8
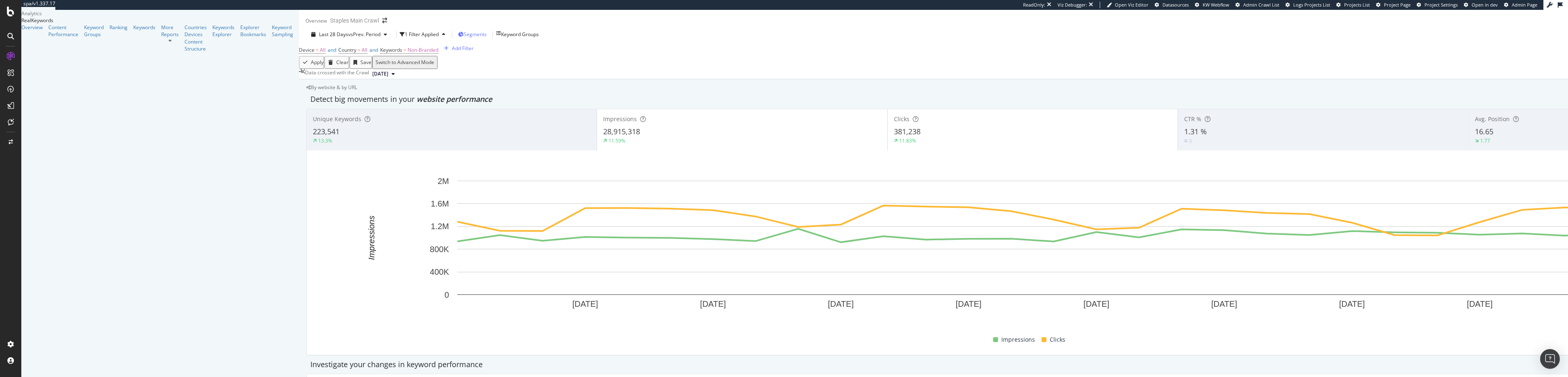
click at [464, 38] on span "Segments" at bounding box center [476, 34] width 23 height 7
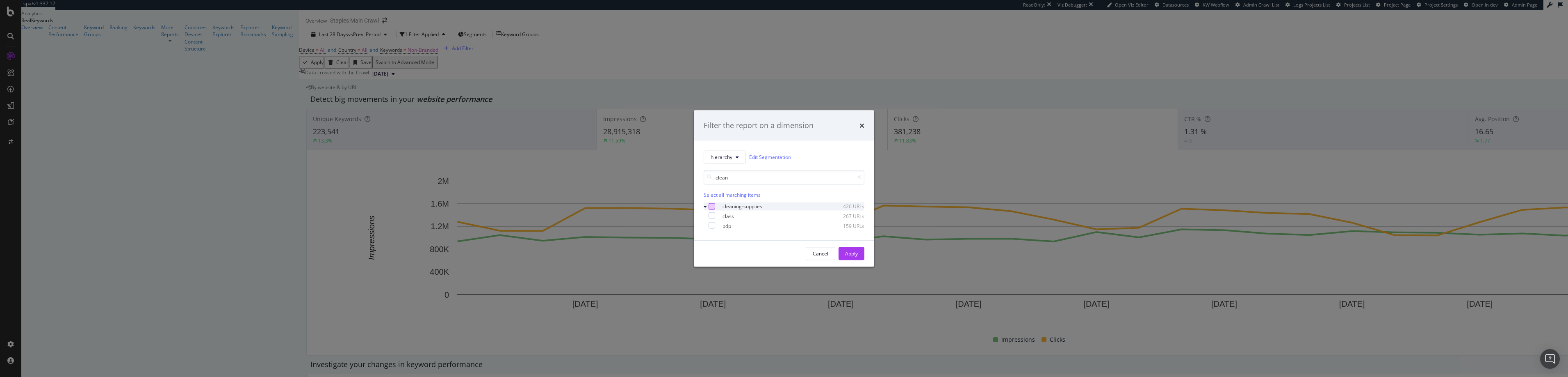
type input "clean"
click at [713, 206] on div "modal" at bounding box center [712, 206] width 7 height 7
click at [783, 253] on div "Apply" at bounding box center [852, 253] width 13 height 7
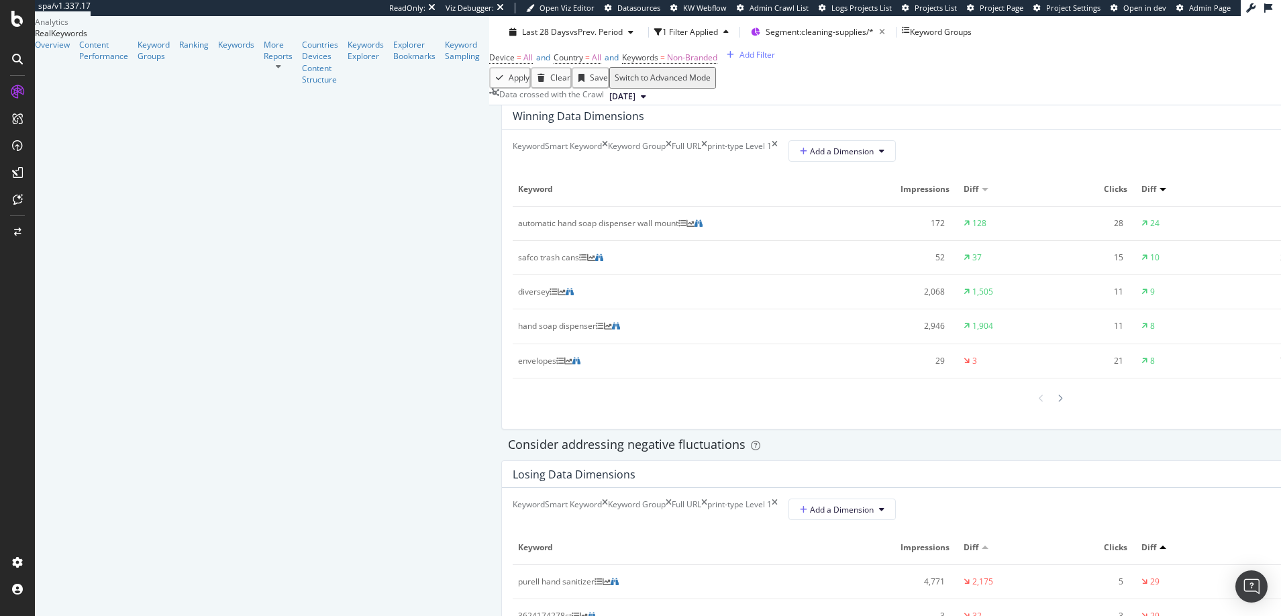
scroll to position [1201, 0]
click at [545, 164] on div "Smart Keyword" at bounding box center [573, 152] width 57 height 21
click at [608, 164] on div "Keyword Group" at bounding box center [637, 152] width 58 height 21
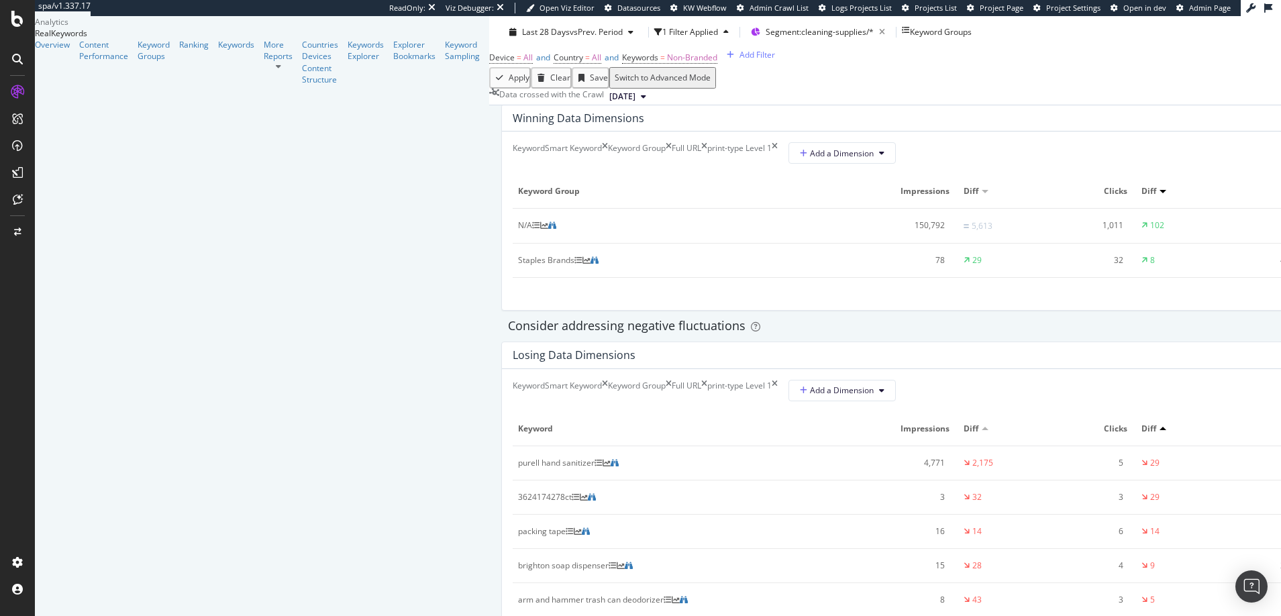
click at [513, 164] on div "Keyword" at bounding box center [529, 152] width 32 height 21
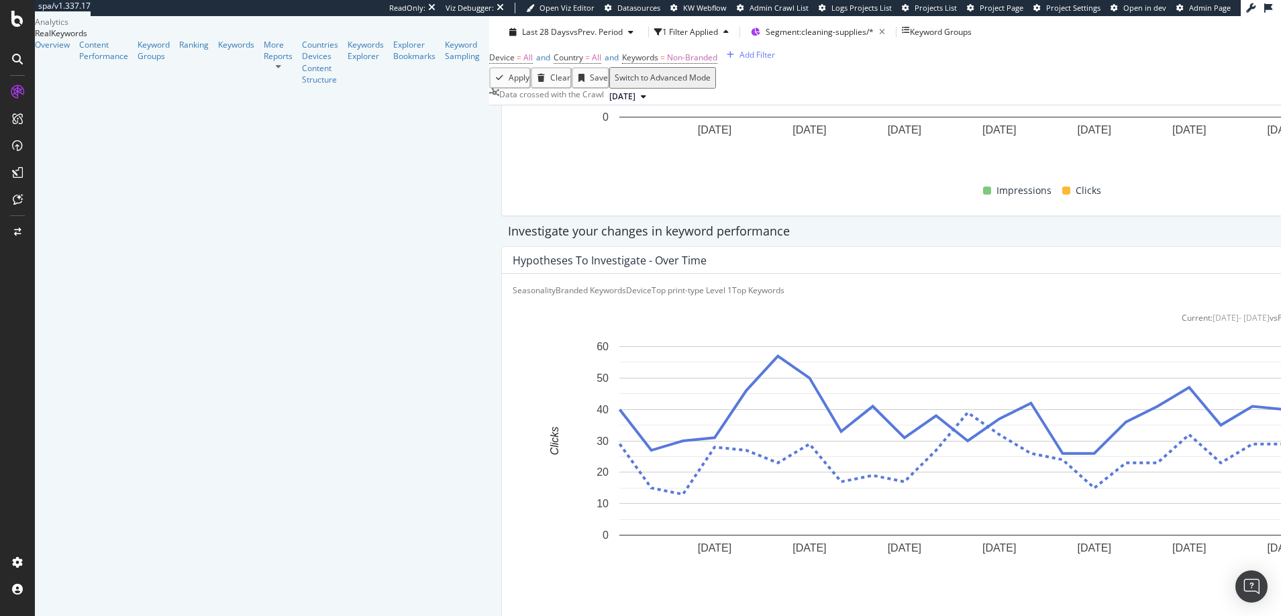
scroll to position [0, 0]
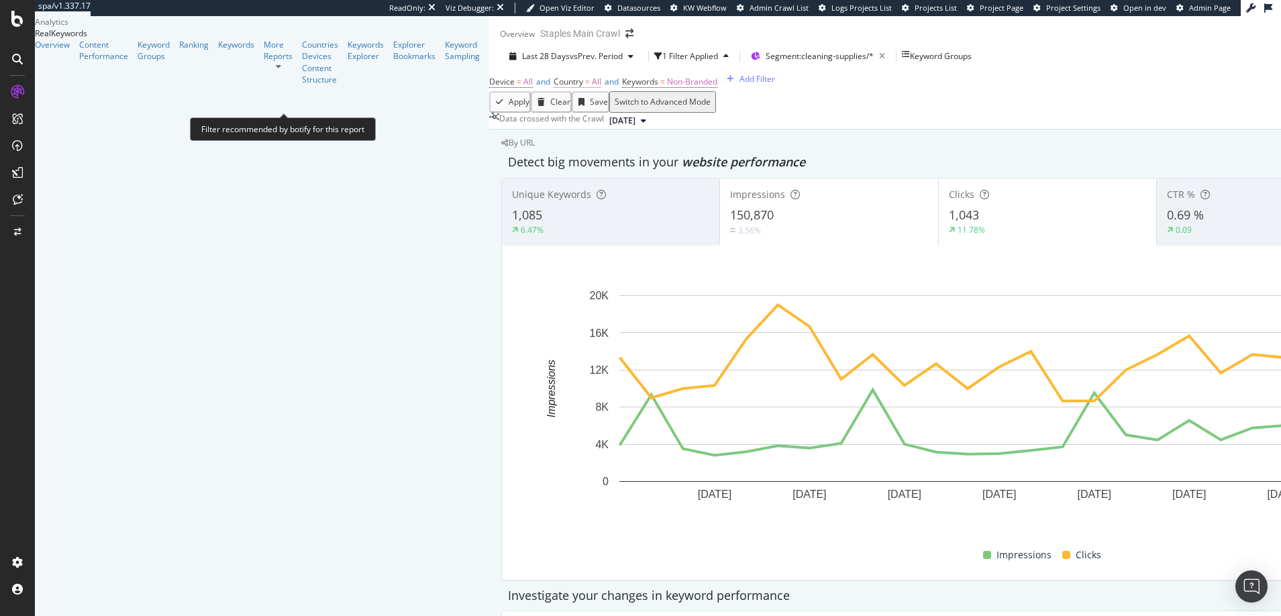
click at [553, 88] on span "Country = All" at bounding box center [577, 82] width 48 height 12
click at [489, 91] on div "Device = All and Country = All and Keywords = Non-Branded Add Filter" at bounding box center [1047, 81] width 1116 height 19
click at [523, 87] on span "All" at bounding box center [527, 81] width 9 height 11
click at [489, 91] on div "Device = All and Country = All and Keywords = Non-Branded Add Filter" at bounding box center [634, 81] width 290 height 19
click at [1036, 244] on div "Learn more" at bounding box center [1045, 237] width 44 height 11
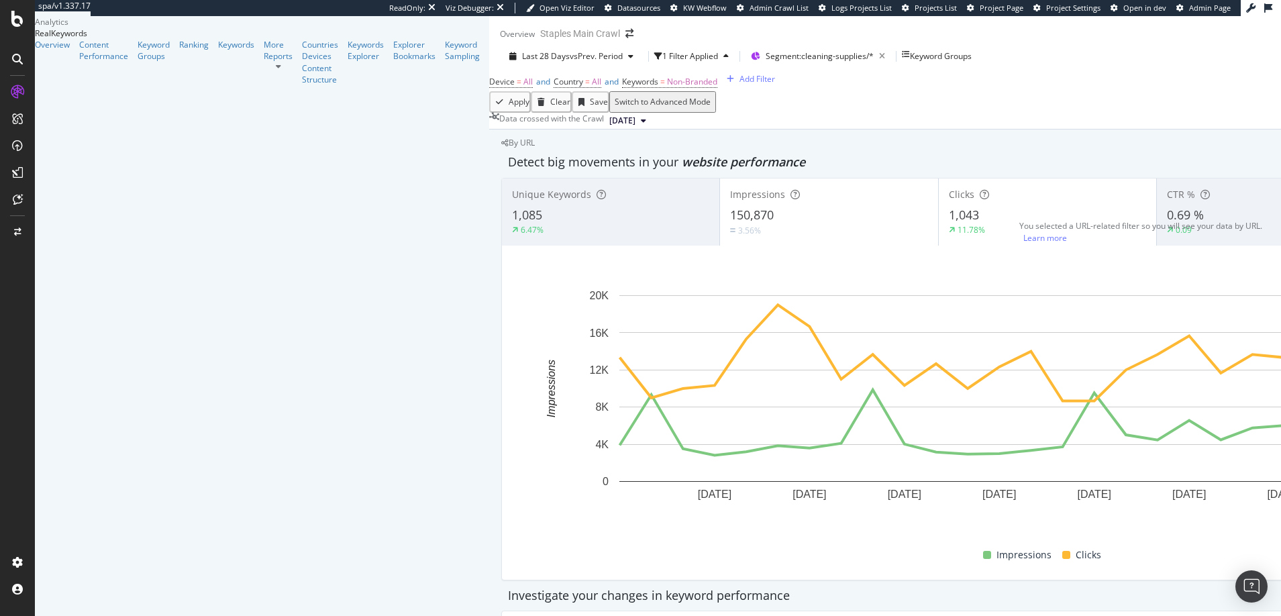
click at [535, 148] on span "By URL" at bounding box center [521, 142] width 26 height 11
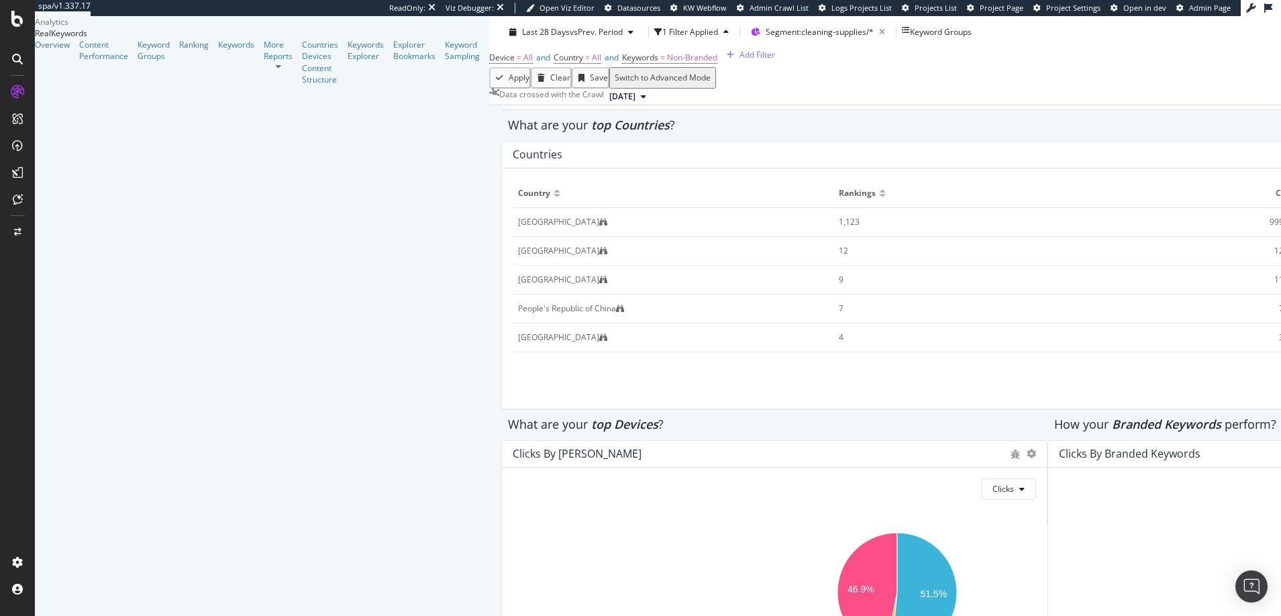
scroll to position [1889, 0]
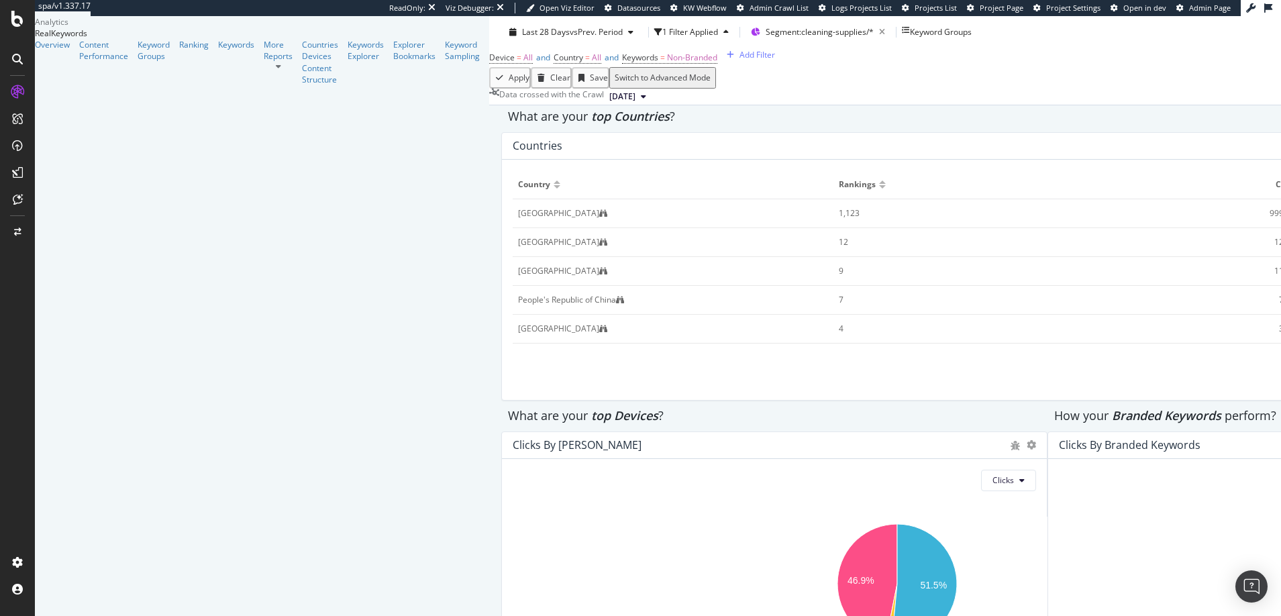
click at [599, 219] on div "United States of America" at bounding box center [558, 213] width 81 height 12
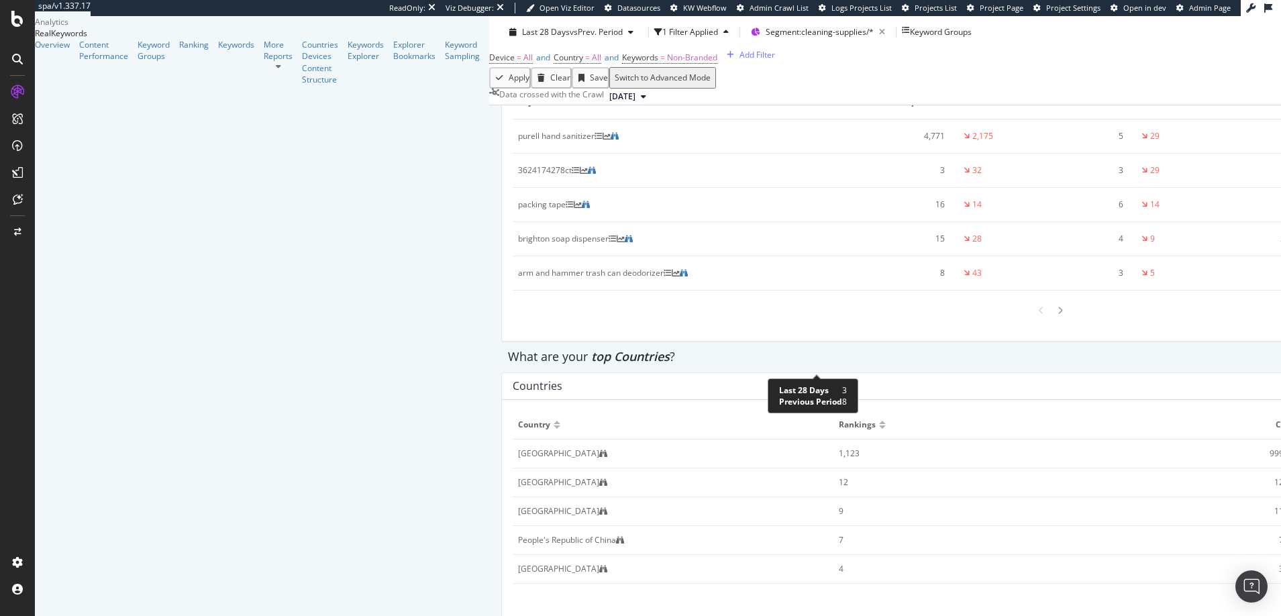
scroll to position [1643, 0]
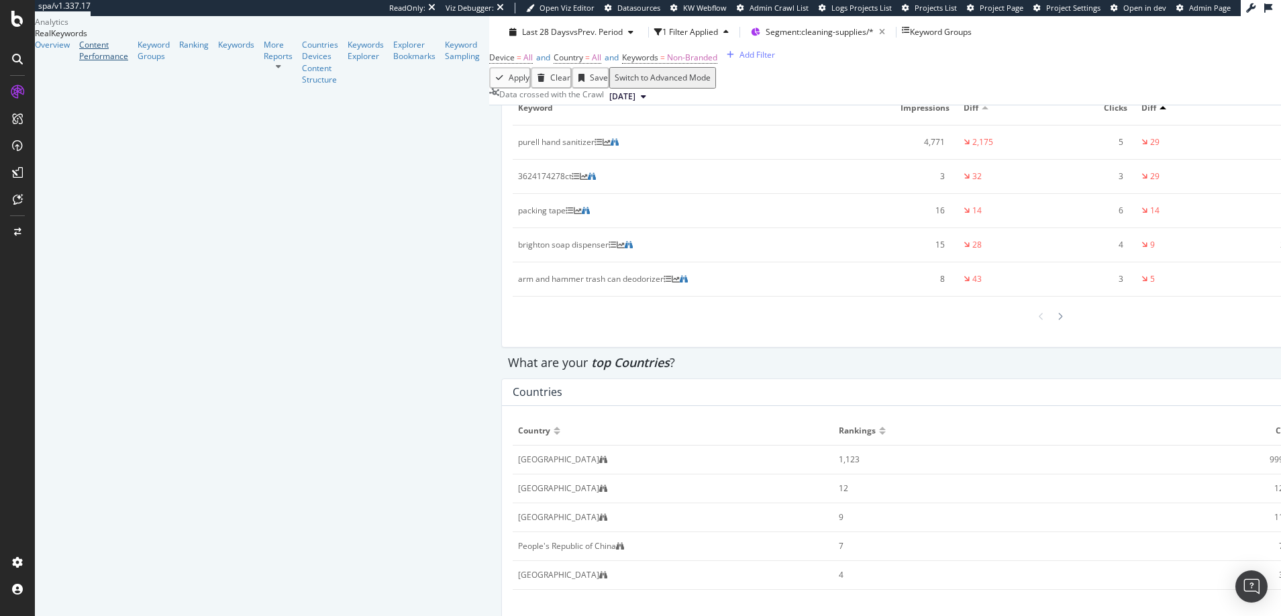
click at [79, 62] on div "Content Performance" at bounding box center [103, 50] width 49 height 23
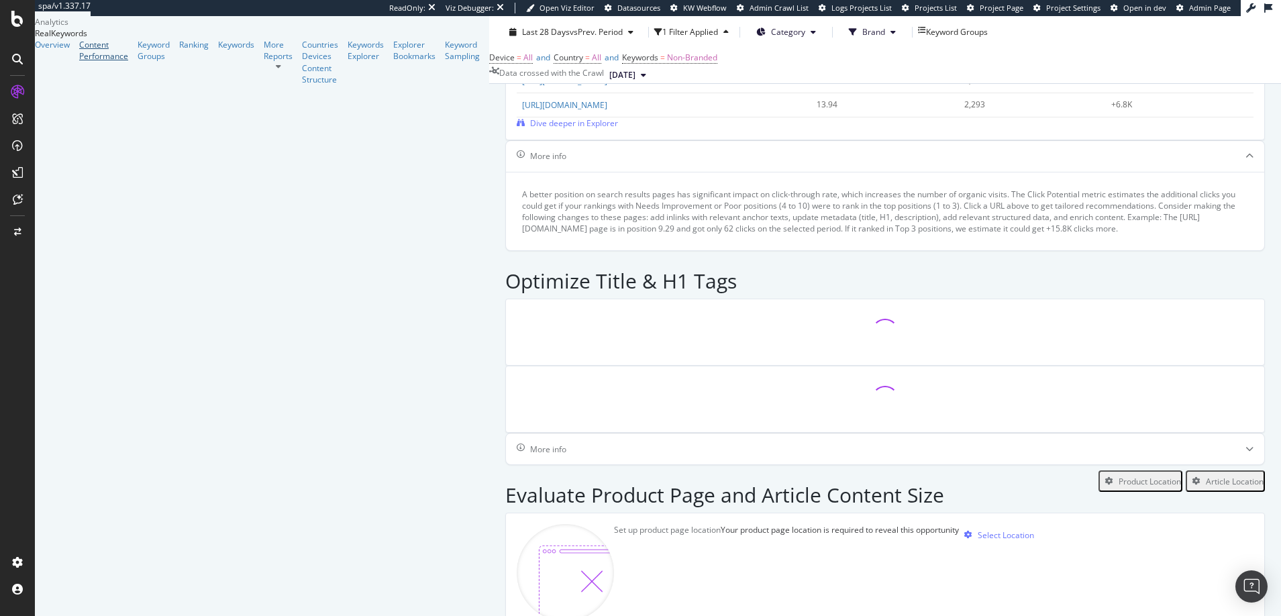
scroll to position [443, 0]
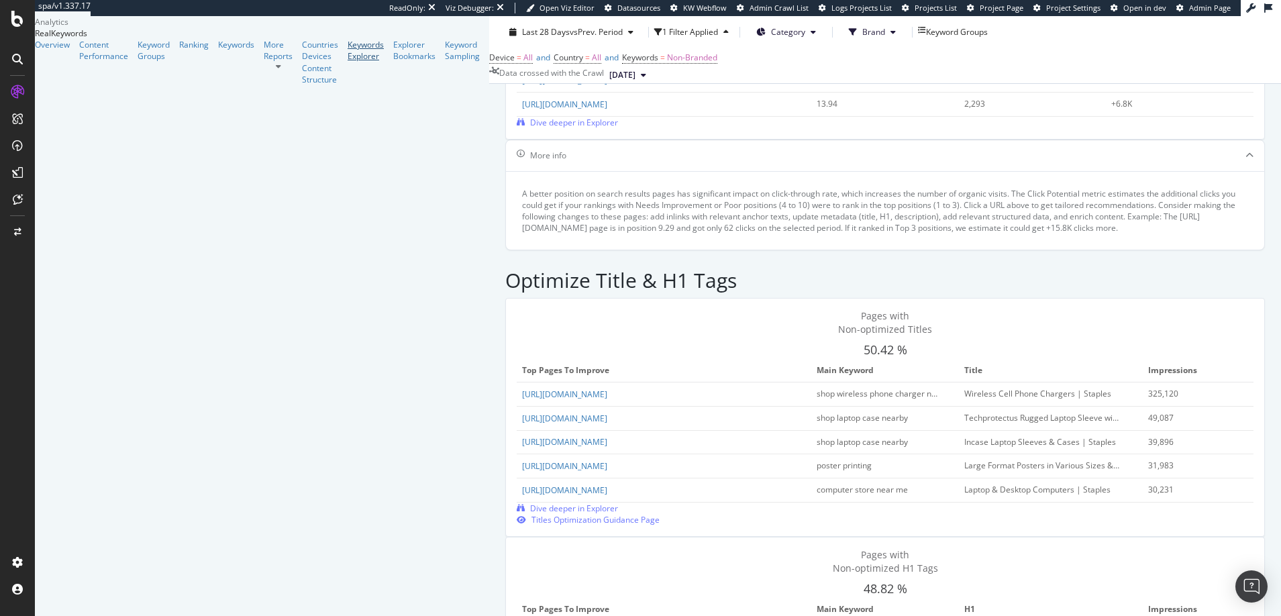
click at [347, 62] on div "Keywords Explorer" at bounding box center [365, 50] width 36 height 23
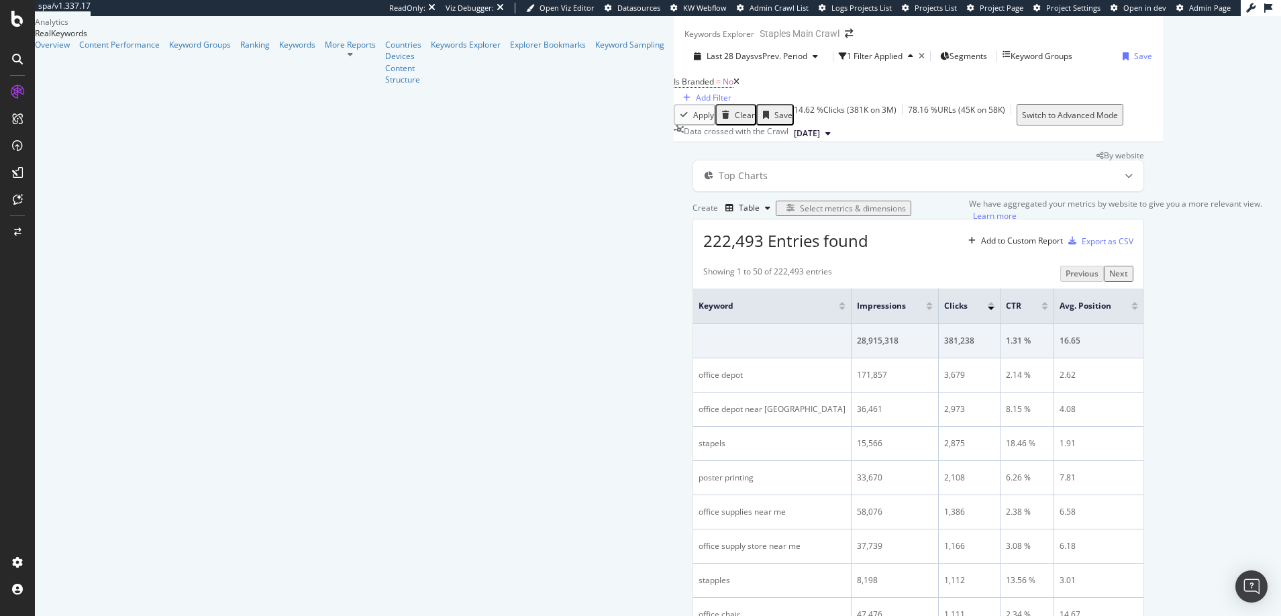
click at [1144, 161] on span "By website" at bounding box center [1124, 155] width 40 height 11
click at [1104, 160] on icon "legacy label" at bounding box center [1099, 156] width 7 height 8
click at [1144, 161] on span "By website" at bounding box center [1124, 155] width 40 height 11
click at [1132, 180] on icon at bounding box center [1128, 176] width 8 height 8
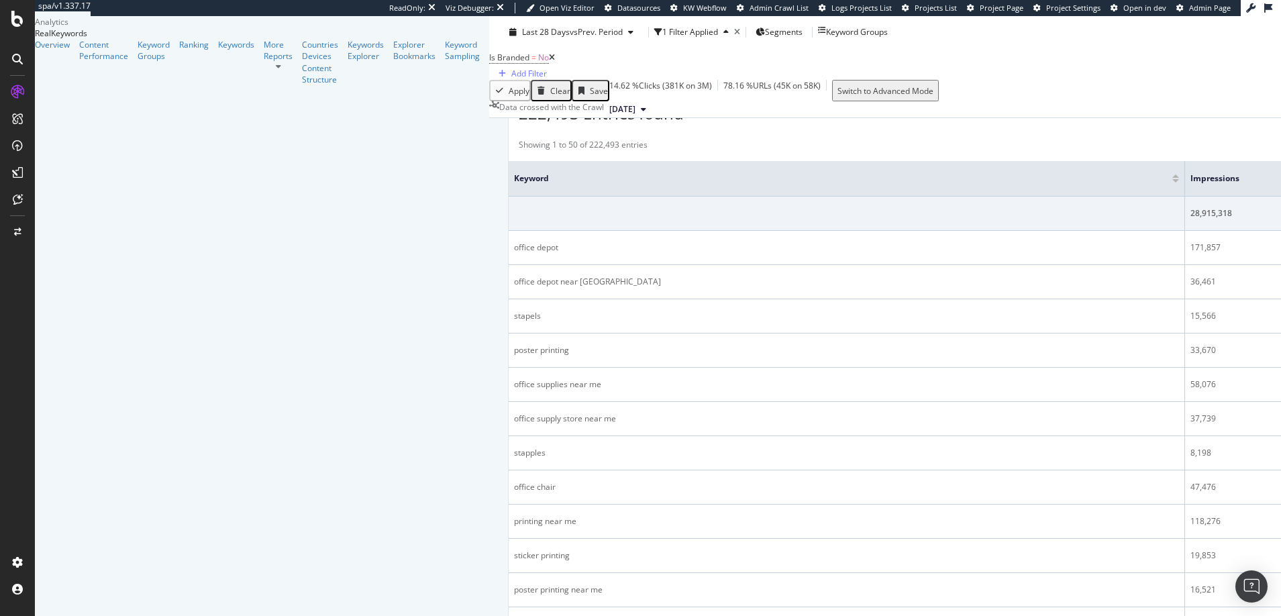
scroll to position [388, 0]
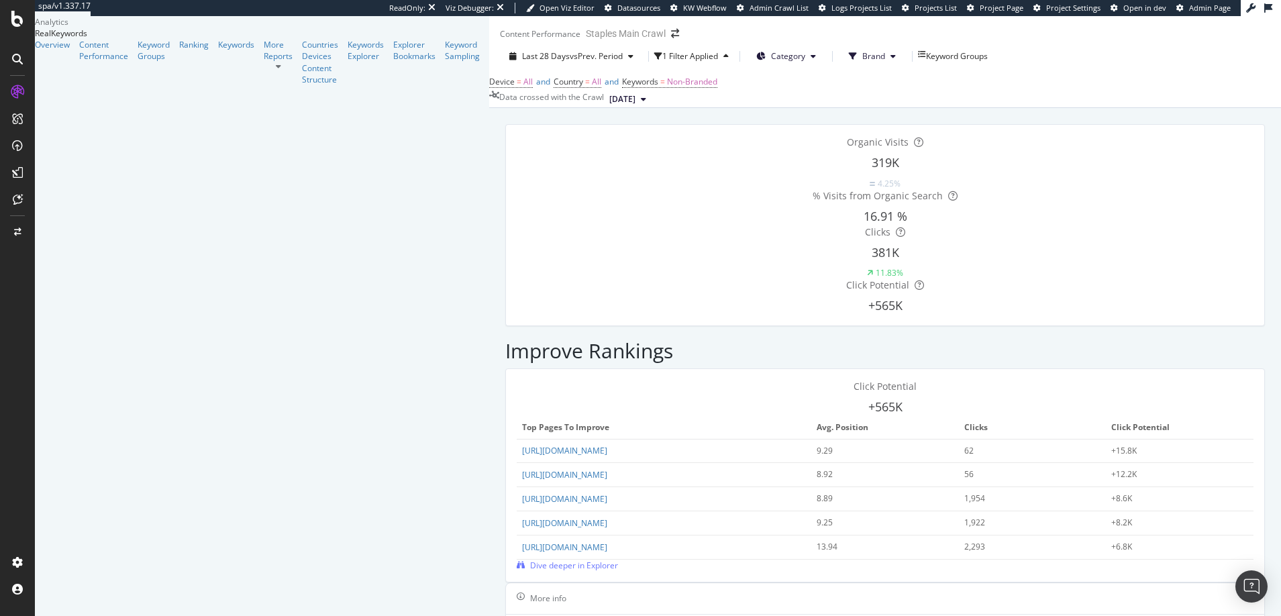
click at [276, 70] on icon at bounding box center [278, 66] width 5 height 8
click at [302, 85] on div "Structure" at bounding box center [320, 79] width 36 height 11
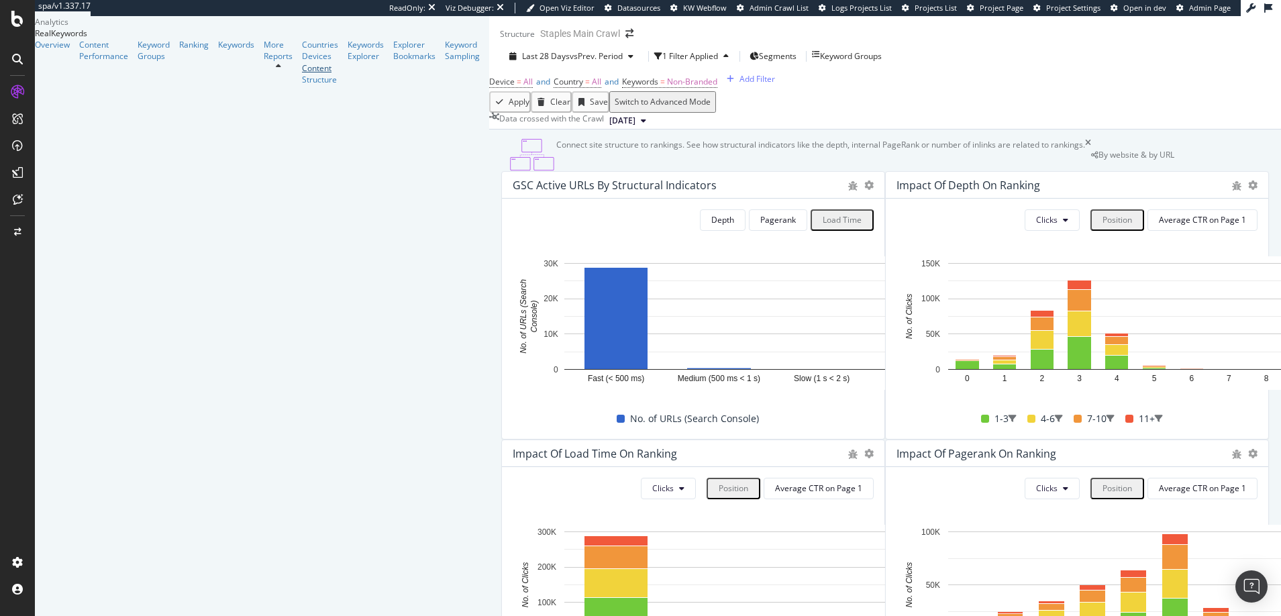
click at [302, 74] on div "Content" at bounding box center [320, 67] width 36 height 11
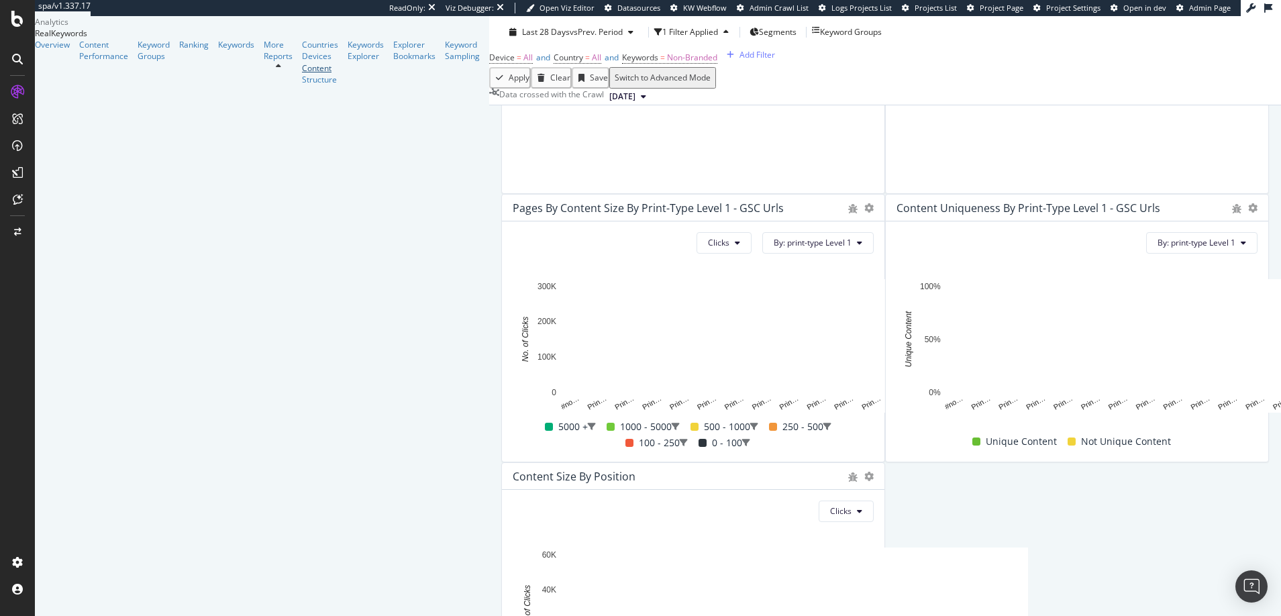
scroll to position [248, 0]
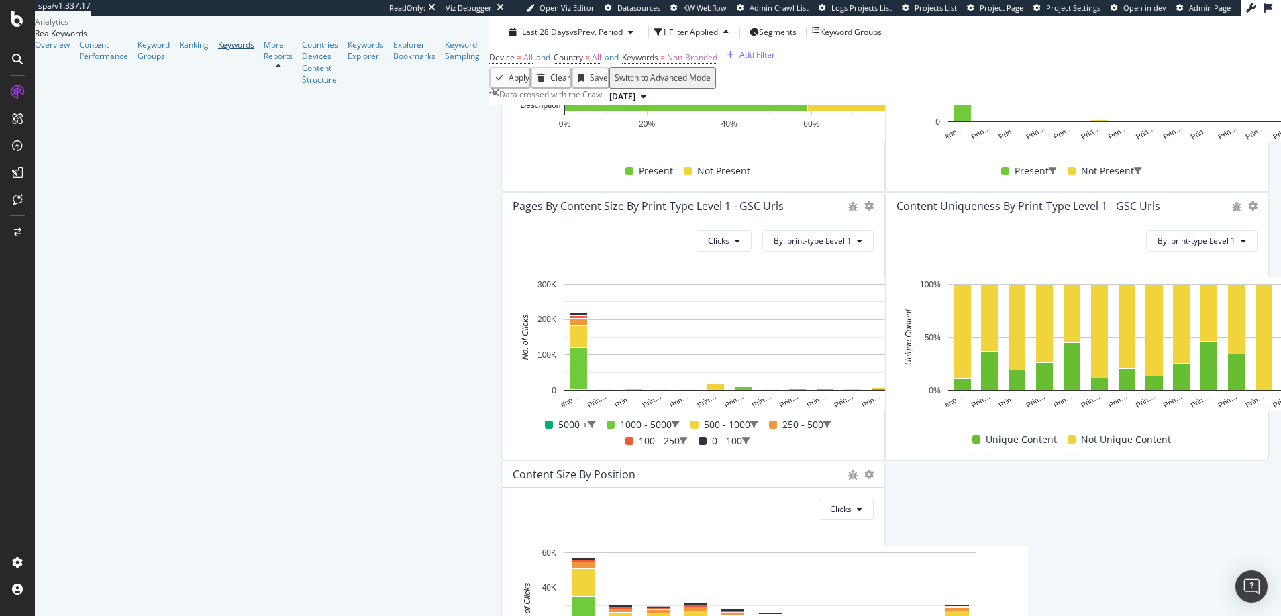
click at [218, 50] on div "Keywords" at bounding box center [236, 44] width 36 height 11
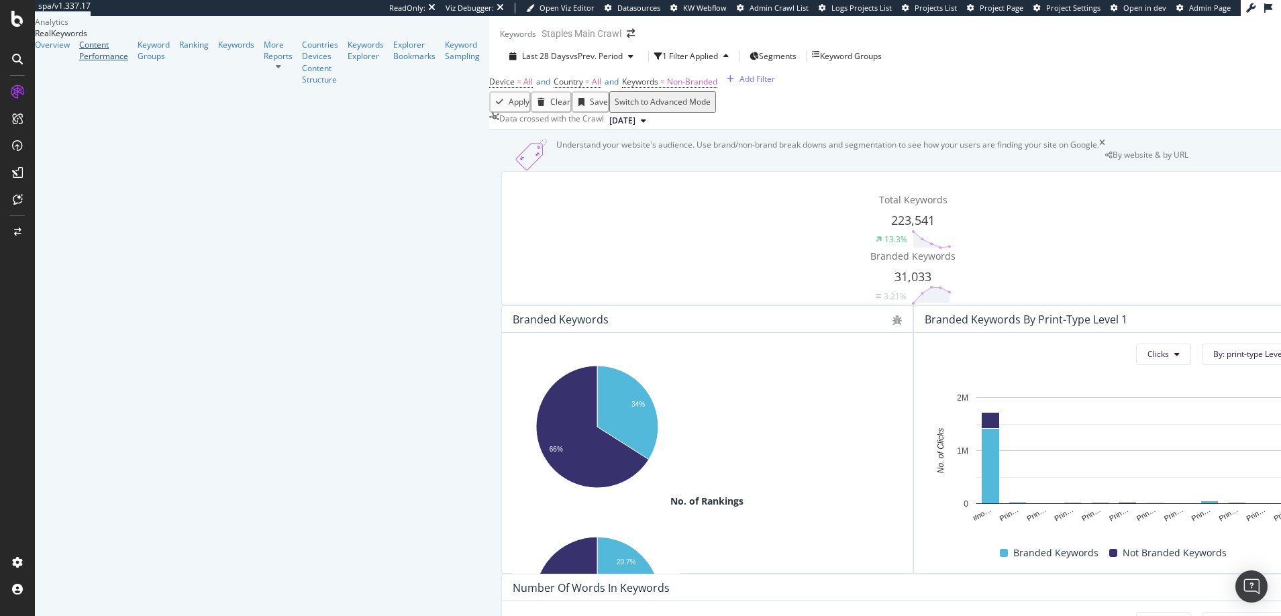
click at [79, 62] on div "Content Performance" at bounding box center [103, 50] width 49 height 23
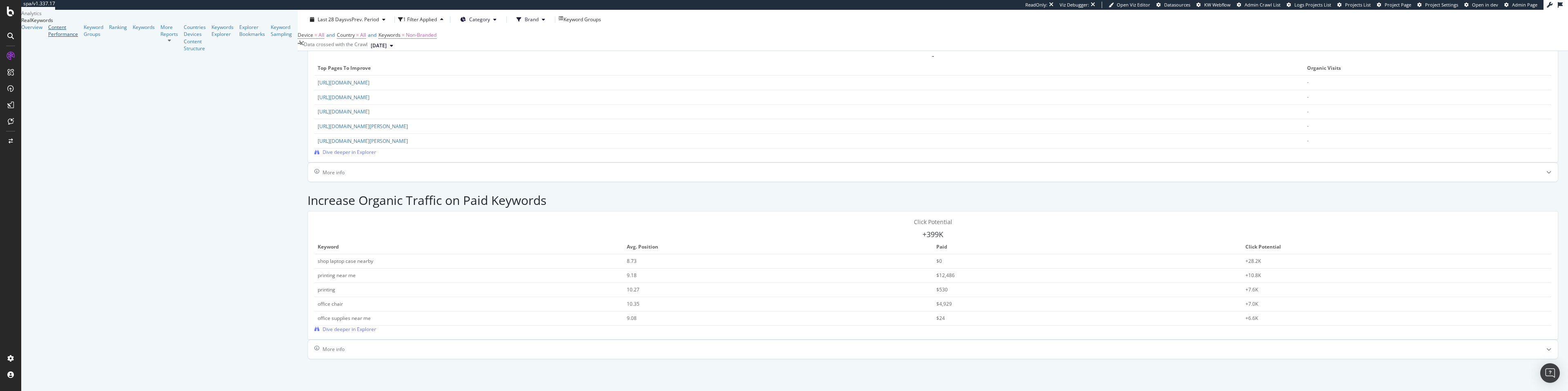
scroll to position [1292, 0]
click at [41, 30] on div "Overview" at bounding box center [32, 27] width 21 height 7
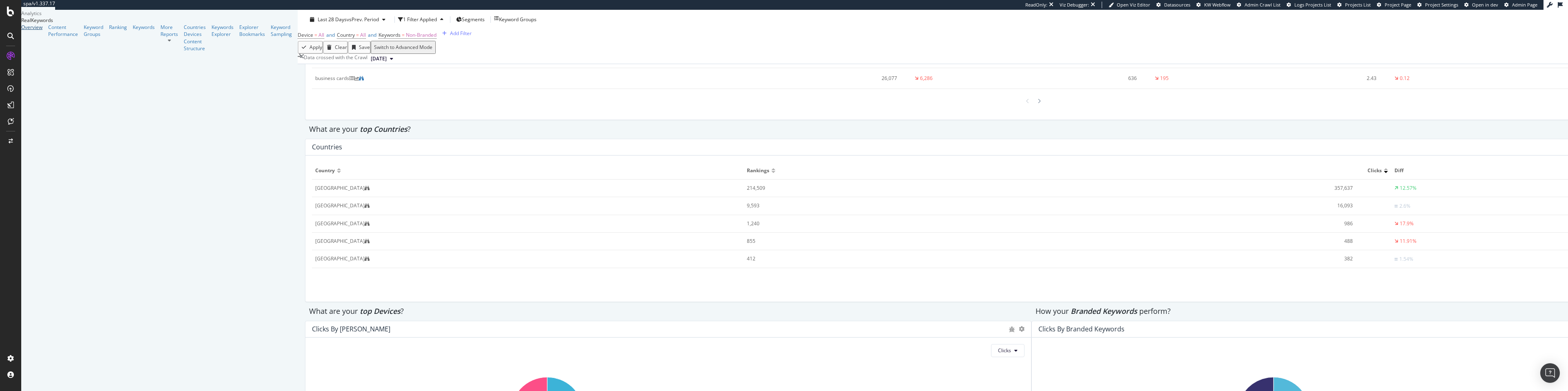
scroll to position [1094, 0]
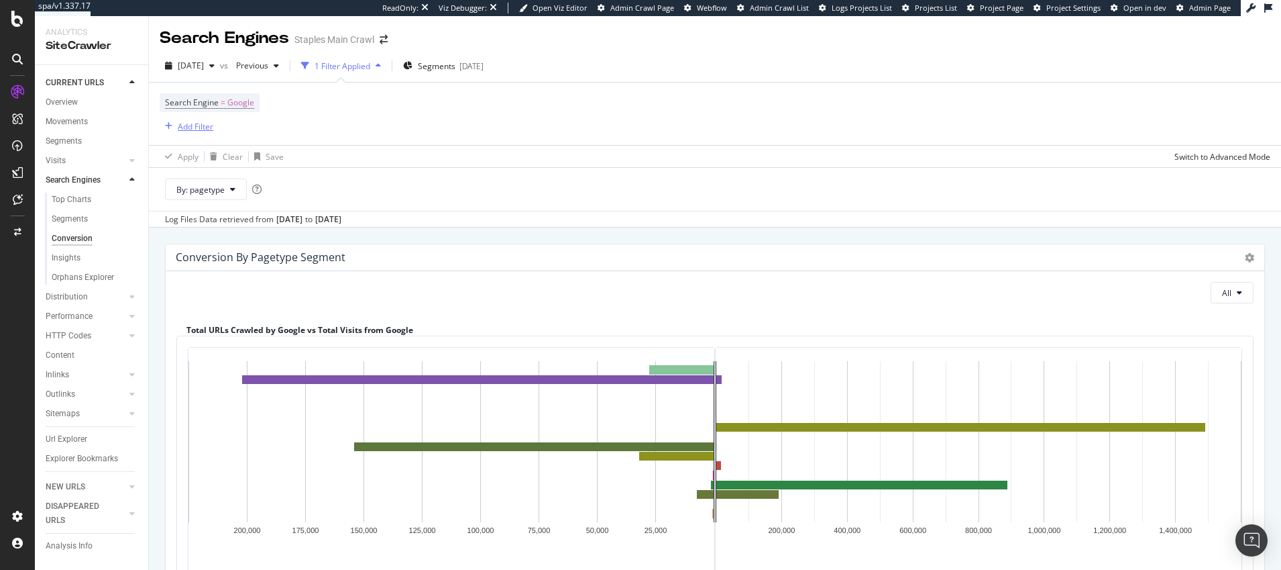
click at [199, 126] on div "Add Filter" at bounding box center [196, 126] width 36 height 11
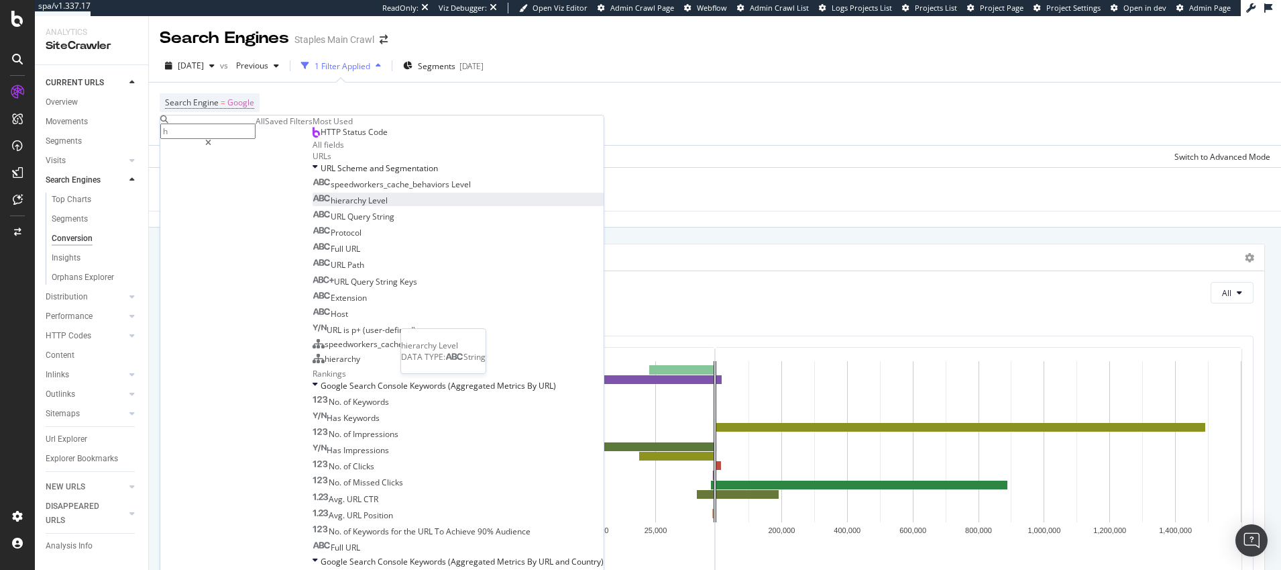
type input "h"
click at [331, 206] on span "hierarchy" at bounding box center [350, 200] width 38 height 11
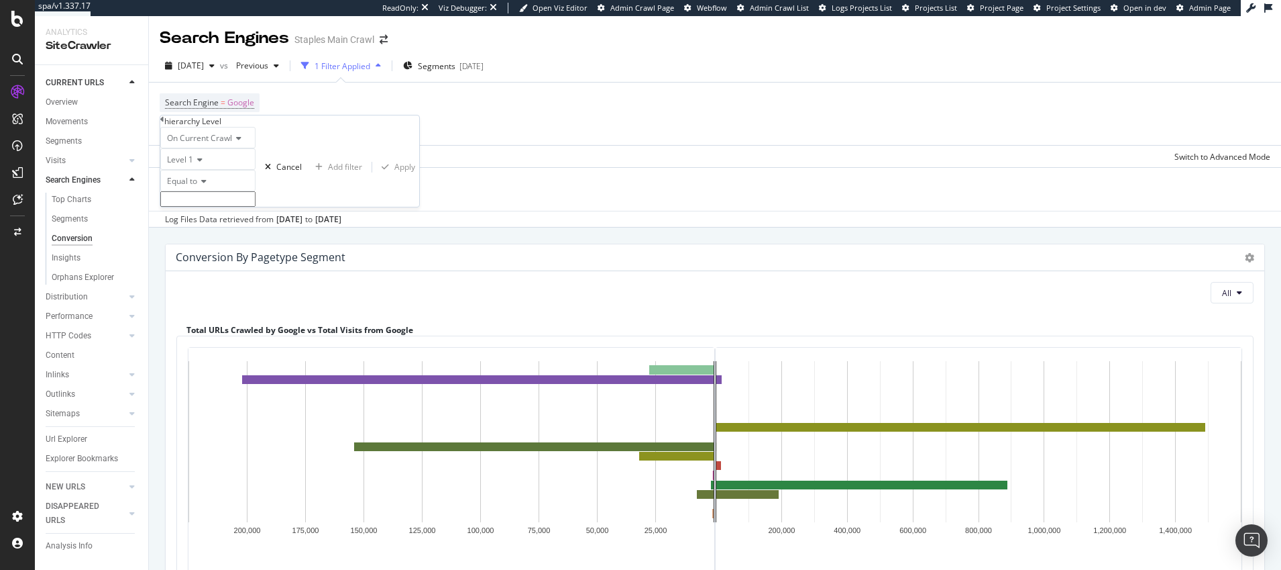
click at [207, 185] on icon at bounding box center [201, 181] width 9 height 8
click at [233, 170] on div "Level 1" at bounding box center [207, 158] width 95 height 21
click at [241, 142] on icon at bounding box center [236, 138] width 9 height 8
click at [378, 185] on div "By: pagetype" at bounding box center [715, 189] width 1132 height 44
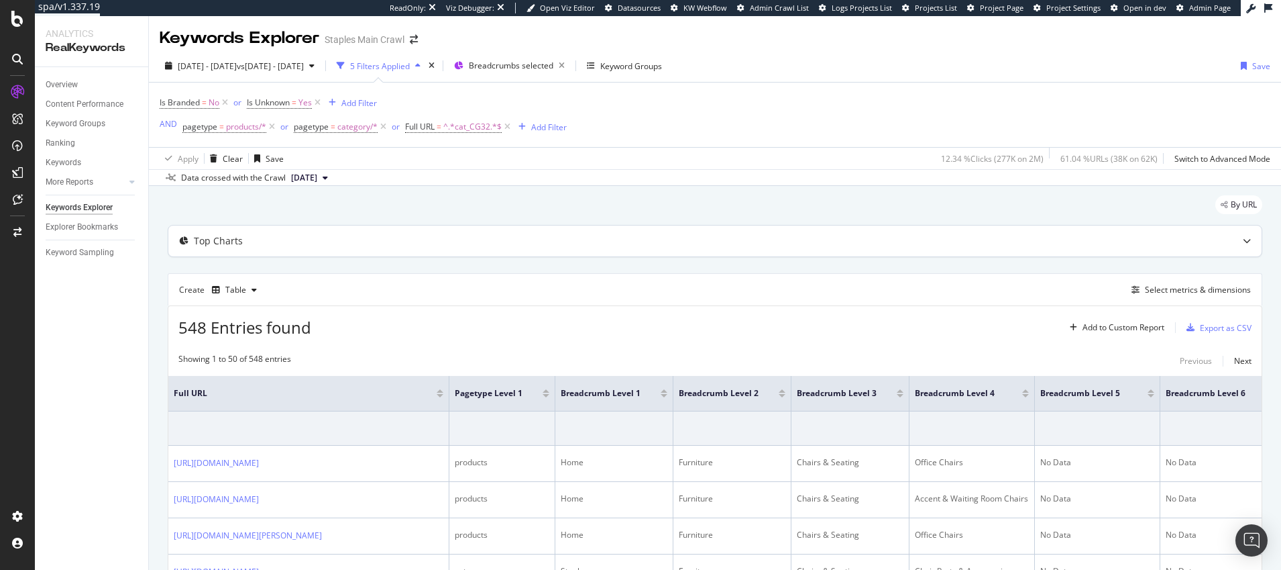
click at [1246, 239] on icon at bounding box center [1247, 241] width 8 height 8
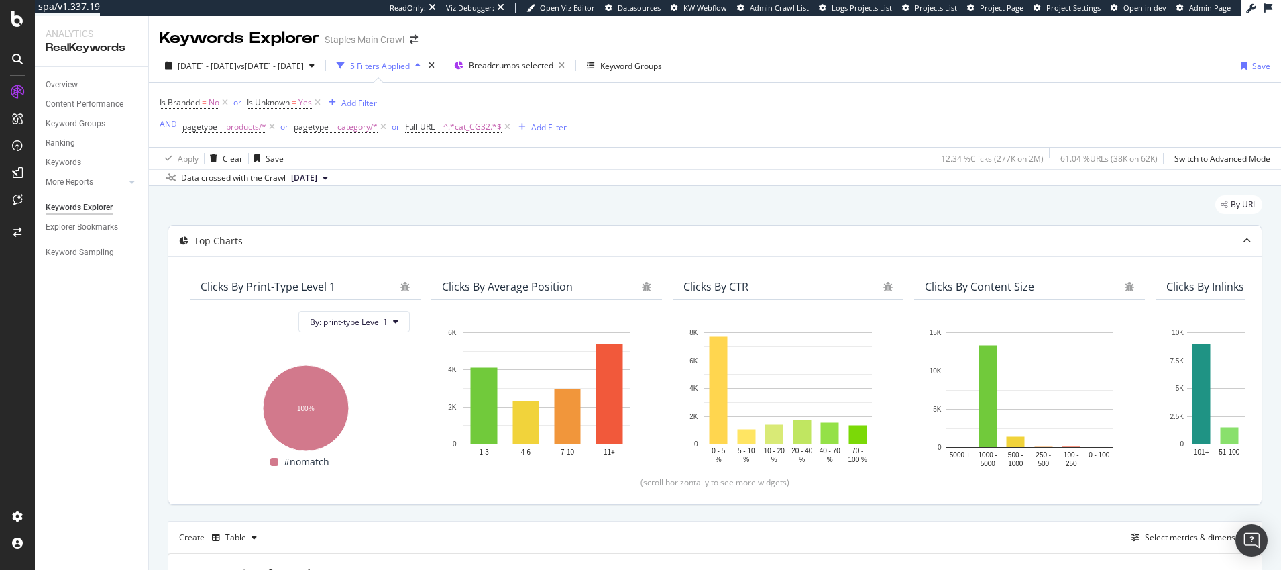
click at [1249, 237] on icon at bounding box center [1247, 241] width 8 height 8
